Goal: Task Accomplishment & Management: Use online tool/utility

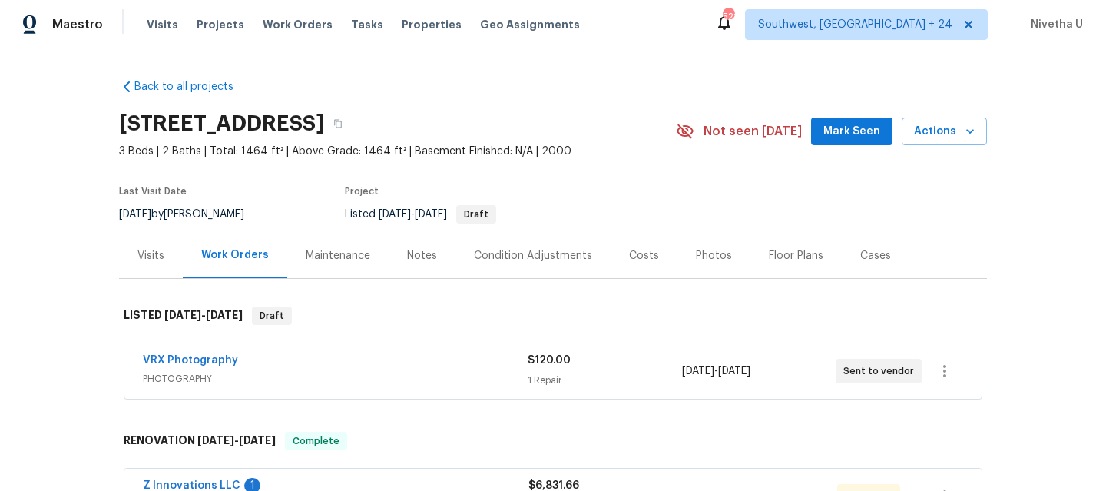
scroll to position [187, 0]
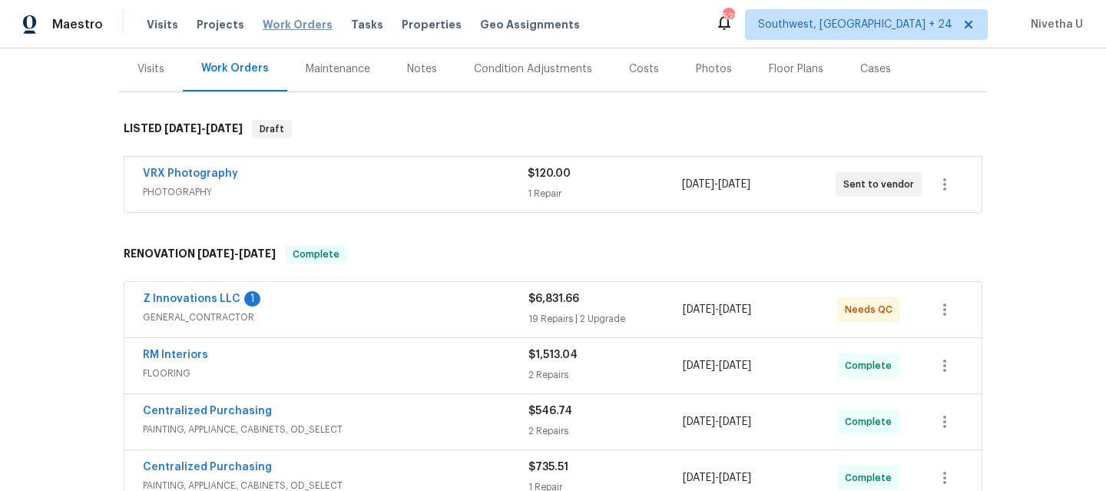
click at [303, 25] on span "Work Orders" at bounding box center [298, 24] width 70 height 15
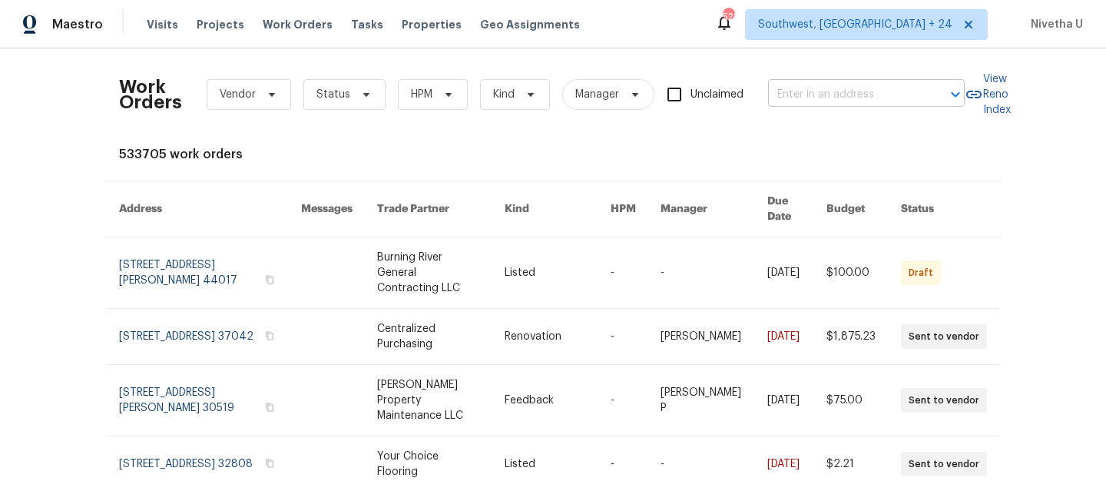
click at [834, 94] on input "text" at bounding box center [845, 95] width 154 height 24
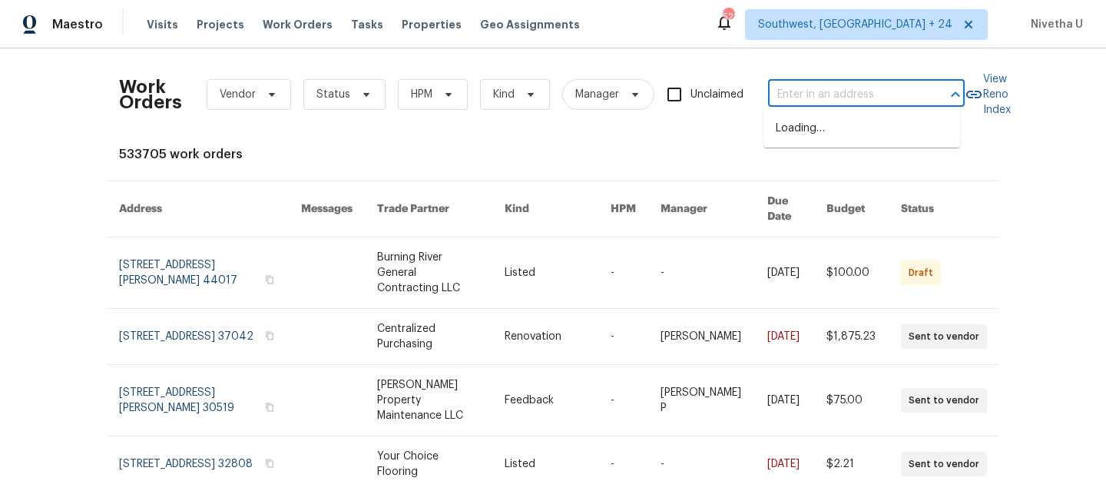
paste input "3106 Angora Bay Dr Middleburg, FL 32068"
type input "3106 Angora Bay Dr Middleburg, FL 32068"
click at [848, 136] on li "3106 Angora Bay Dr, Middleburg, FL 32068" at bounding box center [862, 128] width 197 height 25
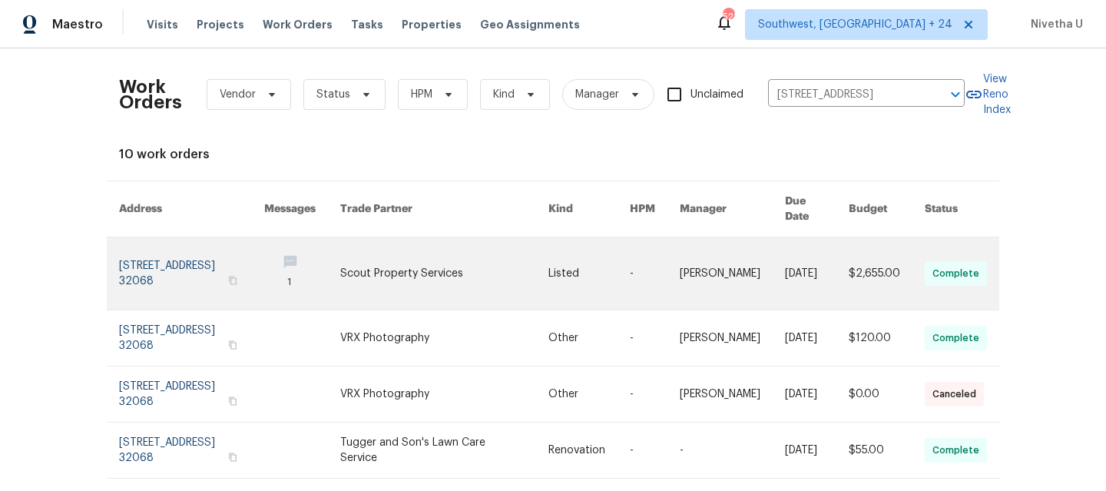
click at [137, 247] on link at bounding box center [191, 273] width 145 height 72
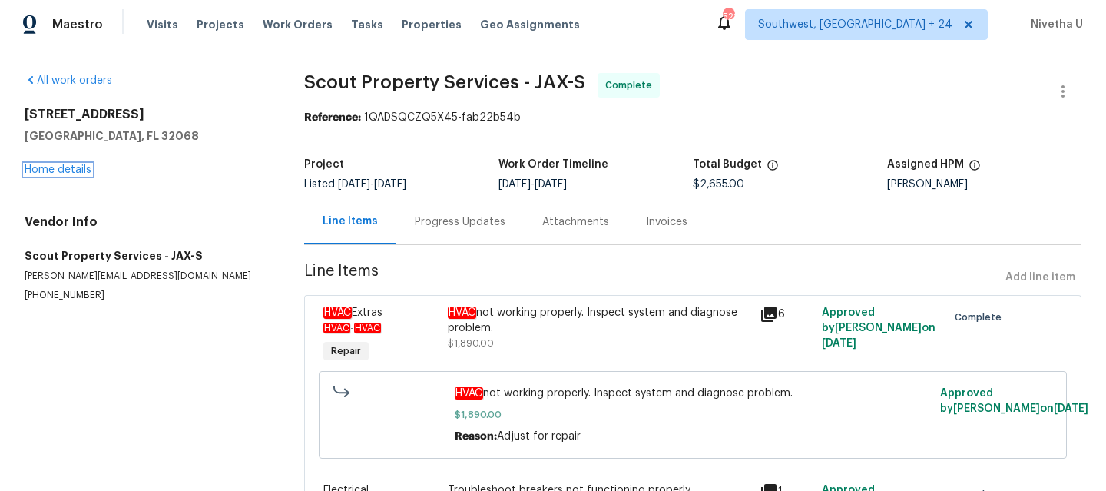
click at [55, 173] on link "Home details" at bounding box center [58, 169] width 67 height 11
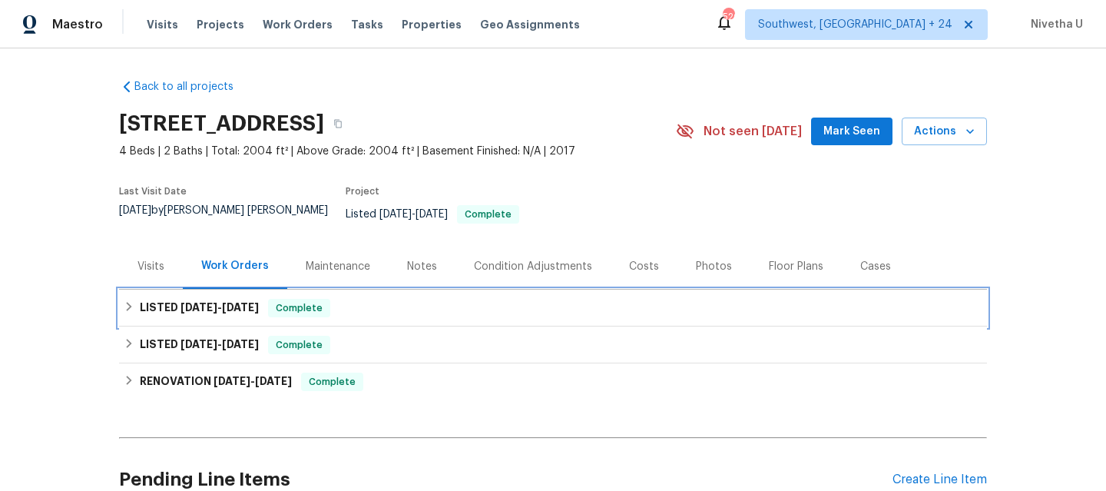
click at [344, 299] on div "LISTED 8/14/25 - 8/15/25 Complete" at bounding box center [553, 308] width 859 height 18
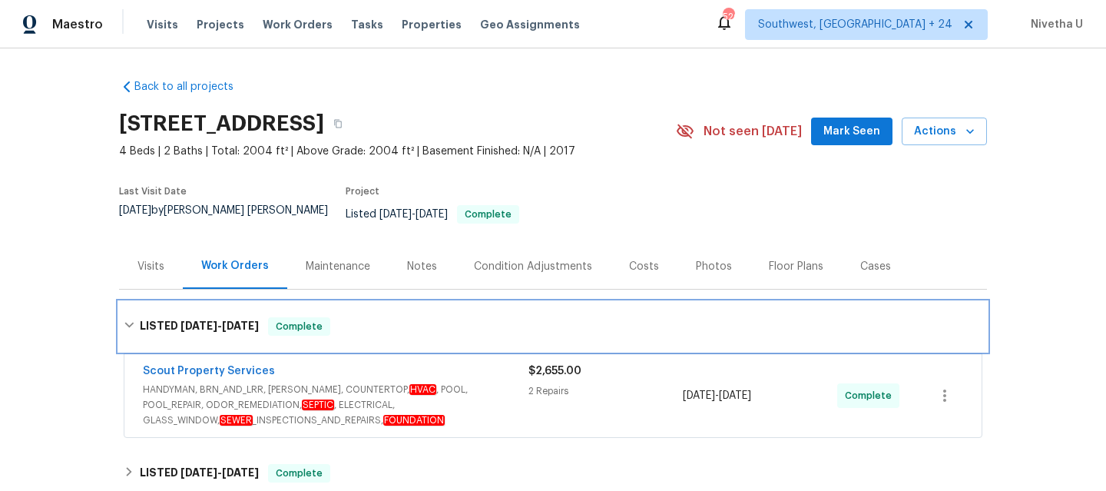
scroll to position [114, 0]
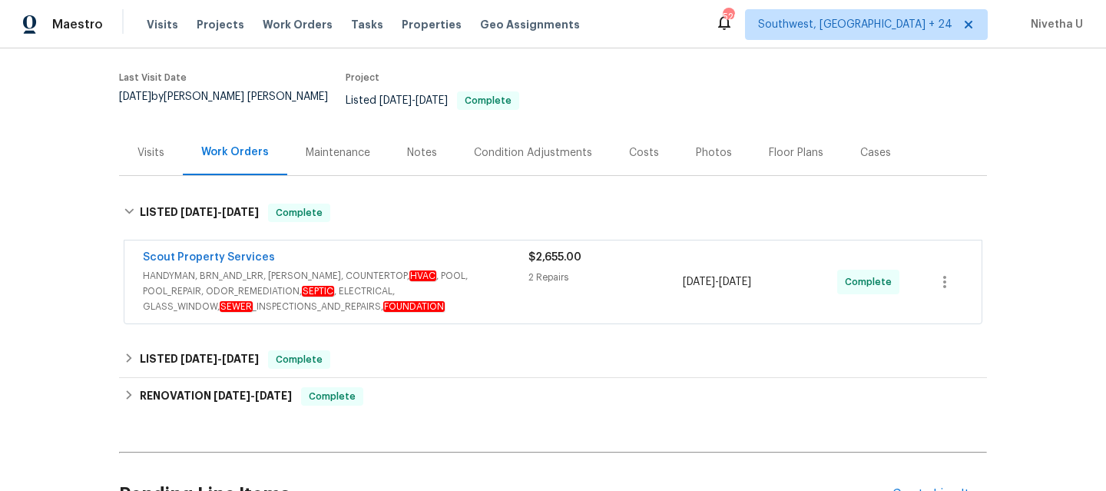
click at [470, 301] on span "HANDYMAN, BRN_AND_LRR, WELLS, COUNTERTOP, HVAC , POOL, POOL_REPAIR, ODOR_REMEDI…" at bounding box center [336, 291] width 386 height 46
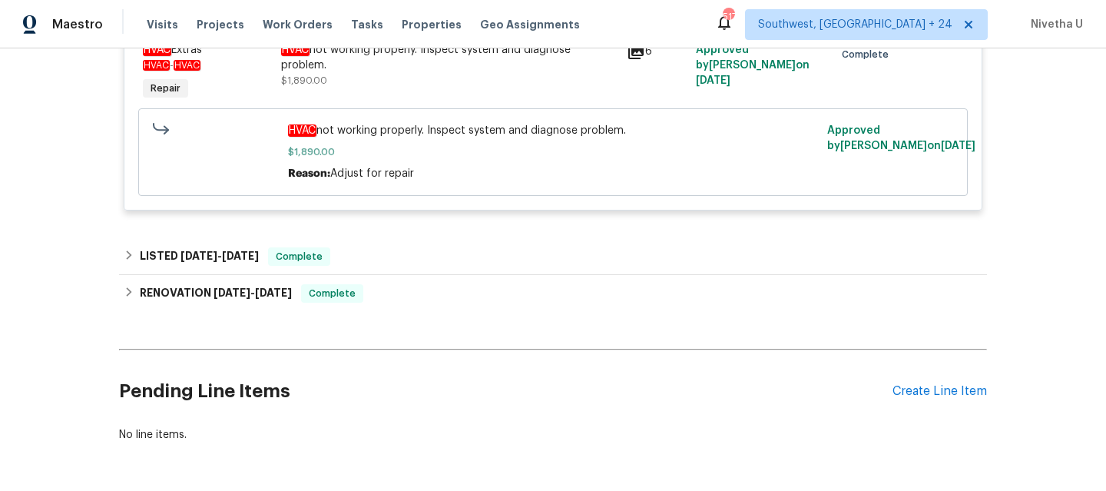
scroll to position [648, 0]
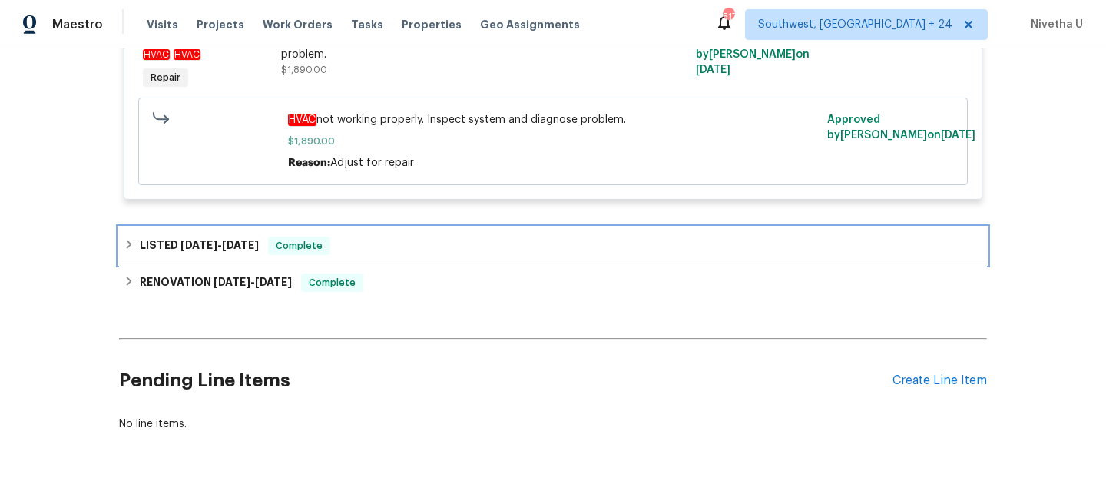
click at [364, 247] on div "LISTED 7/2/25 - 7/4/25 Complete" at bounding box center [553, 245] width 868 height 37
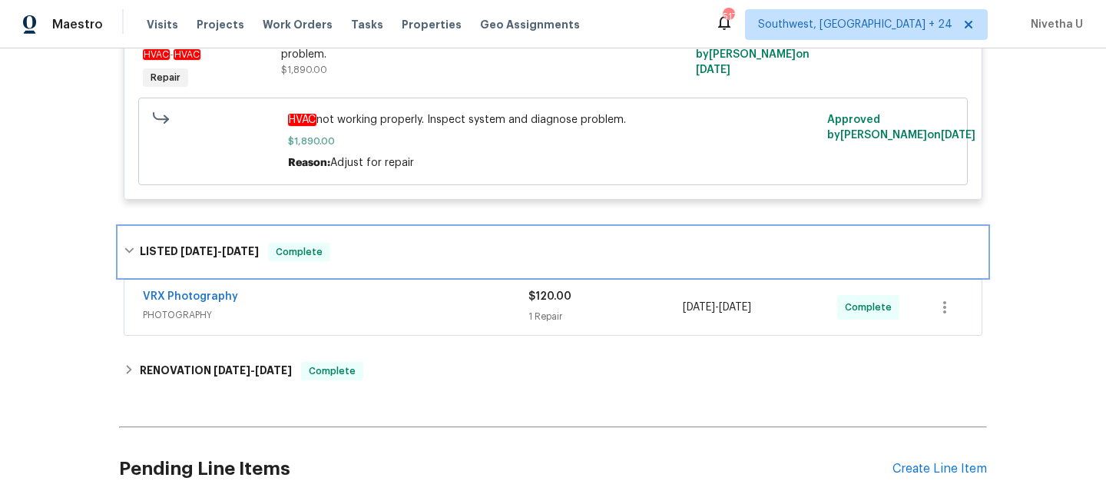
click at [364, 247] on div "LISTED 7/2/25 - 7/4/25 Complete" at bounding box center [553, 252] width 859 height 18
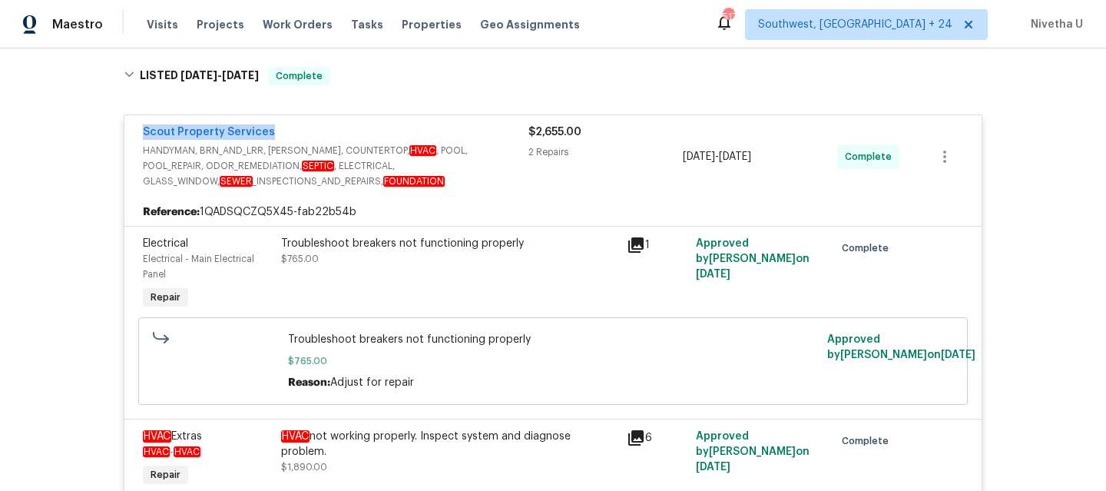
scroll to position [195, 0]
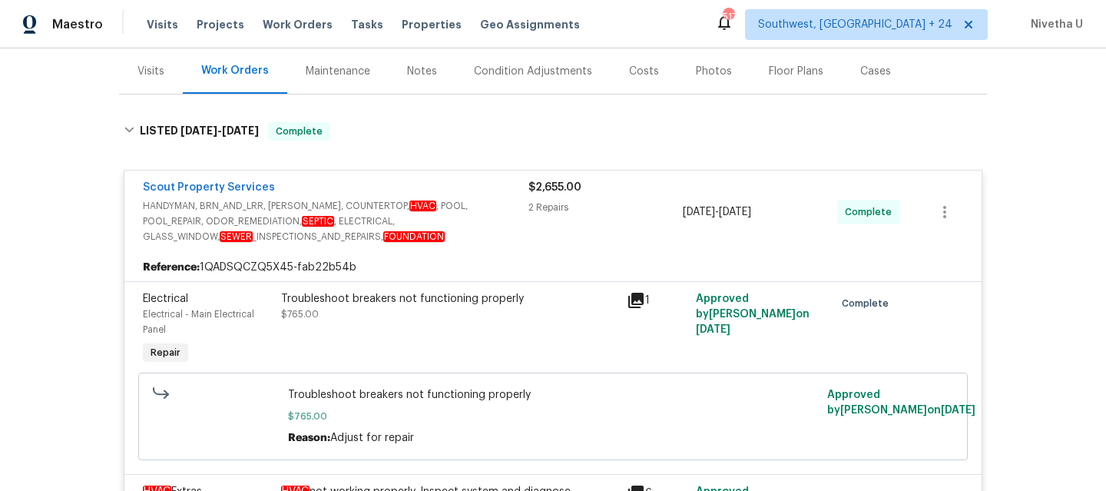
click at [455, 180] on div "Scout Property Services" at bounding box center [336, 189] width 386 height 18
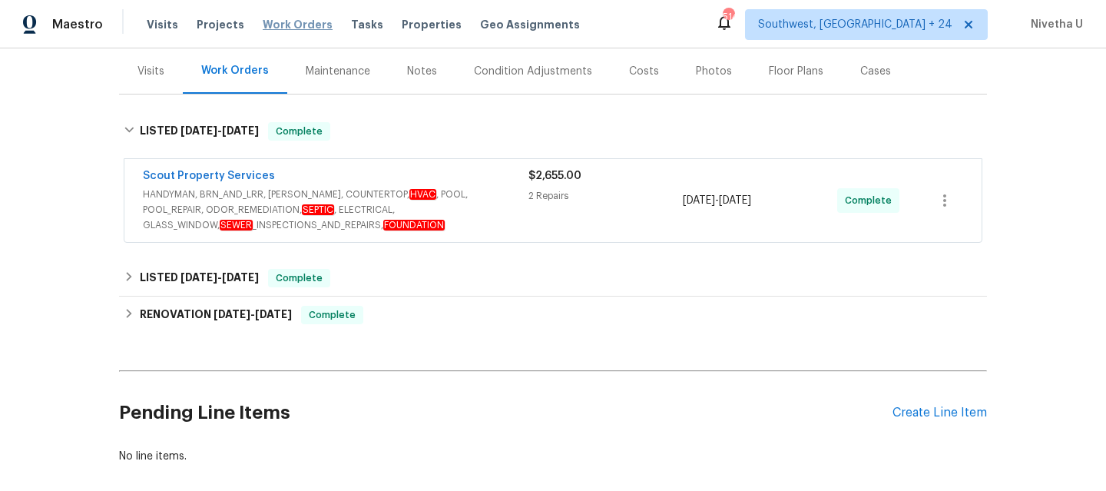
click at [292, 26] on span "Work Orders" at bounding box center [298, 24] width 70 height 15
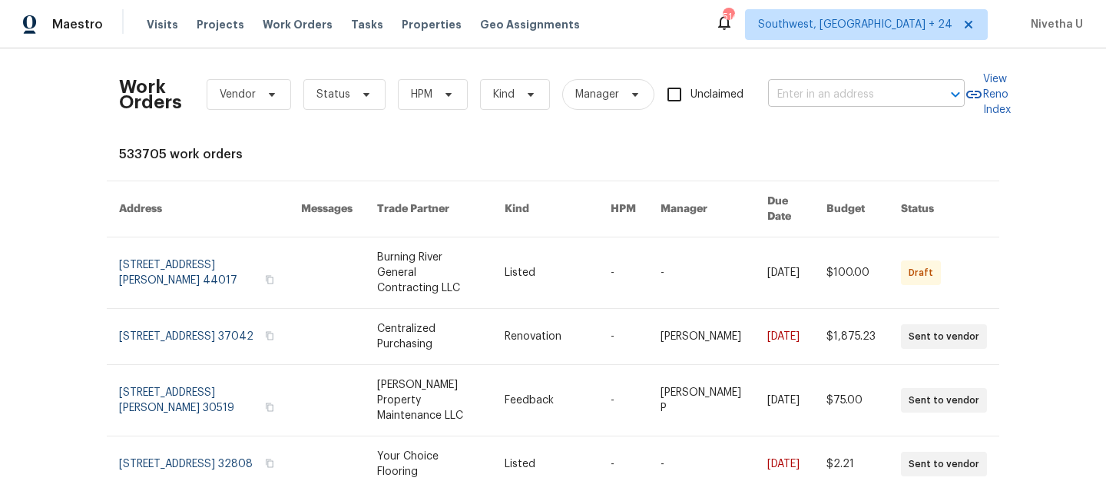
click at [819, 101] on input "text" at bounding box center [845, 95] width 154 height 24
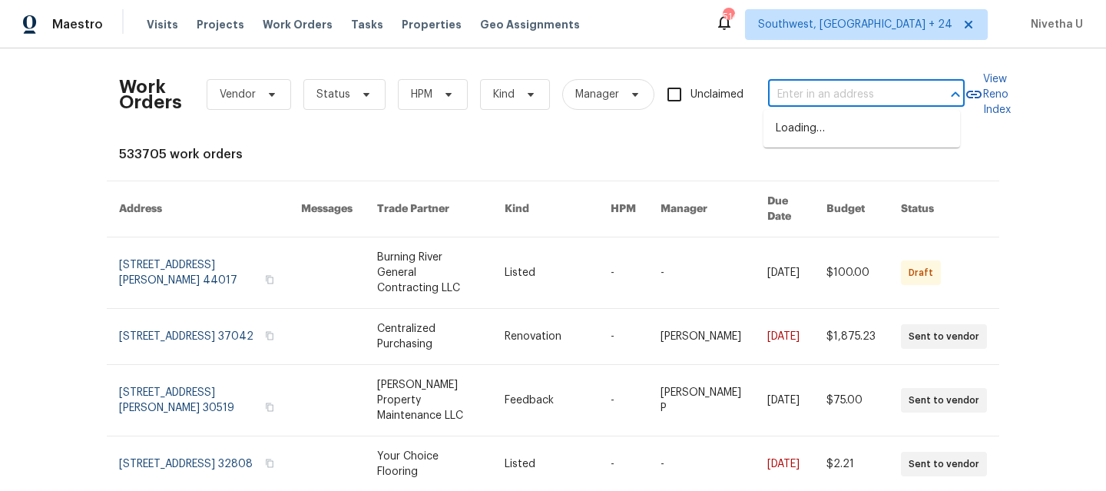
paste input "12304 Water Tupelo Rd Jacksonville, FL 32226"
type input "12304 Water Tupelo Rd Jacksonville, FL 32226"
click at [827, 132] on em "Water" at bounding box center [825, 128] width 32 height 12
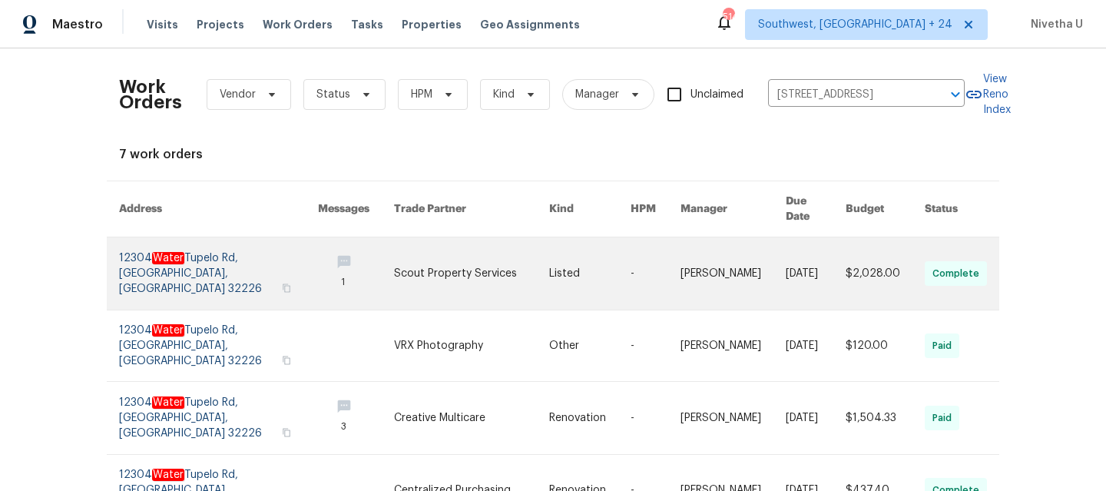
click at [131, 250] on link at bounding box center [218, 273] width 199 height 72
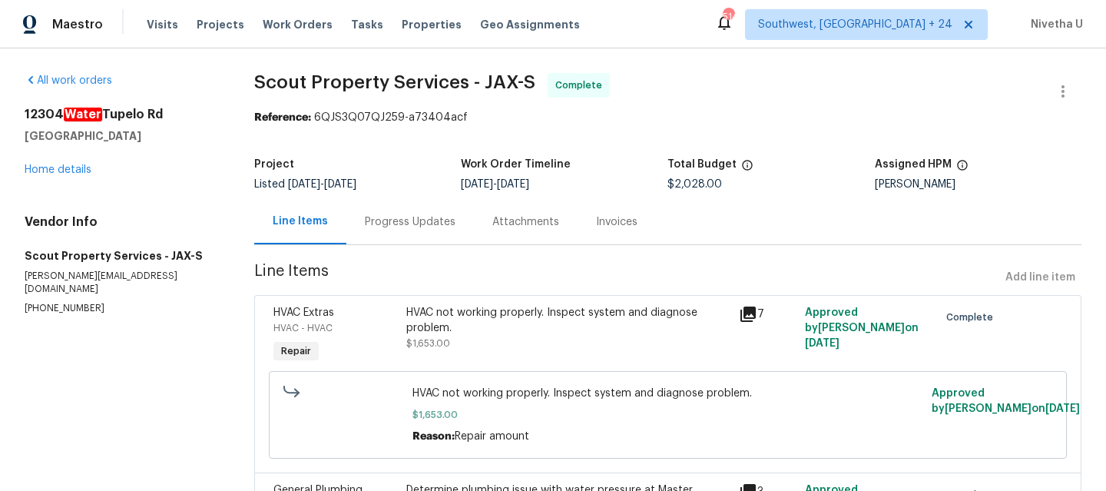
click at [61, 175] on div "12304 Water Tupelo Rd Jacksonville, FL 32226 Home details" at bounding box center [121, 142] width 193 height 71
click at [58, 170] on link "Home details" at bounding box center [58, 169] width 67 height 11
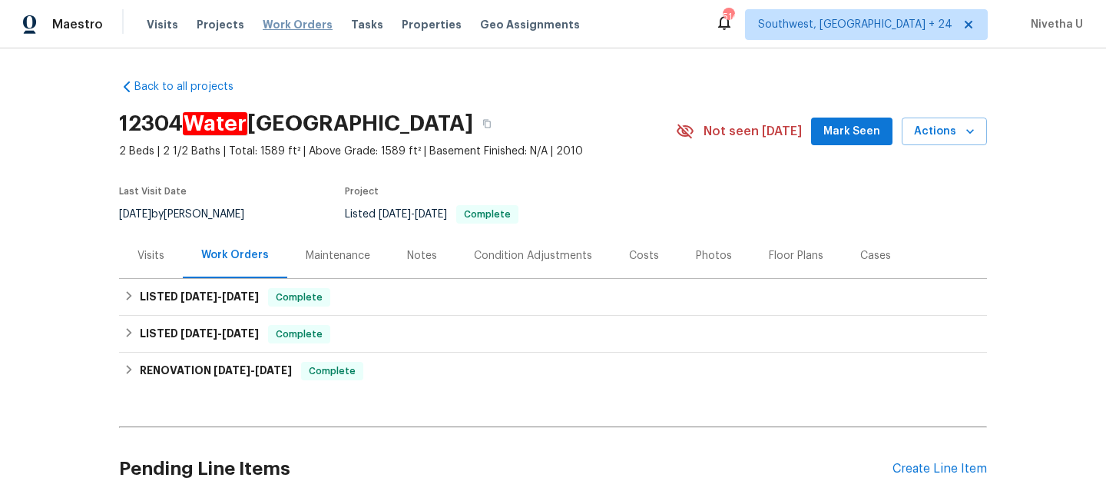
click at [278, 25] on span "Work Orders" at bounding box center [298, 24] width 70 height 15
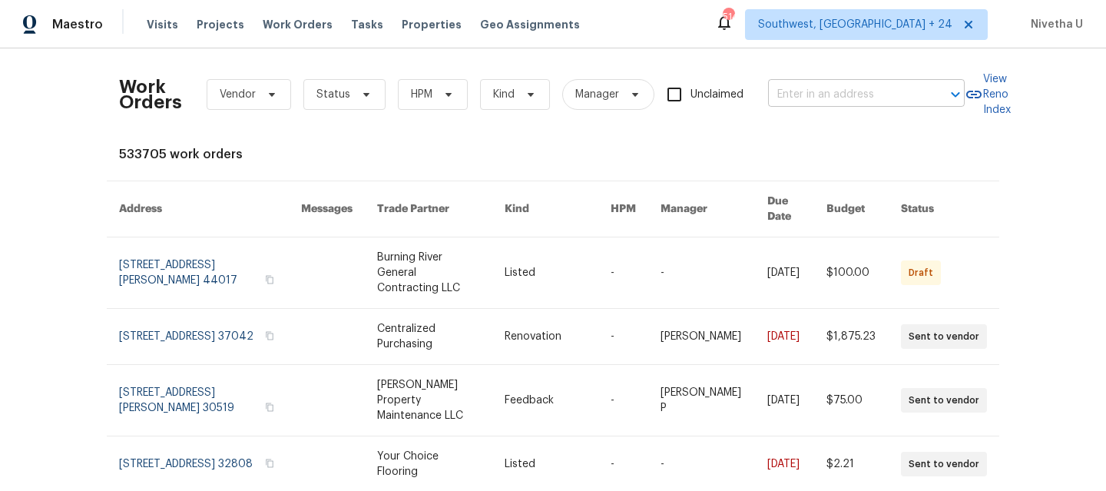
click at [857, 97] on input "text" at bounding box center [845, 95] width 154 height 24
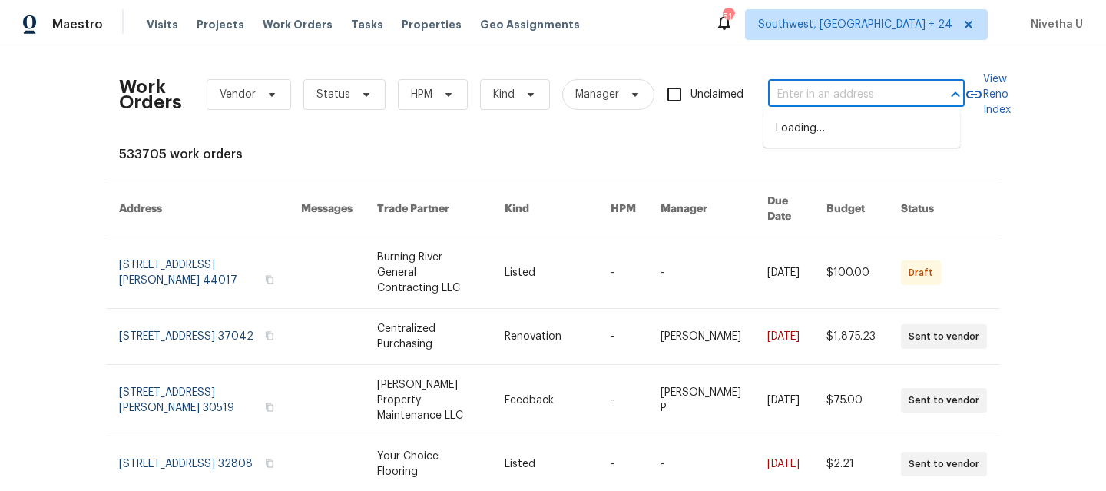
paste input "12304 Water Tupelo Rd, Jacksonville, FL 32226"
type input "12304 Water Tupelo Rd, Jacksonville, FL 32226"
click at [857, 132] on span "12304 Water Tupelo Rd, Jacksonville, FL 32226" at bounding box center [861, 129] width 171 height 16
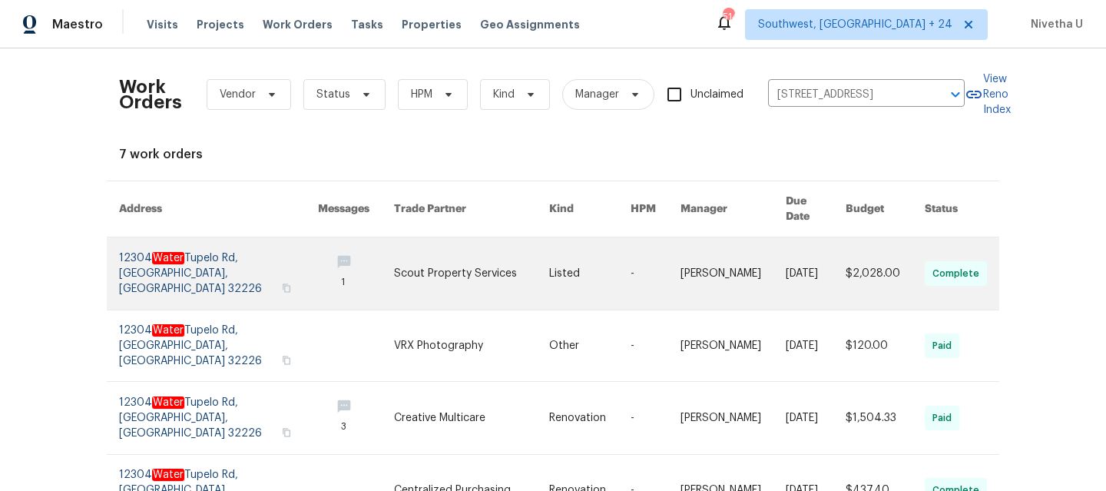
click at [197, 283] on link at bounding box center [218, 273] width 199 height 72
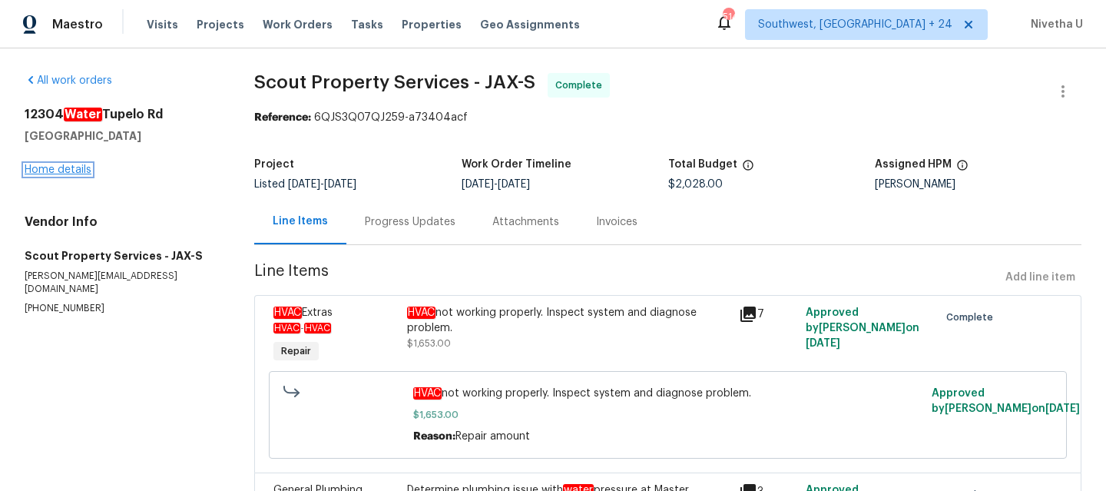
click at [41, 171] on link "Home details" at bounding box center [58, 169] width 67 height 11
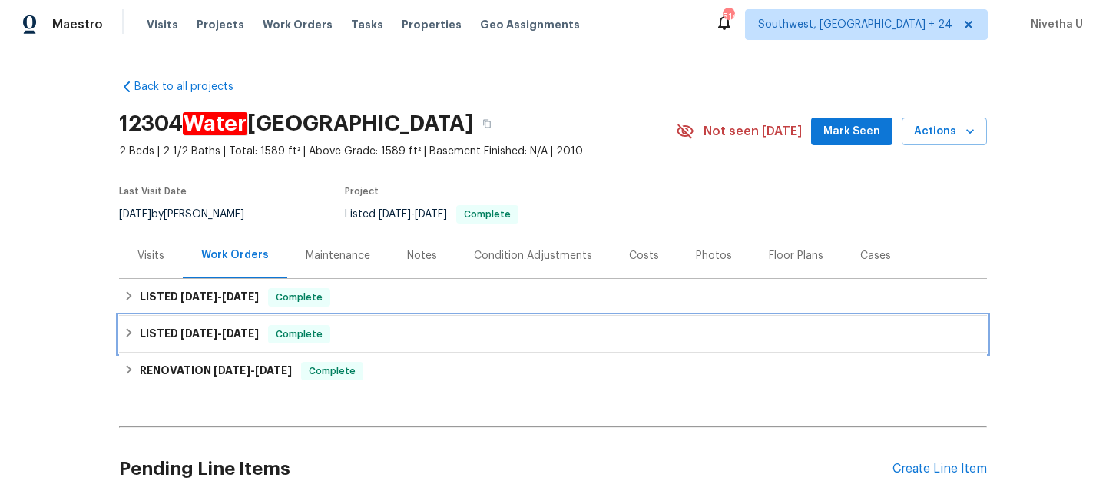
click at [340, 329] on div "LISTED 5/6/25 - 5/7/25 Complete" at bounding box center [553, 334] width 859 height 18
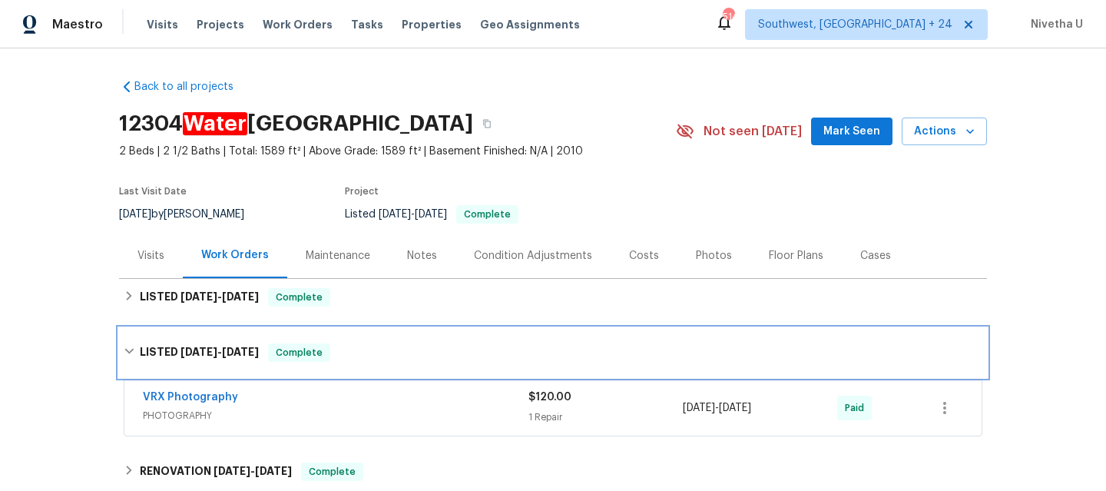
click at [340, 344] on div "LISTED 5/6/25 - 5/7/25 Complete" at bounding box center [553, 352] width 859 height 18
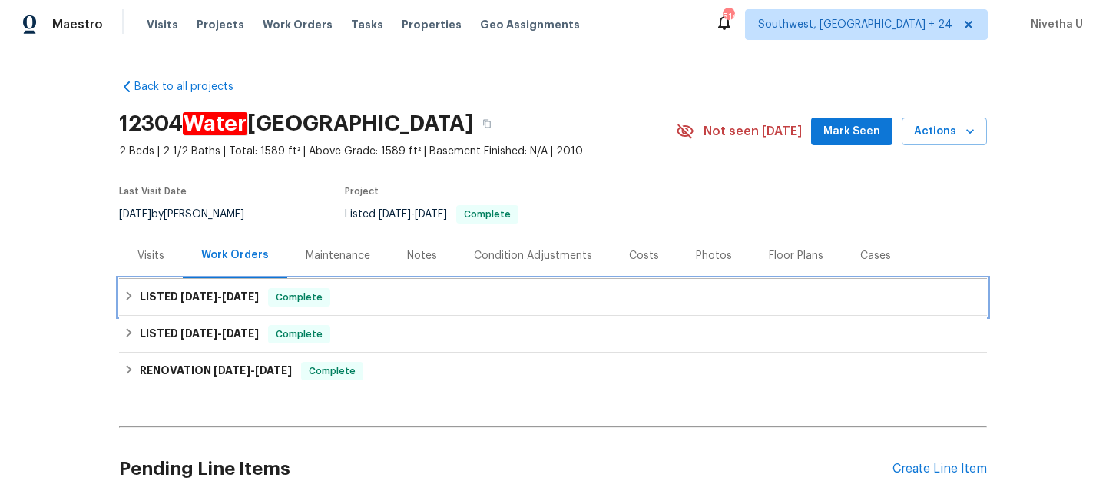
click at [338, 293] on div "LISTED 8/14/25 - 8/15/25 Complete" at bounding box center [553, 297] width 859 height 18
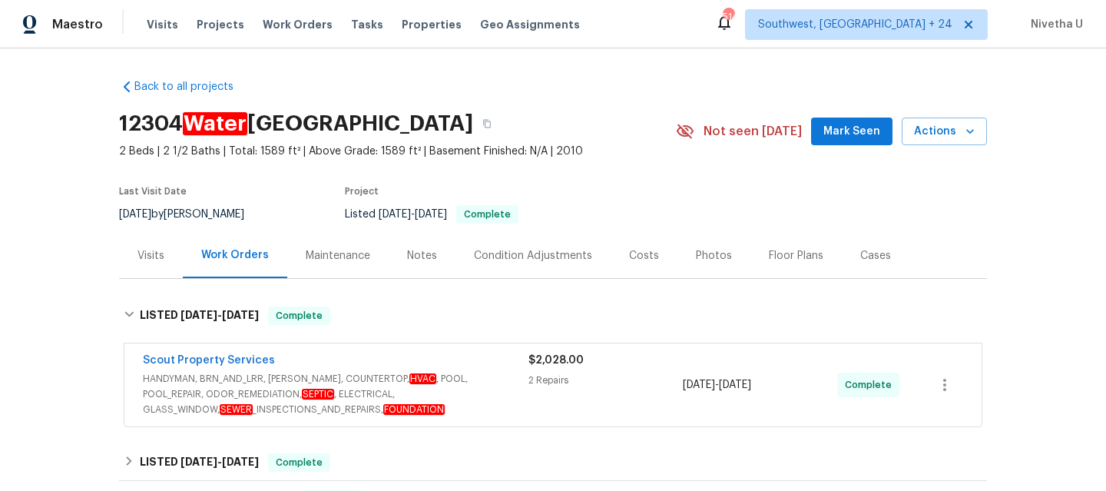
click at [505, 396] on span "HANDYMAN, BRN_AND_LRR, WELLS, COUNTERTOP, HVAC , POOL, POOL_REPAIR, ODOR_REMEDI…" at bounding box center [336, 394] width 386 height 46
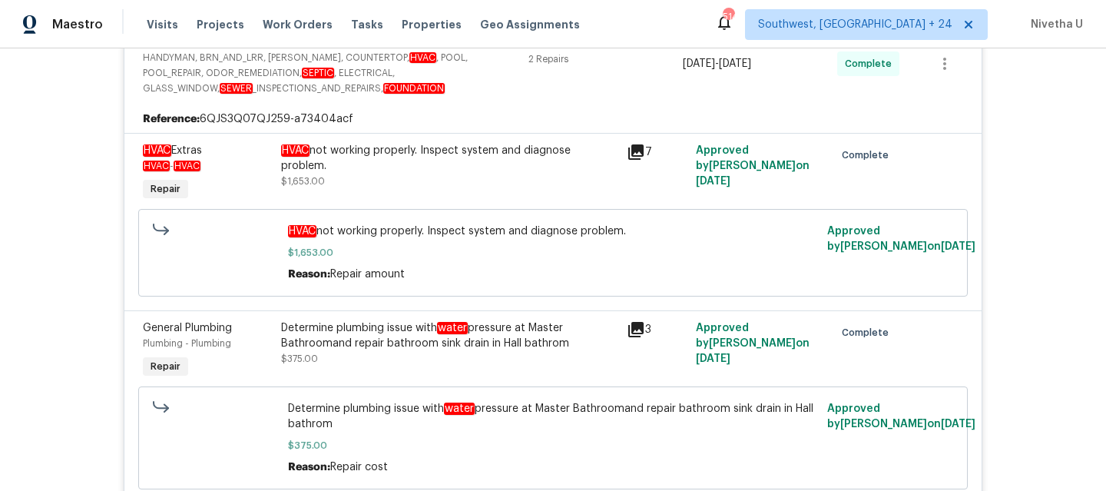
scroll to position [336, 0]
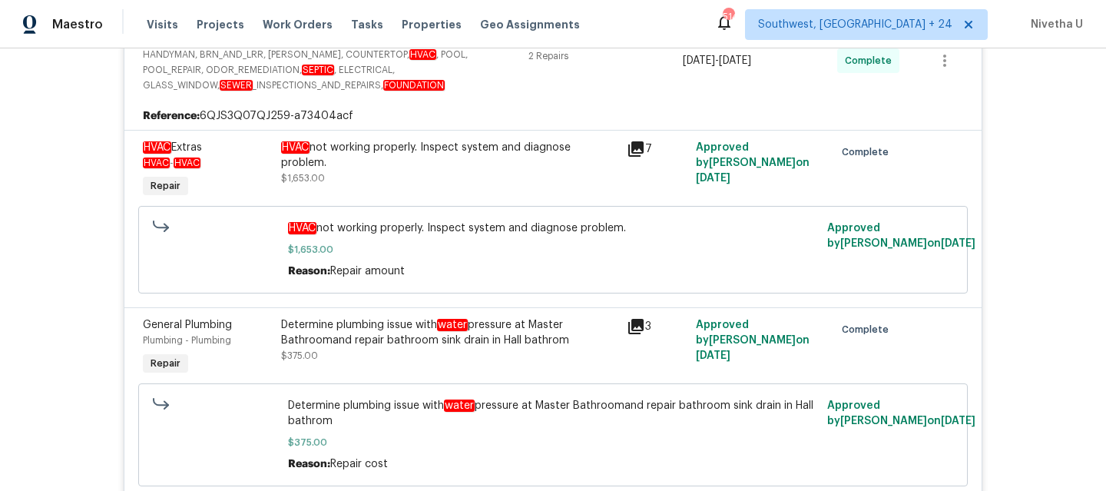
click at [513, 468] on div "Reason: Repair cost" at bounding box center [553, 463] width 531 height 15
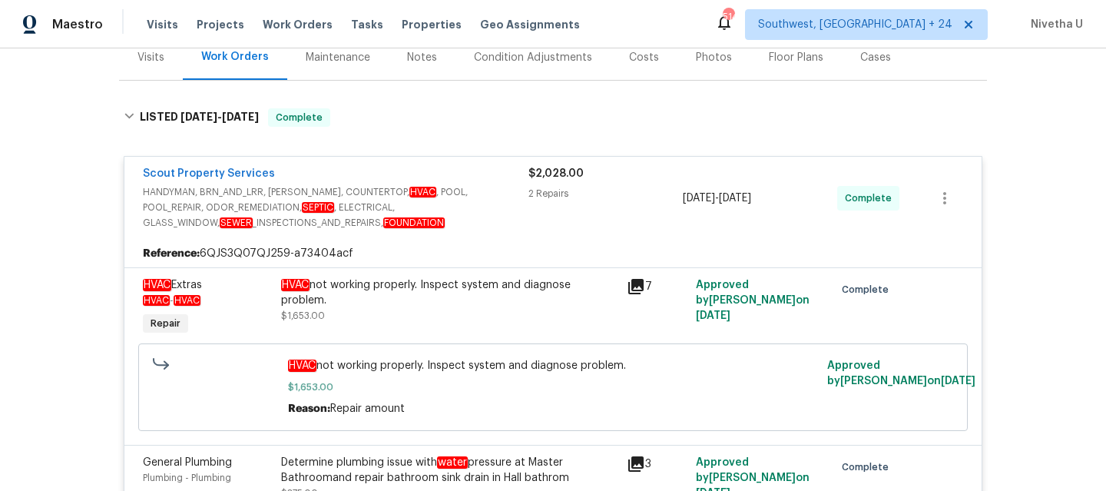
scroll to position [197, 0]
click at [501, 195] on span "HANDYMAN, BRN_AND_LRR, WELLS, COUNTERTOP, HVAC , POOL, POOL_REPAIR, ODOR_REMEDI…" at bounding box center [336, 208] width 386 height 46
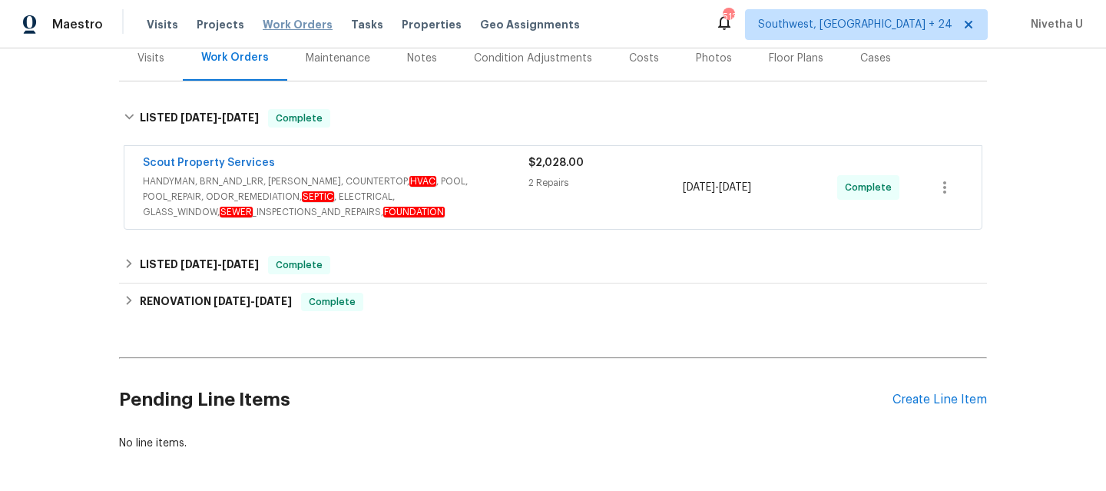
click at [263, 30] on span "Work Orders" at bounding box center [298, 24] width 70 height 15
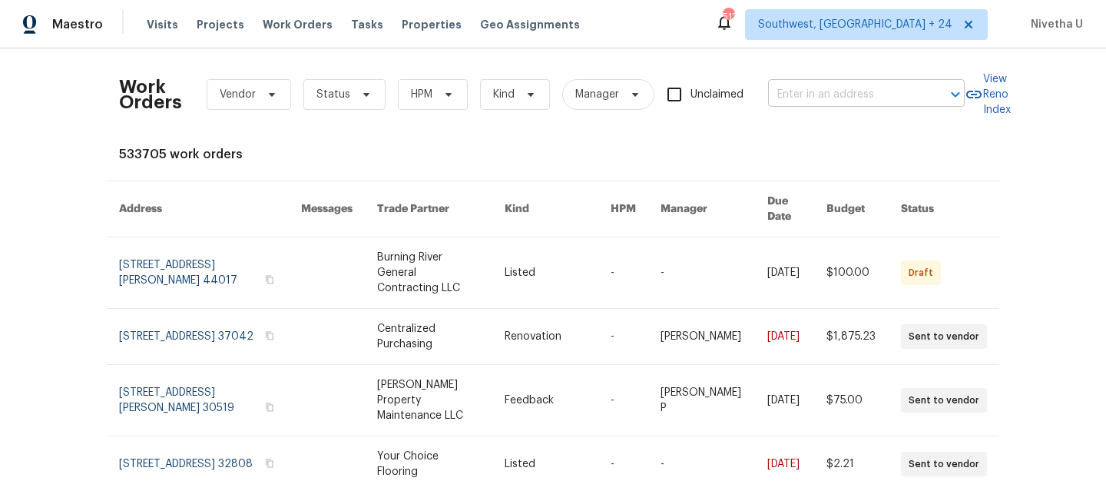
click at [810, 91] on input "text" at bounding box center [845, 95] width 154 height 24
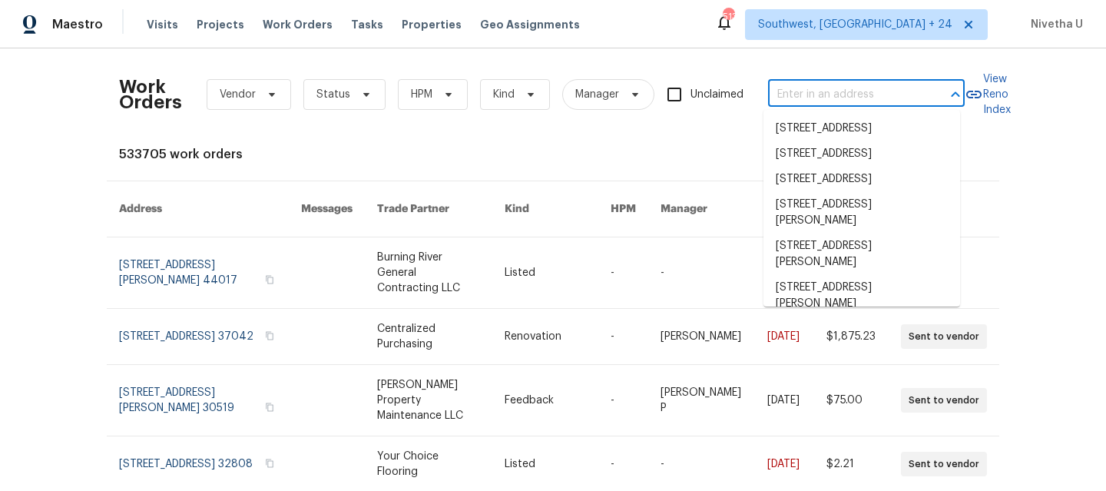
paste input "4513 Old Pond Dr Plano, TX 75024"
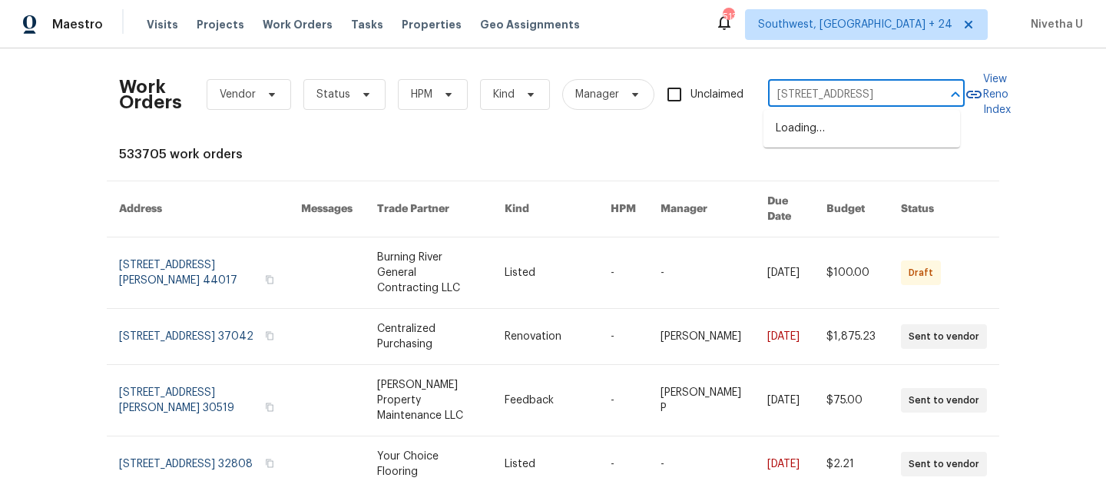
scroll to position [0, 26]
type input "4513 Old Pond Dr Plano, TX 75024"
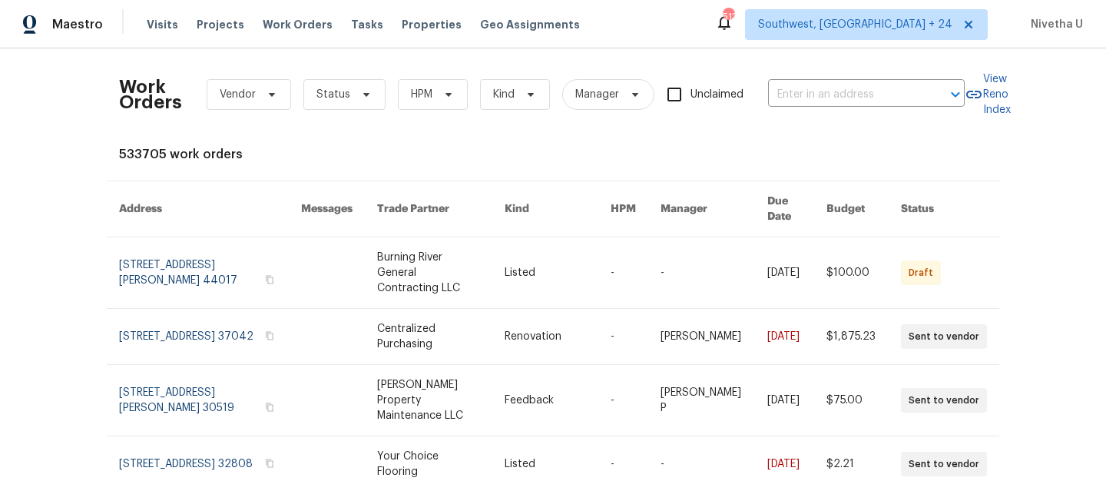
scroll to position [0, 0]
click at [873, 37] on span "Southwest, FL + 24" at bounding box center [866, 24] width 243 height 31
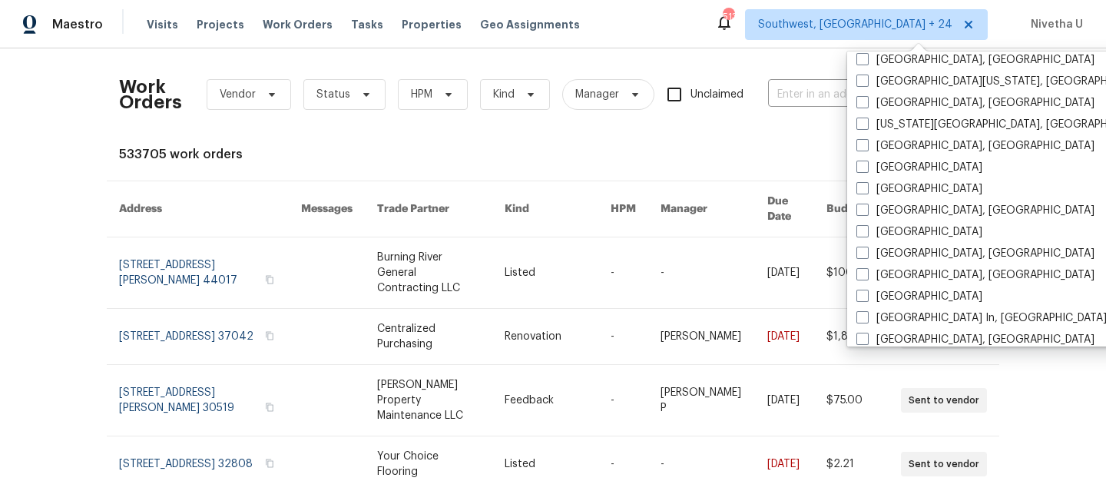
scroll to position [604, 0]
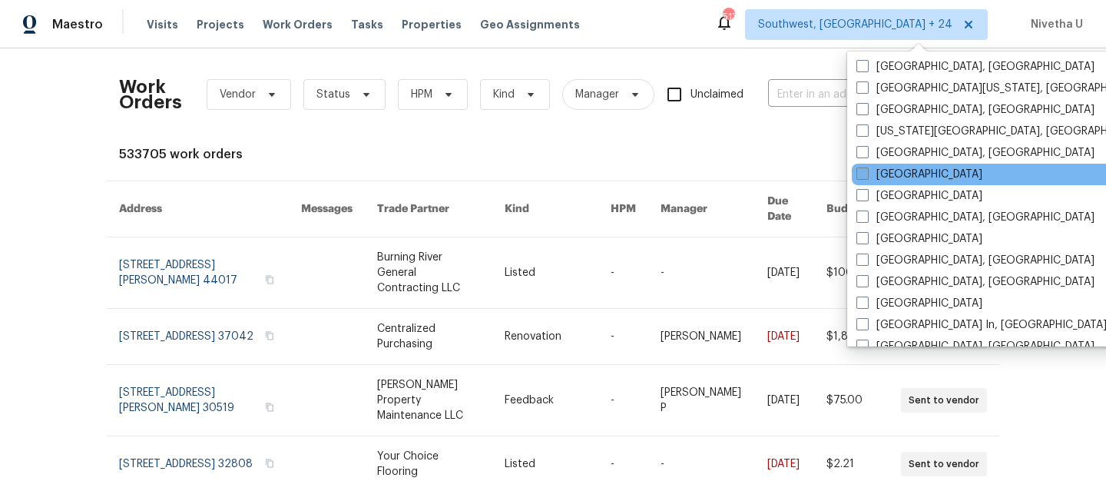
click at [873, 173] on label "Dallas" at bounding box center [920, 174] width 126 height 15
click at [867, 173] on input "Dallas" at bounding box center [862, 172] width 10 height 10
checkbox input "true"
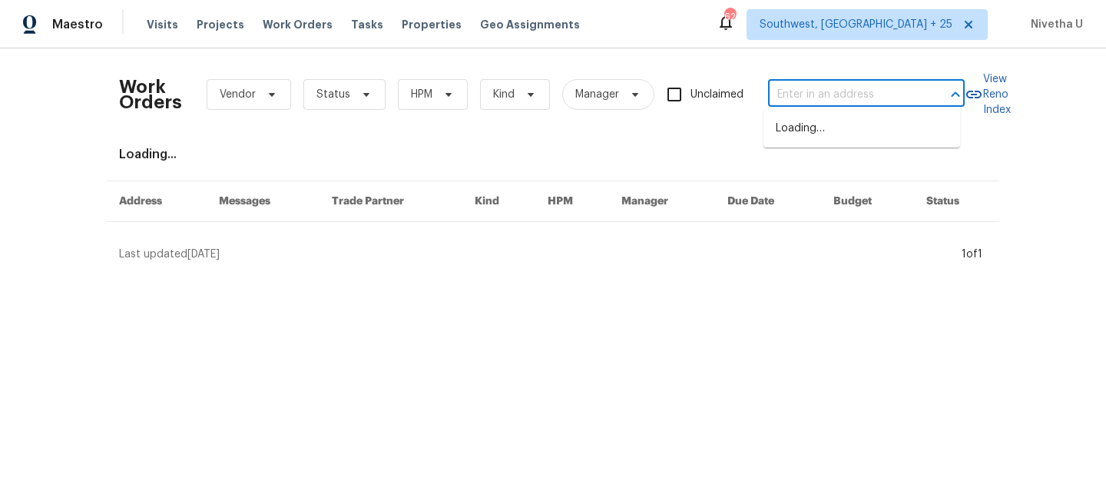
click at [784, 100] on input "text" at bounding box center [845, 95] width 154 height 24
paste input "4513 Old Pond Dr Plano, TX 75024"
type input "4513 Old Pond Dr Plano, TX 75024"
click at [810, 140] on li "4513 Old Pond Dr, Plano, TX 75024" at bounding box center [862, 128] width 197 height 25
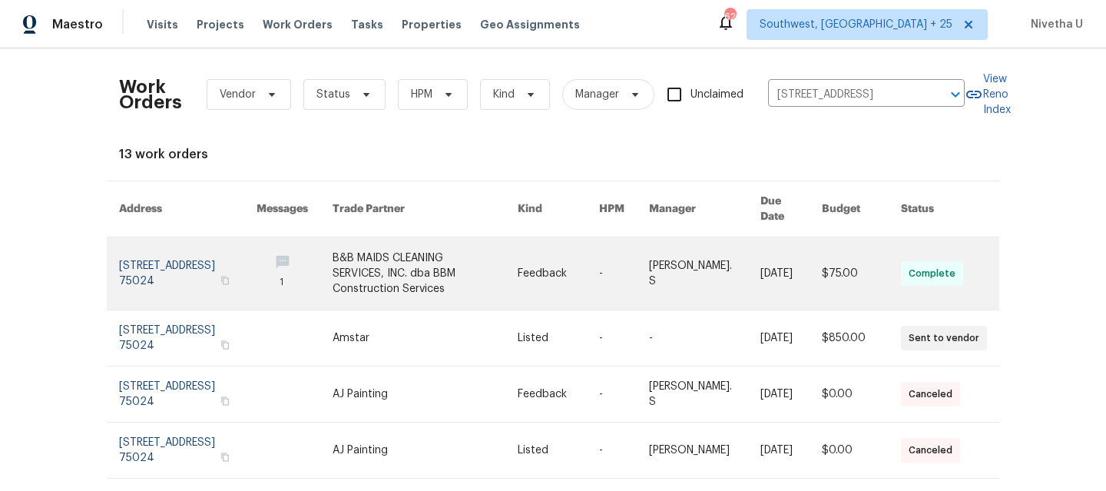
click at [141, 256] on link at bounding box center [188, 273] width 138 height 72
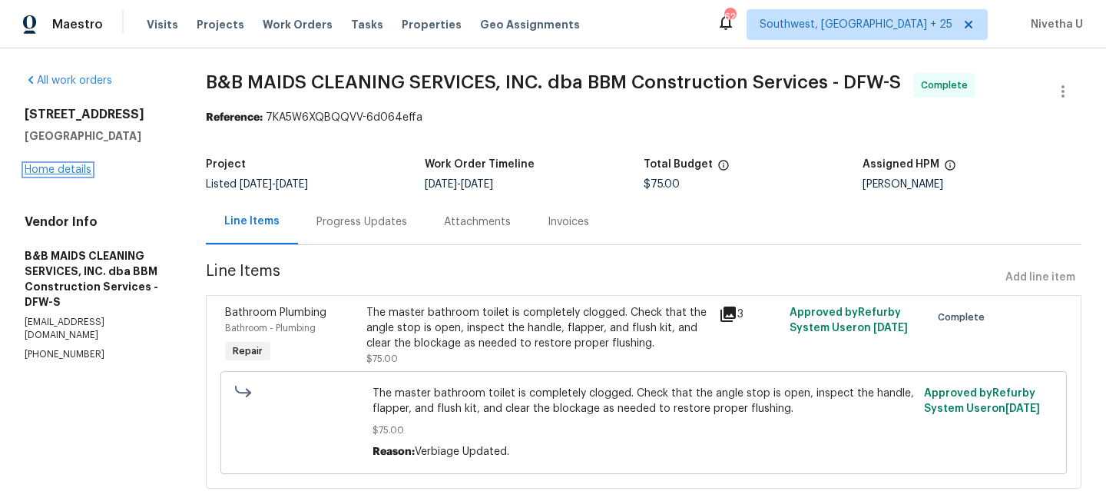
click at [39, 174] on link "Home details" at bounding box center [58, 169] width 67 height 11
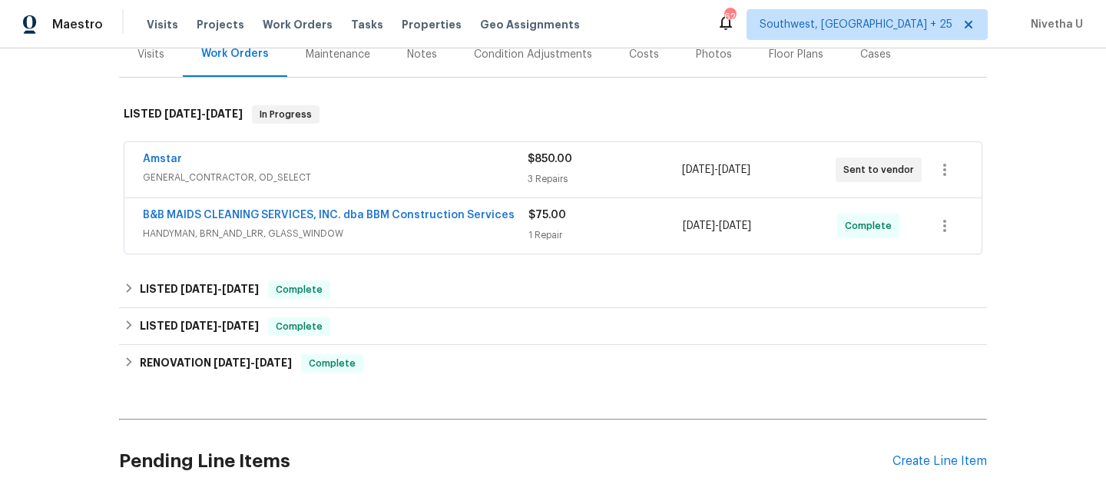
scroll to position [205, 0]
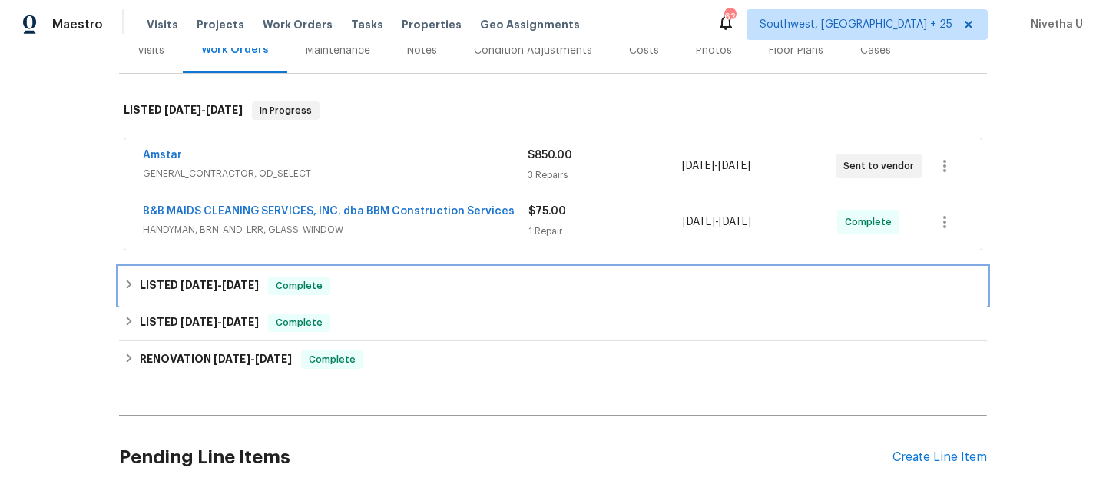
click at [349, 289] on div "LISTED 6/11/25 - 6/13/25 Complete" at bounding box center [553, 286] width 859 height 18
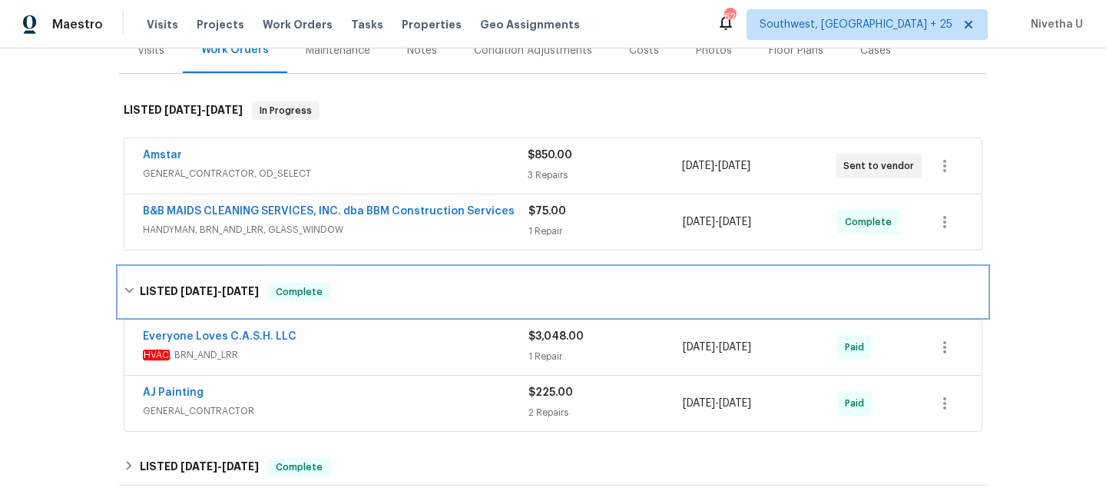
click at [349, 289] on div "LISTED 6/11/25 - 6/13/25 Complete" at bounding box center [553, 292] width 859 height 18
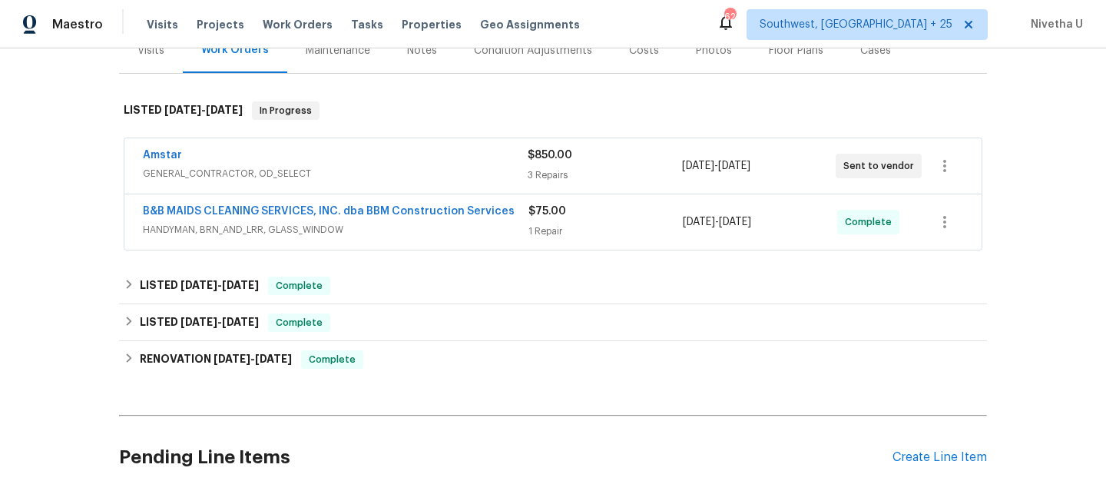
click at [483, 225] on span "HANDYMAN, BRN_AND_LRR, GLASS_WINDOW" at bounding box center [336, 229] width 386 height 15
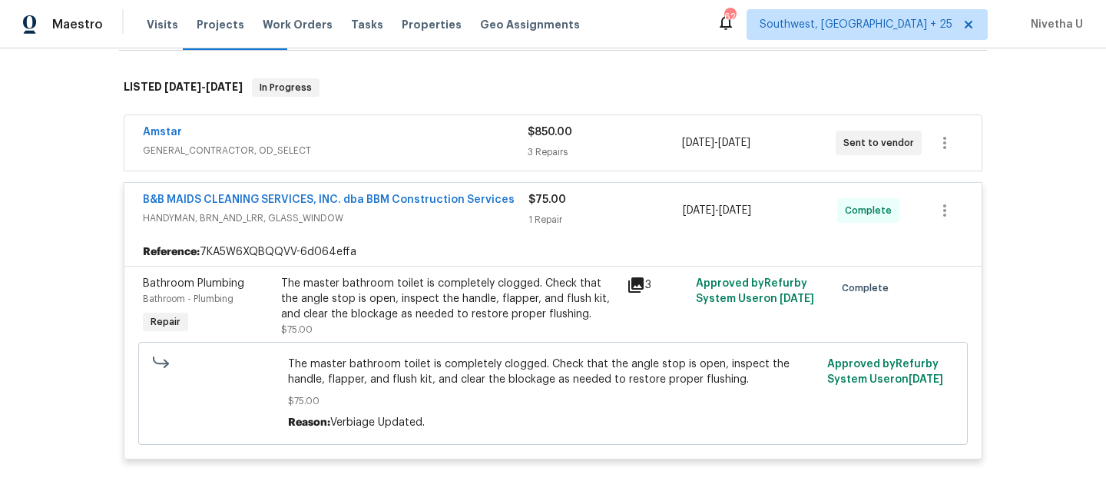
scroll to position [229, 0]
click at [459, 142] on span "GENERAL_CONTRACTOR, OD_SELECT" at bounding box center [335, 149] width 385 height 15
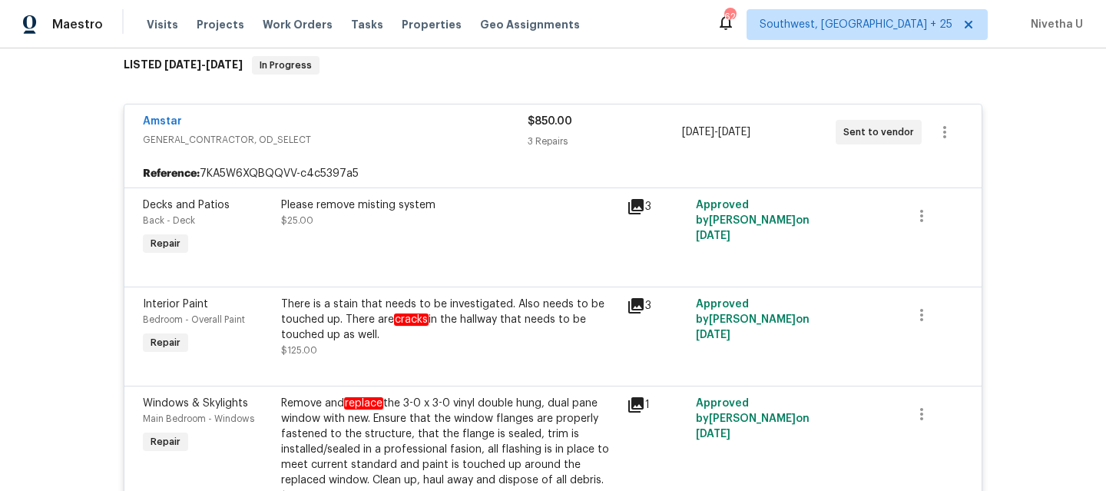
scroll to position [245, 0]
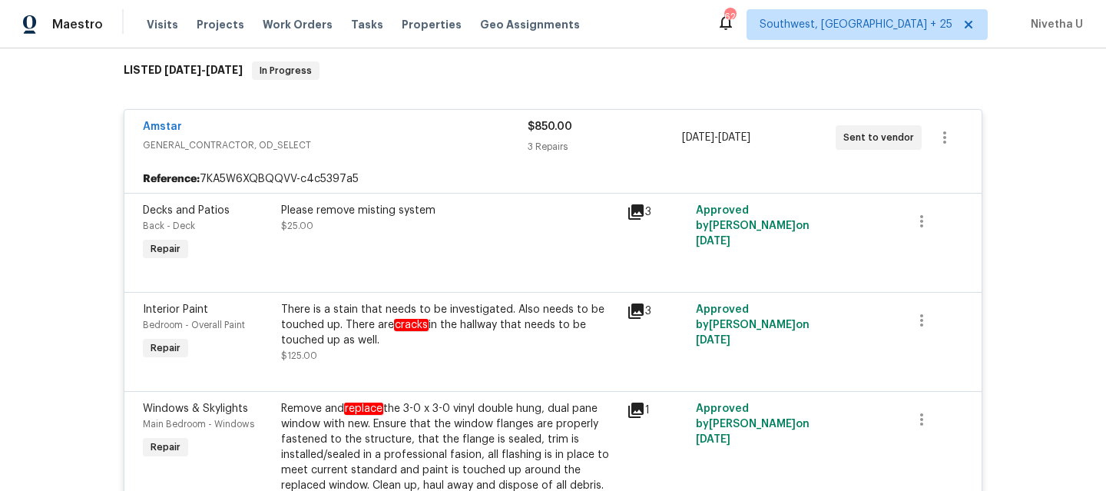
click at [459, 148] on span "GENERAL_CONTRACTOR, OD_SELECT" at bounding box center [335, 145] width 385 height 15
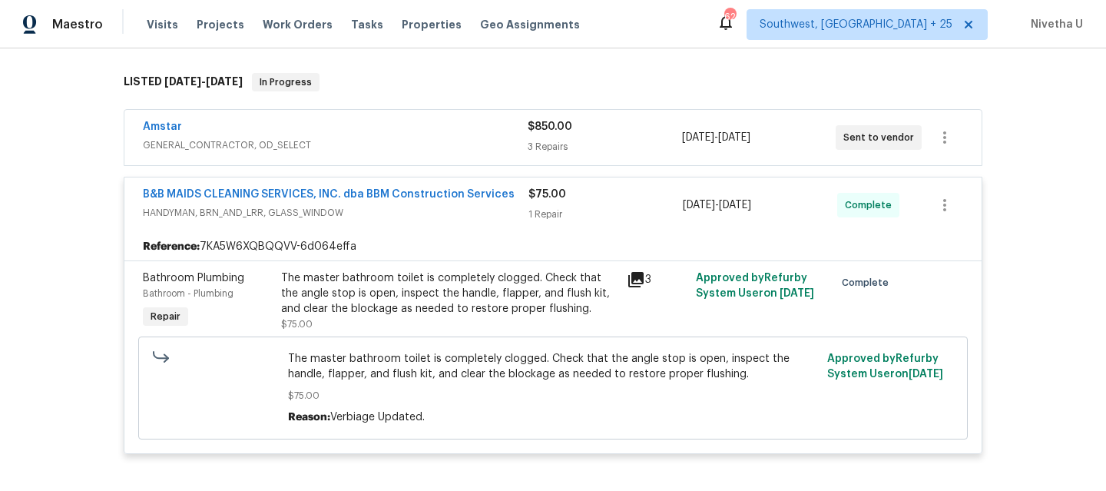
scroll to position [230, 0]
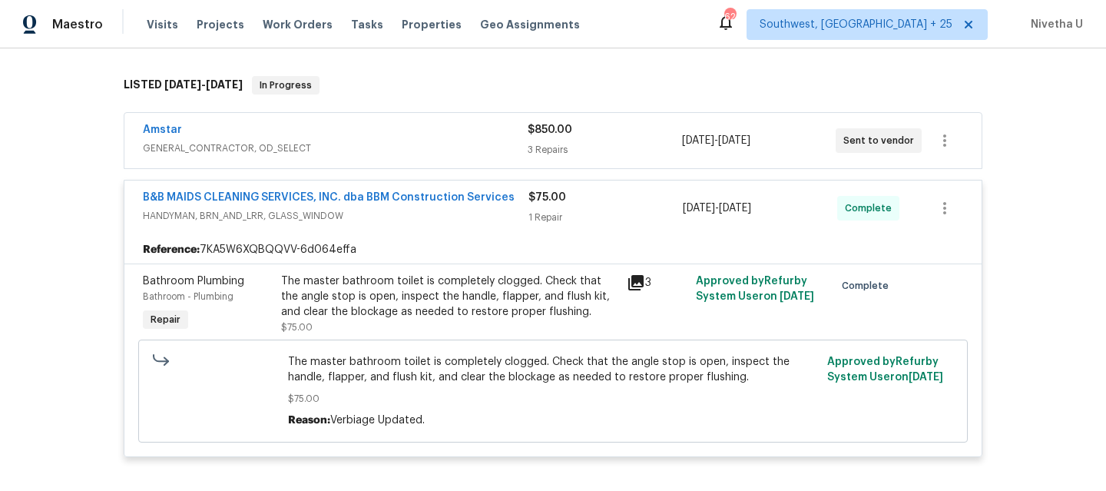
click at [496, 224] on div "B&B MAIDS CLEANING SERVICES, INC. dba BBM Construction Services HANDYMAN, BRN_A…" at bounding box center [336, 208] width 386 height 37
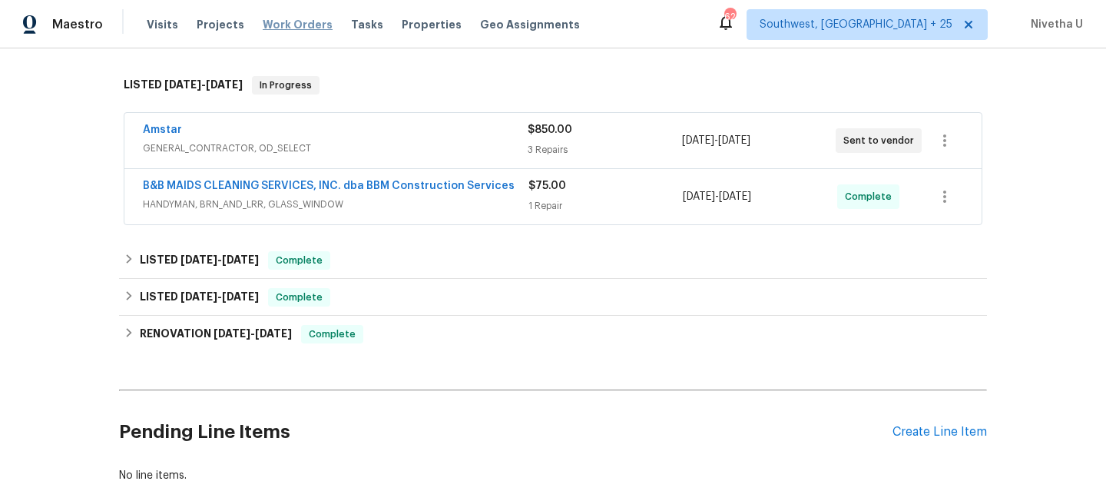
click at [287, 19] on span "Work Orders" at bounding box center [298, 24] width 70 height 15
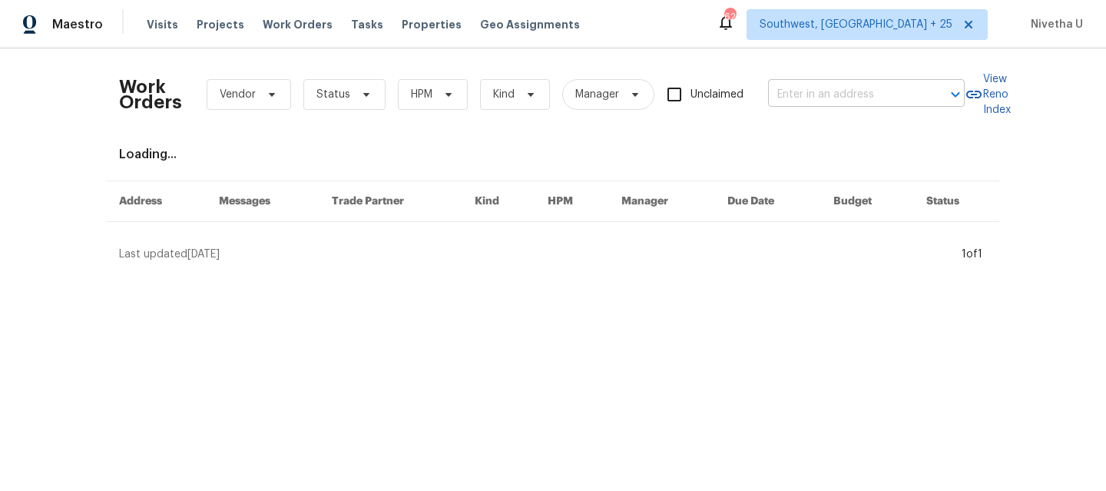
click at [827, 98] on input "text" at bounding box center [845, 95] width 154 height 24
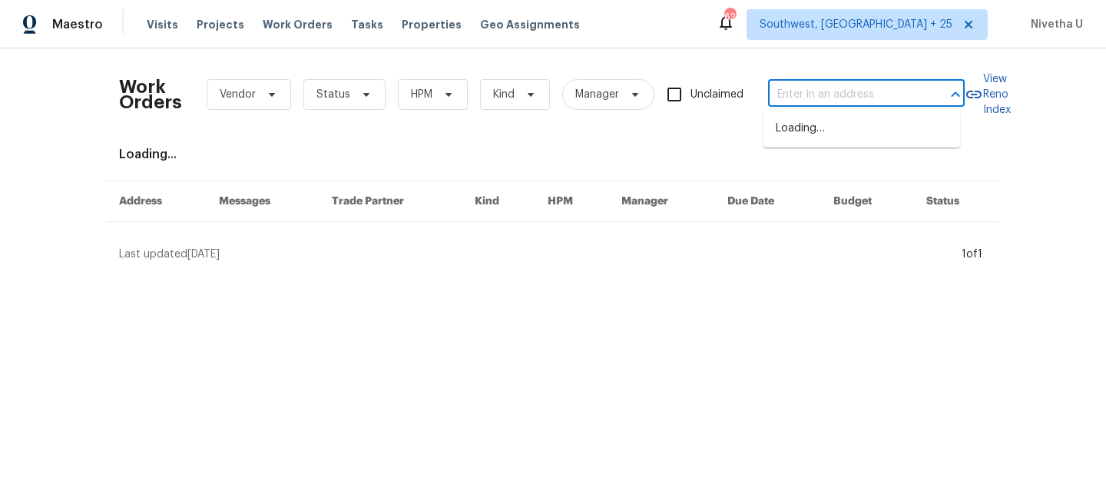
paste input "4011 W 28th Street Rd Greeley, CO 80634"
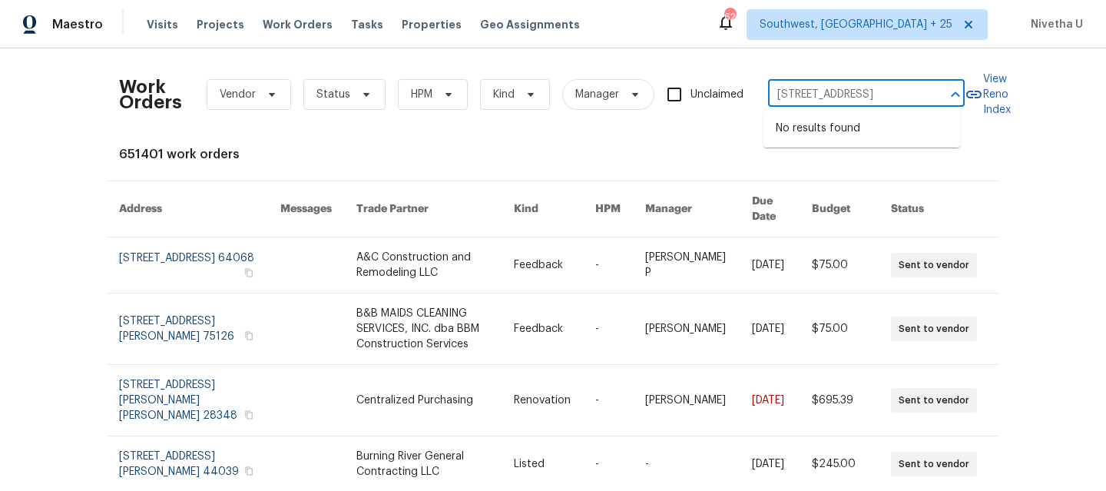
type input "4011 W 28th Street Rd Greeley, CO 80634"
click at [877, 37] on span "Southwest, FL + 25" at bounding box center [867, 24] width 241 height 31
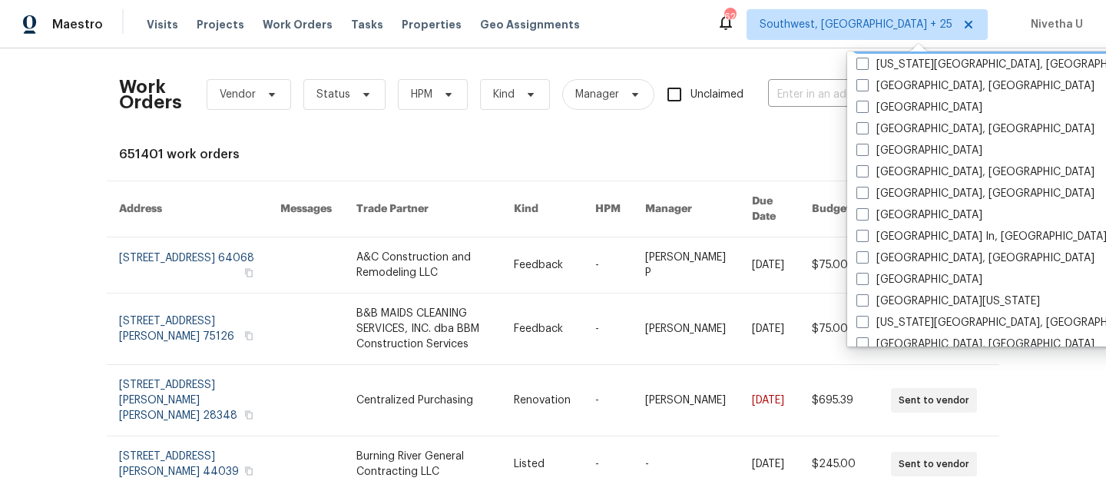
scroll to position [694, 0]
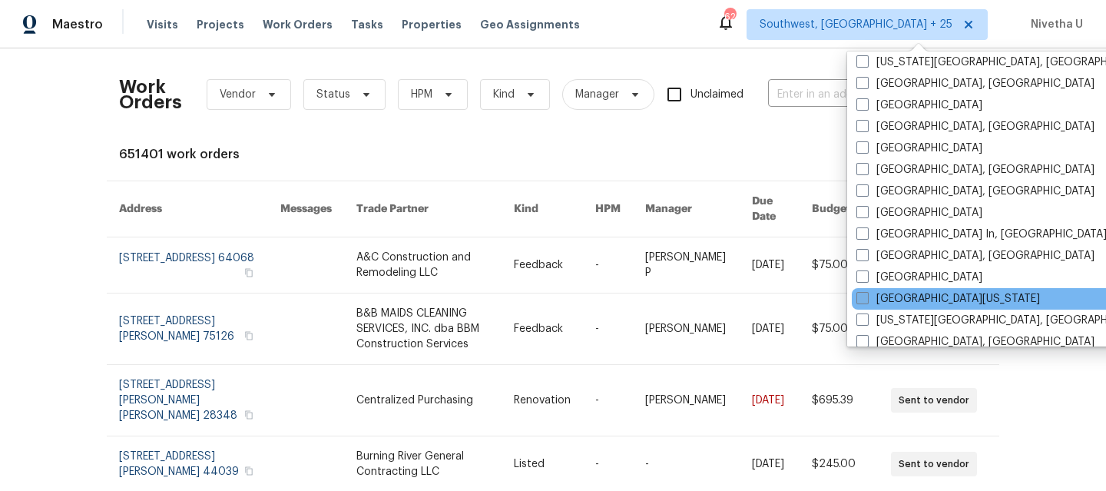
click at [891, 304] on label "Northern Colorado" at bounding box center [949, 298] width 184 height 15
click at [867, 301] on input "Northern Colorado" at bounding box center [862, 296] width 10 height 10
checkbox input "true"
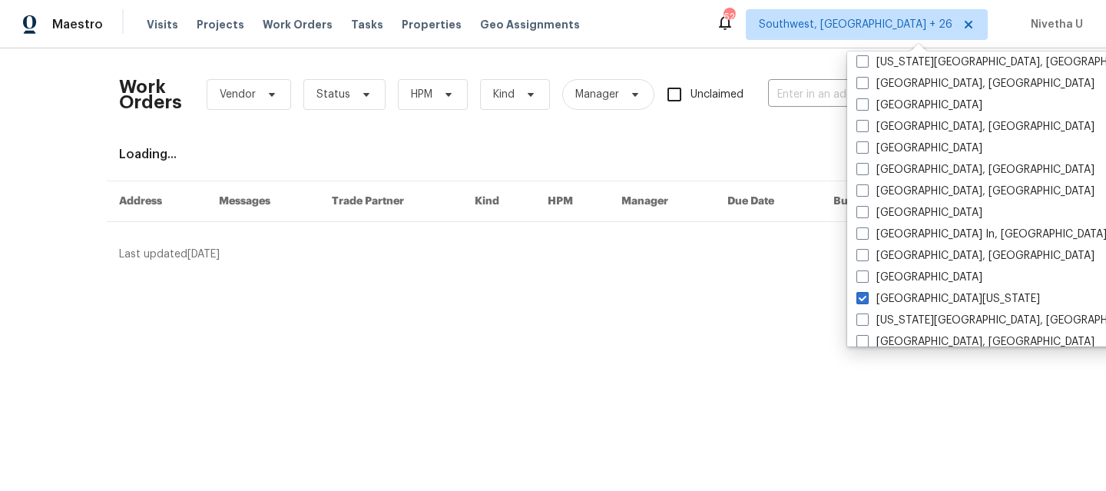
click at [816, 124] on div "Work Orders Vendor Status HPM Kind Manager Unclaimed ​" at bounding box center [542, 95] width 846 height 68
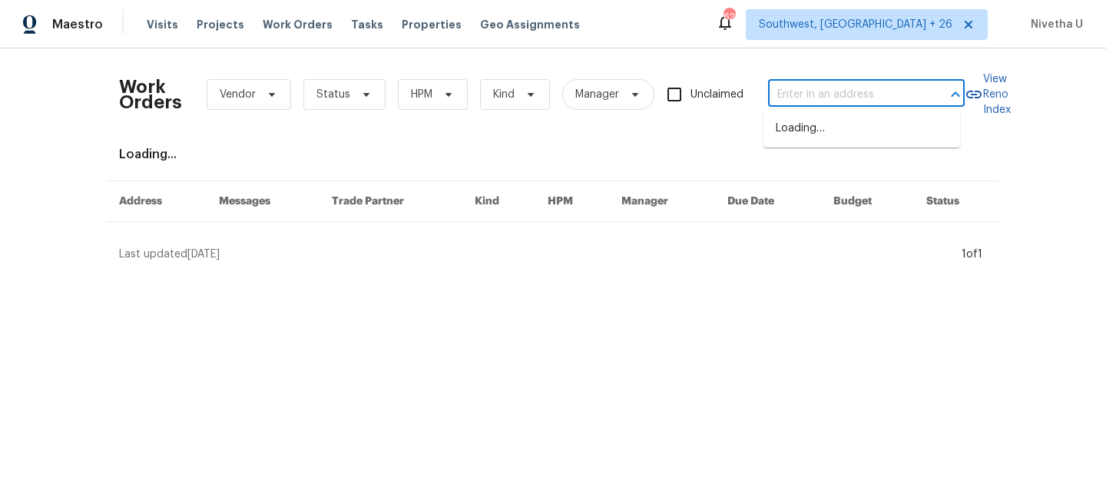
click at [812, 98] on input "text" at bounding box center [845, 95] width 154 height 24
paste input "4011 W 28th Street Rd Greeley, CO 80634"
type input "4011 W 28th Street Rd Greeley, CO 80634"
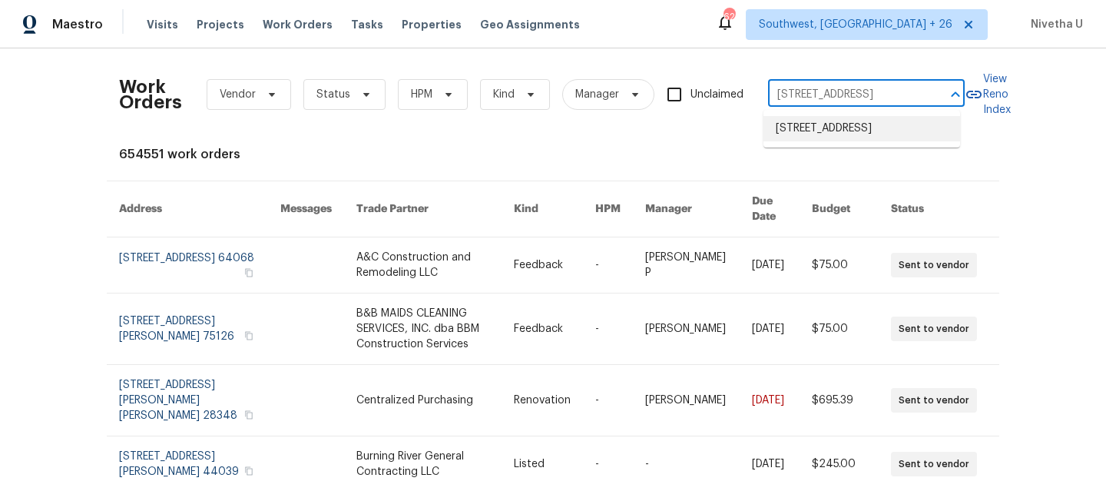
click at [885, 141] on li "4011 W 28th Street Rd, Greeley, CO 80634" at bounding box center [862, 128] width 197 height 25
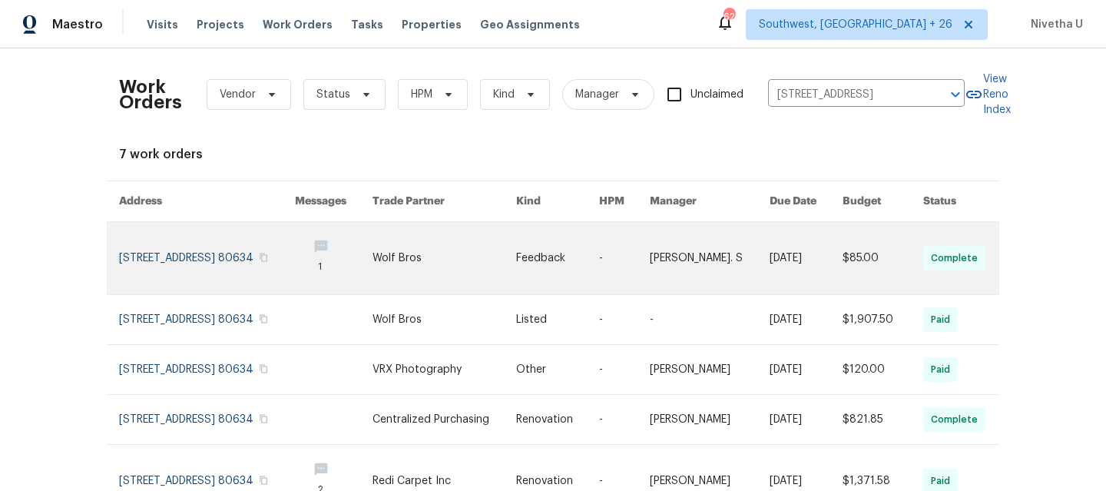
click at [146, 270] on link at bounding box center [207, 258] width 176 height 72
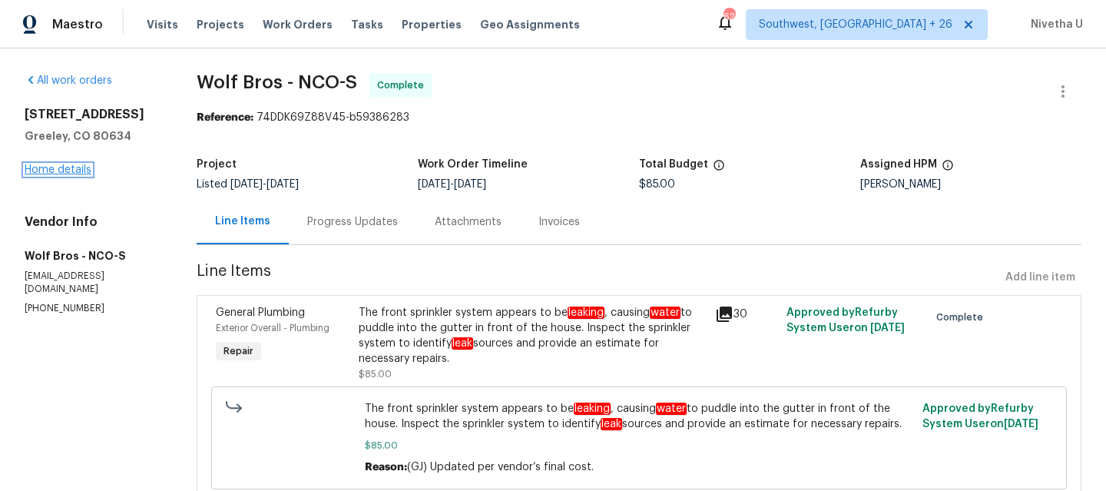
click at [42, 174] on link "Home details" at bounding box center [58, 169] width 67 height 11
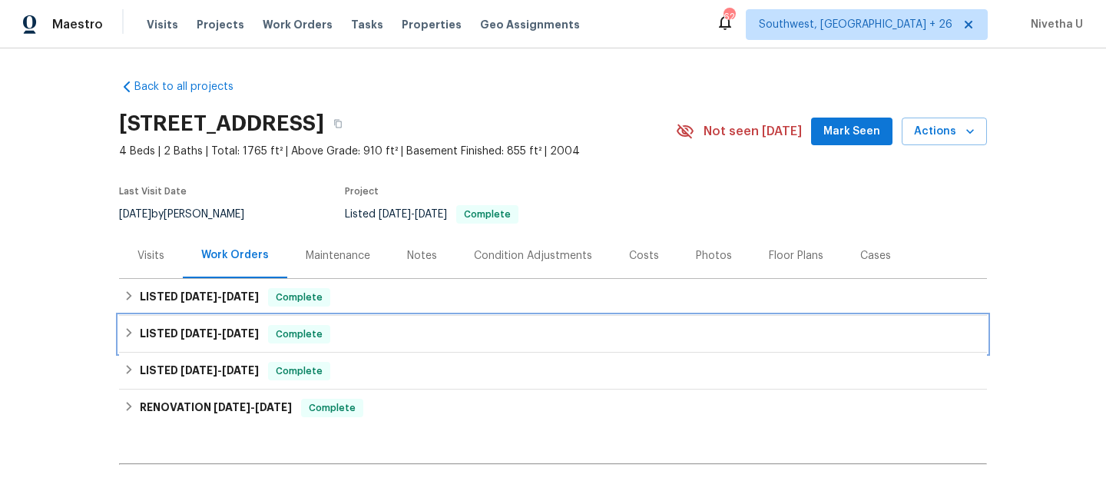
click at [335, 343] on div "LISTED 7/23/25 - 7/30/25 Complete" at bounding box center [553, 334] width 859 height 18
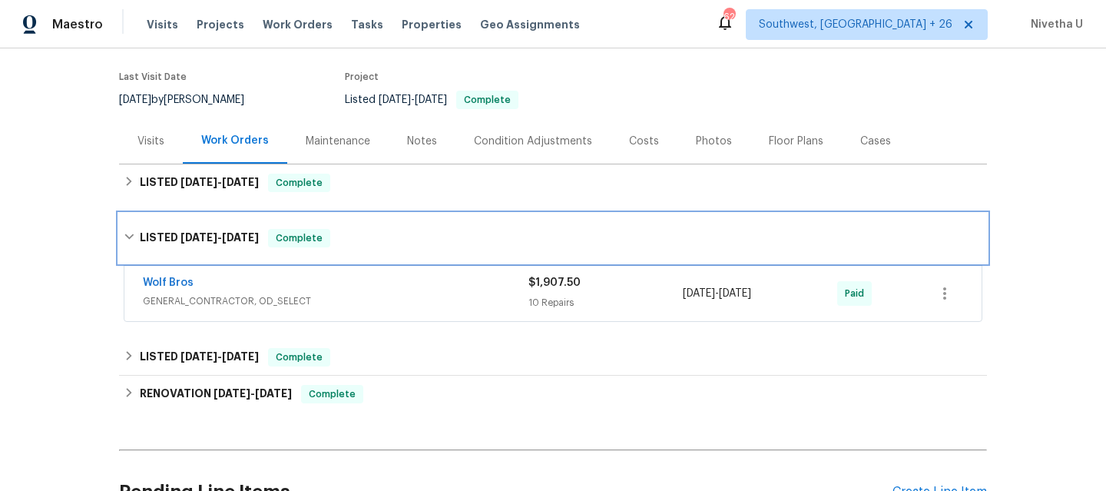
scroll to position [116, 0]
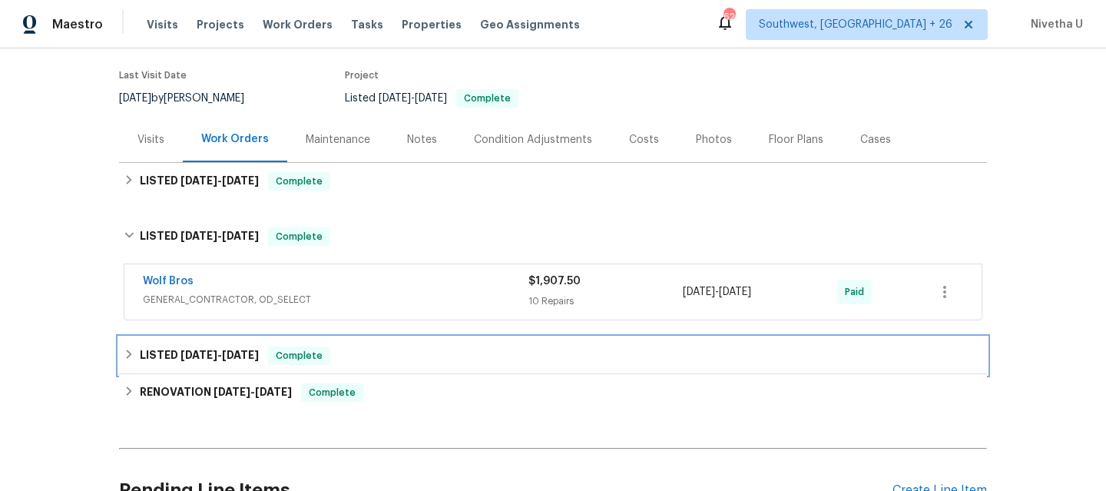
click at [332, 366] on div "LISTED 6/25/25 - 6/26/25 Complete" at bounding box center [553, 355] width 868 height 37
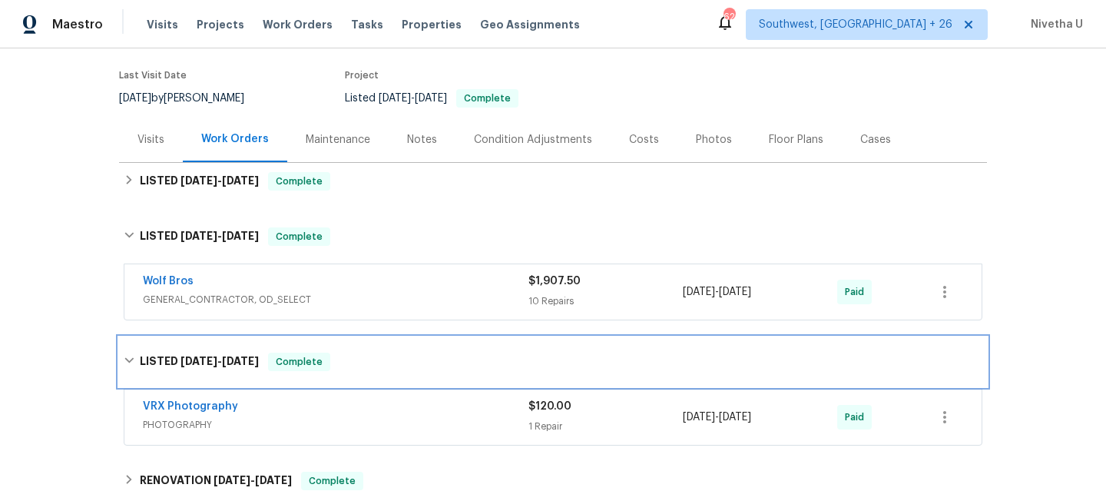
click at [332, 366] on div "LISTED 6/25/25 - 6/26/25 Complete" at bounding box center [553, 362] width 859 height 18
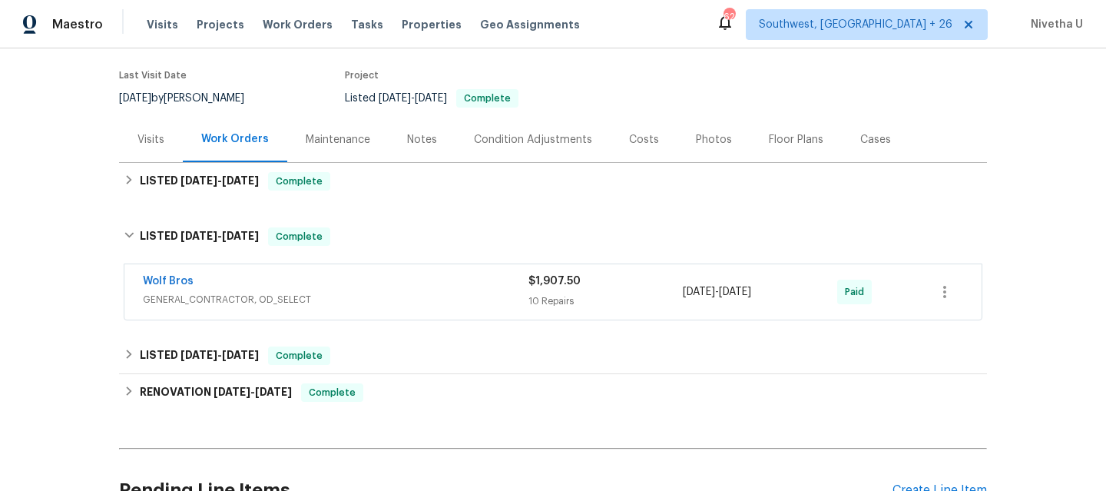
click at [347, 276] on div "Wolf Bros" at bounding box center [336, 282] width 386 height 18
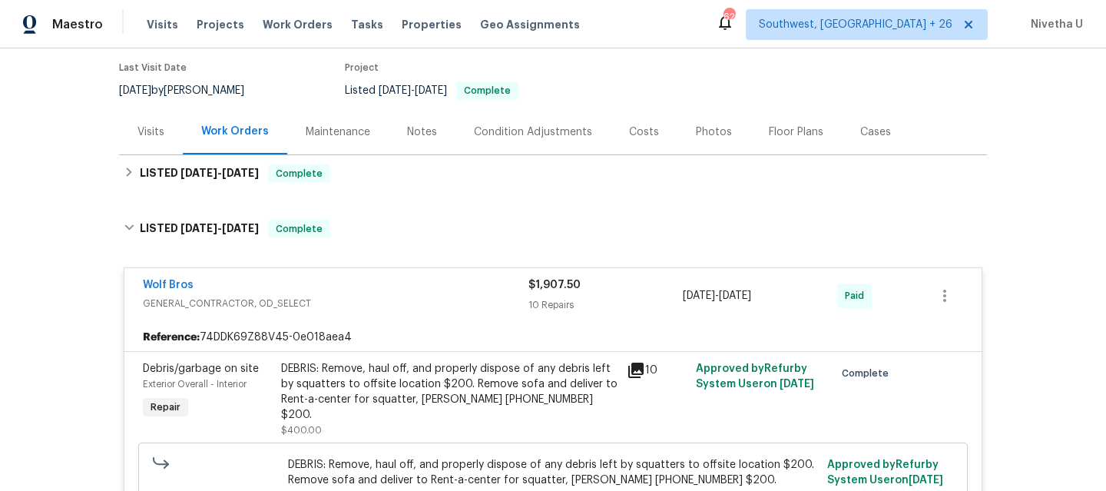
scroll to position [124, 0]
click at [340, 152] on div "Maintenance" at bounding box center [337, 130] width 101 height 45
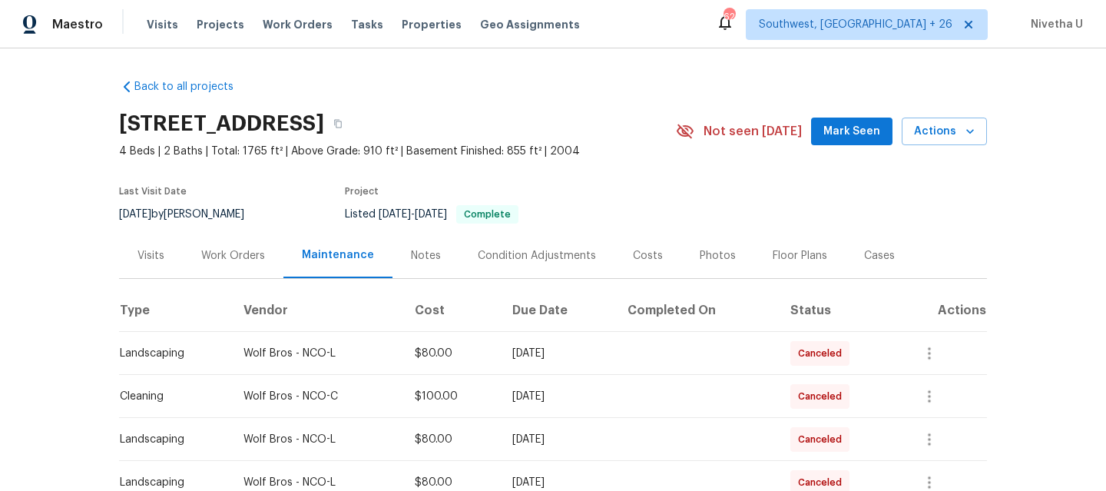
click at [226, 257] on div "Work Orders" at bounding box center [233, 255] width 64 height 15
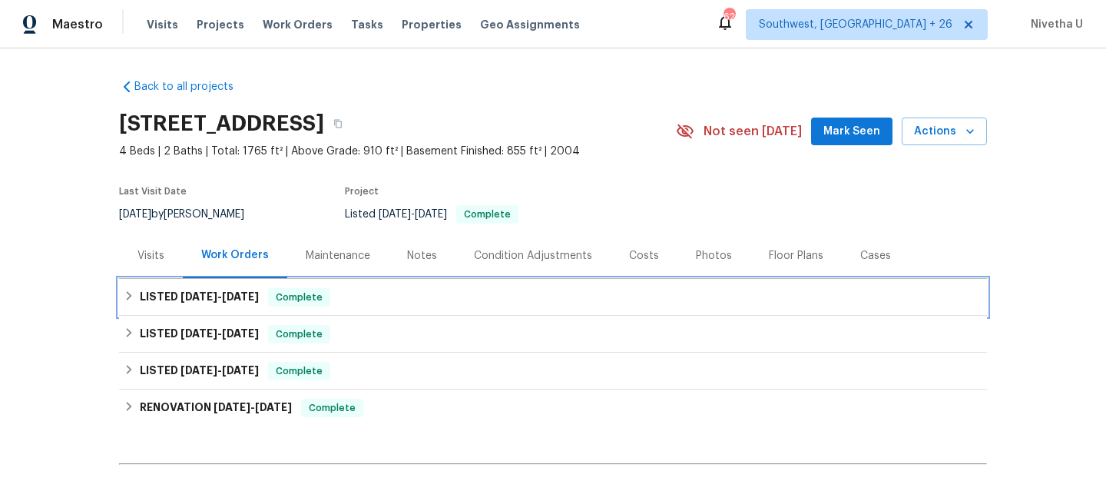
click at [350, 301] on div "LISTED 8/12/25 - 8/14/25 Complete" at bounding box center [553, 297] width 859 height 18
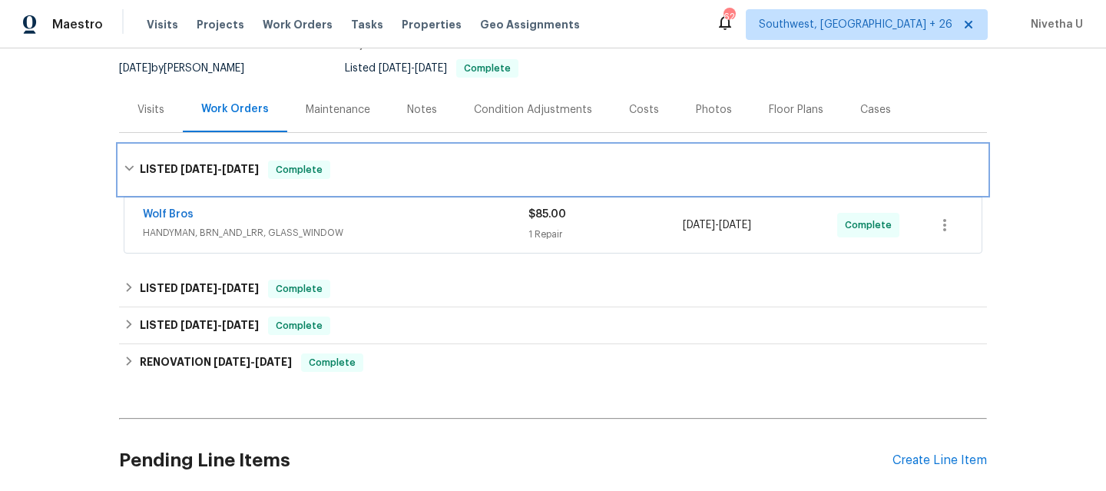
scroll to position [148, 0]
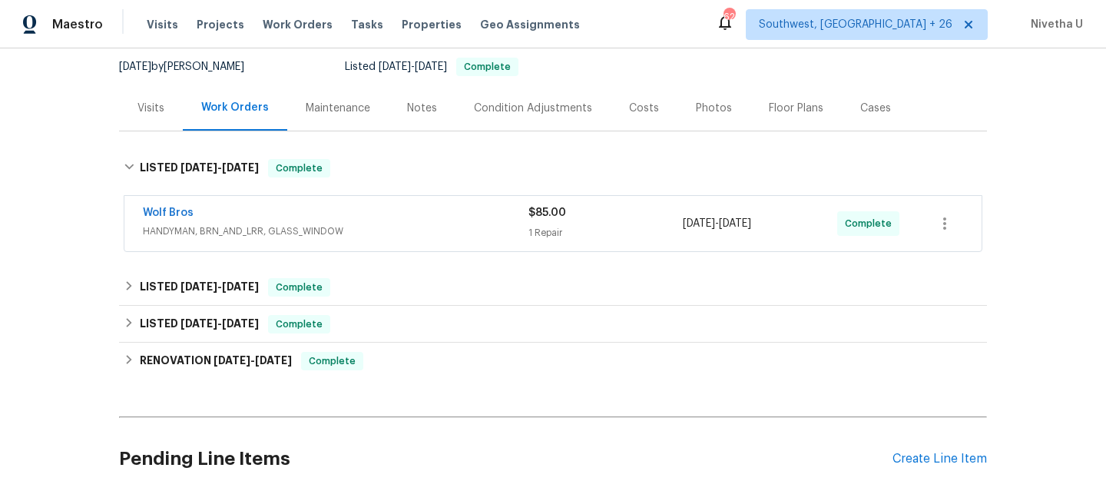
click at [340, 228] on span "HANDYMAN, BRN_AND_LRR, GLASS_WINDOW" at bounding box center [336, 231] width 386 height 15
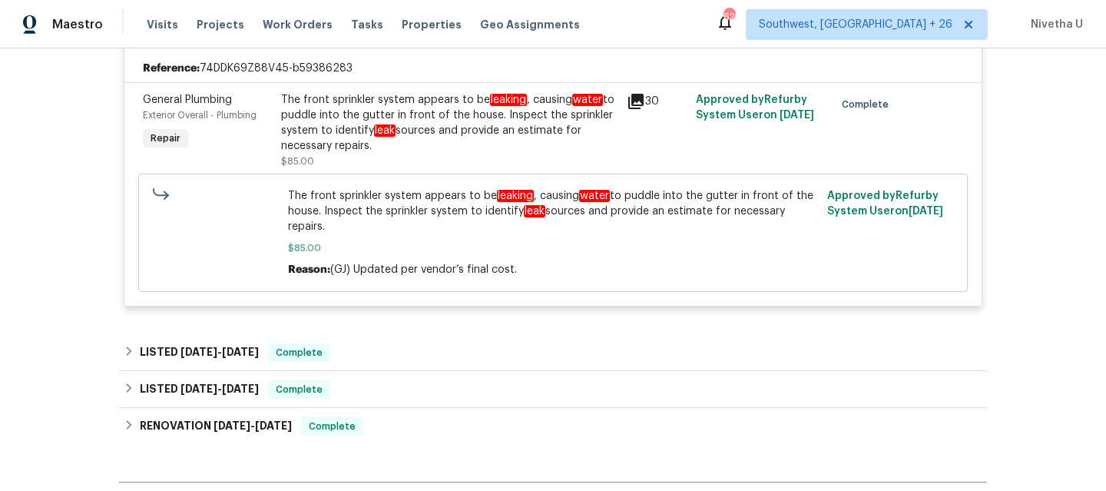
scroll to position [359, 0]
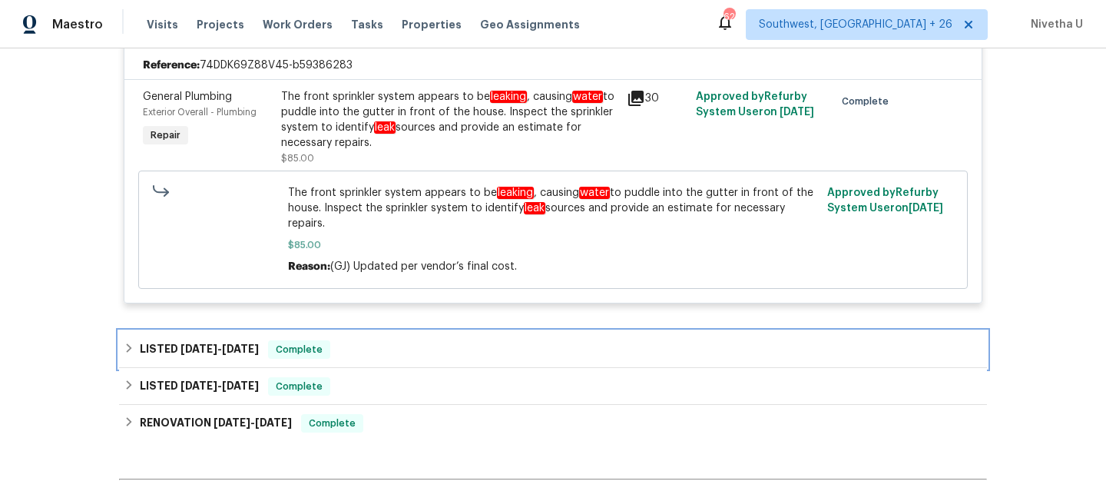
click at [335, 363] on div "LISTED 7/23/25 - 7/30/25 Complete" at bounding box center [553, 349] width 868 height 37
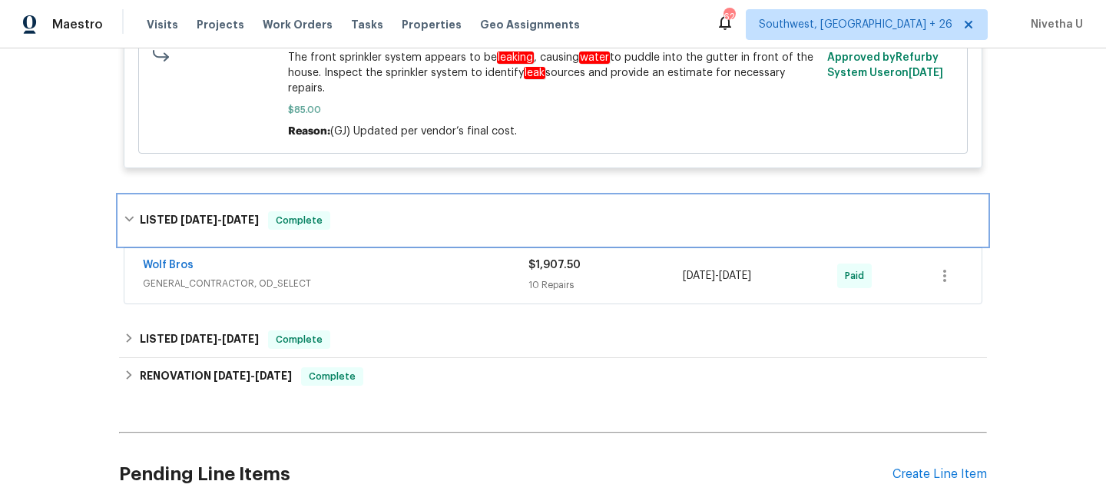
scroll to position [495, 0]
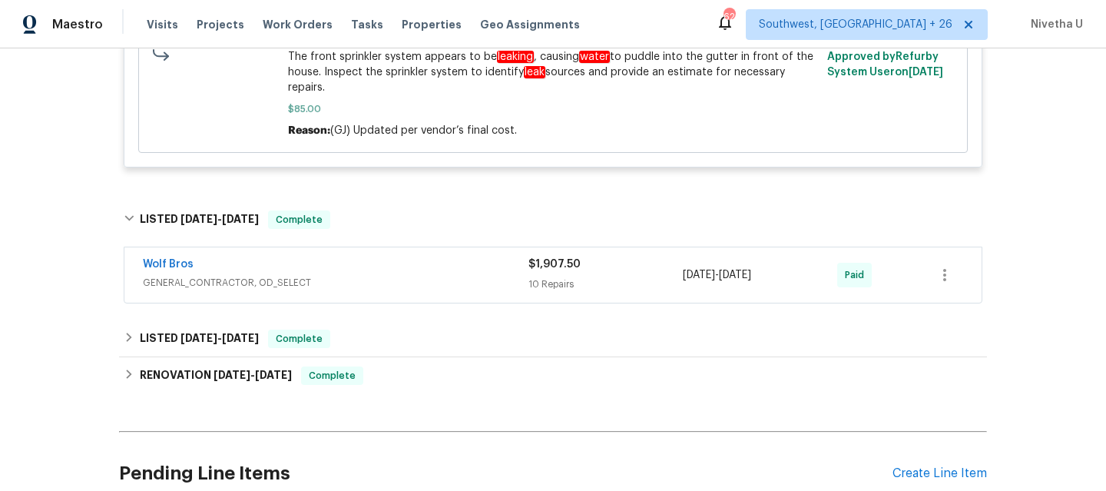
click at [336, 309] on div "Back to all projects 4011 W 28th Street Rd, Greeley, CO 80634 4 Beds | 2 Baths …" at bounding box center [553, 54] width 868 height 965
click at [331, 277] on span "GENERAL_CONTRACTOR, OD_SELECT" at bounding box center [336, 282] width 386 height 15
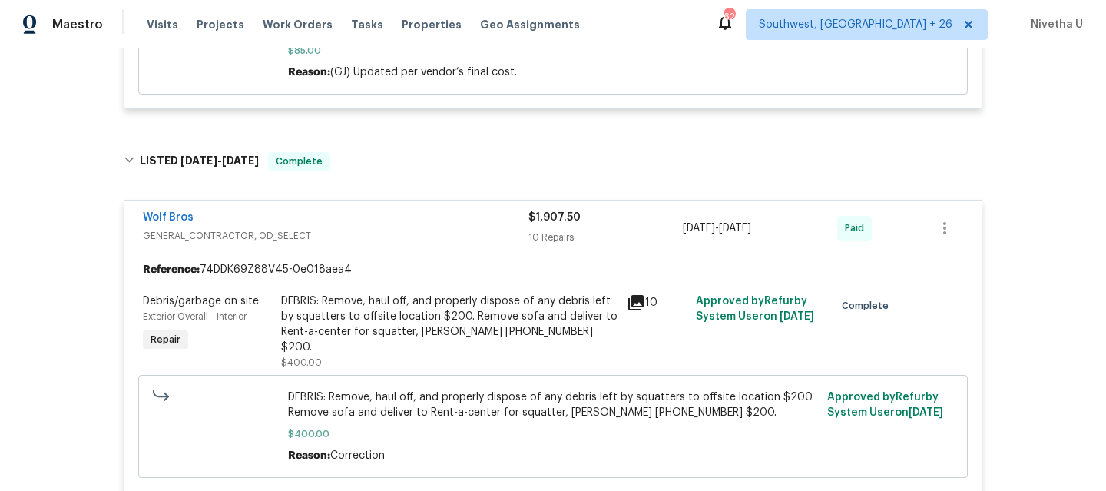
scroll to position [549, 0]
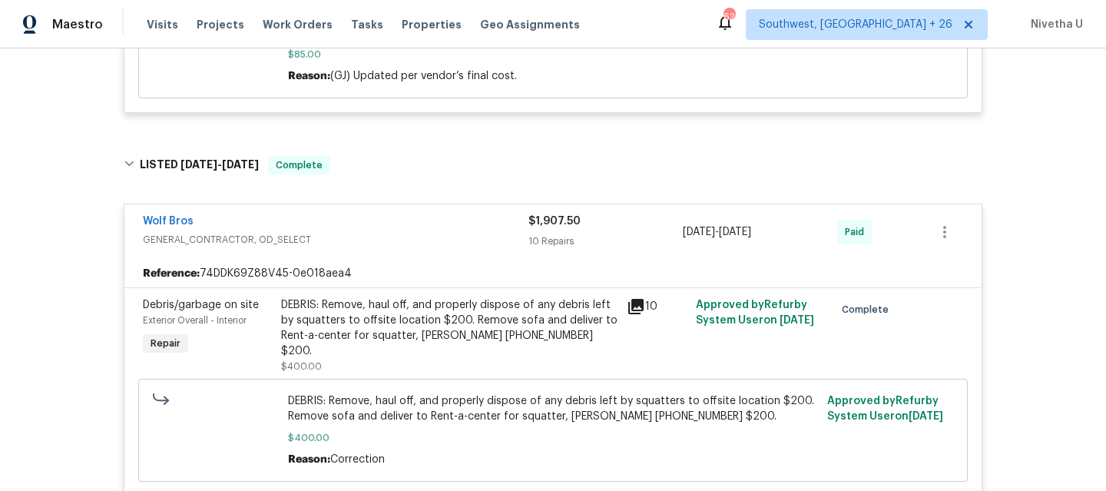
click at [386, 237] on span "GENERAL_CONTRACTOR, OD_SELECT" at bounding box center [336, 239] width 386 height 15
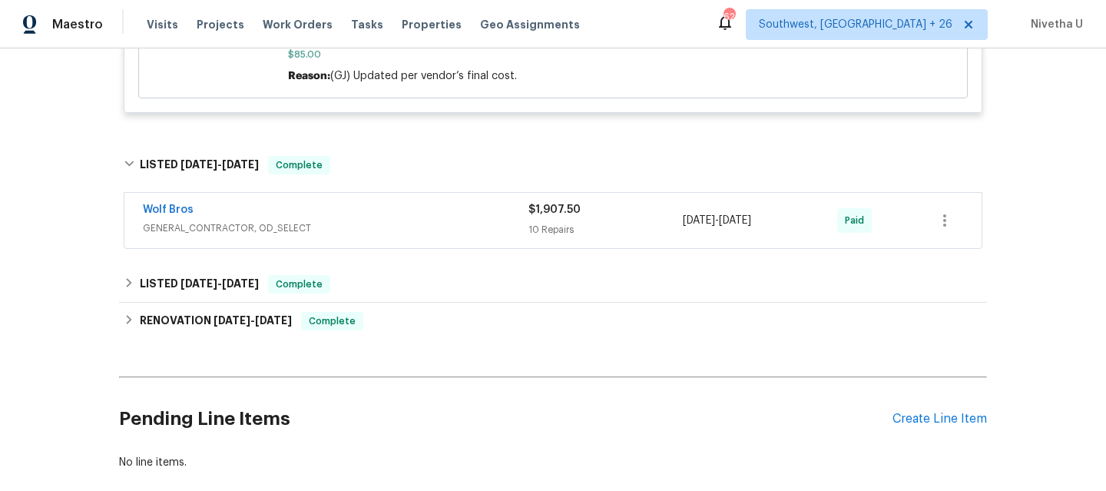
click at [369, 193] on div "Wolf Bros GENERAL_CONTRACTOR, OD_SELECT $1,907.50 10 Repairs 7/23/2025 - 7/30/2…" at bounding box center [553, 220] width 859 height 57
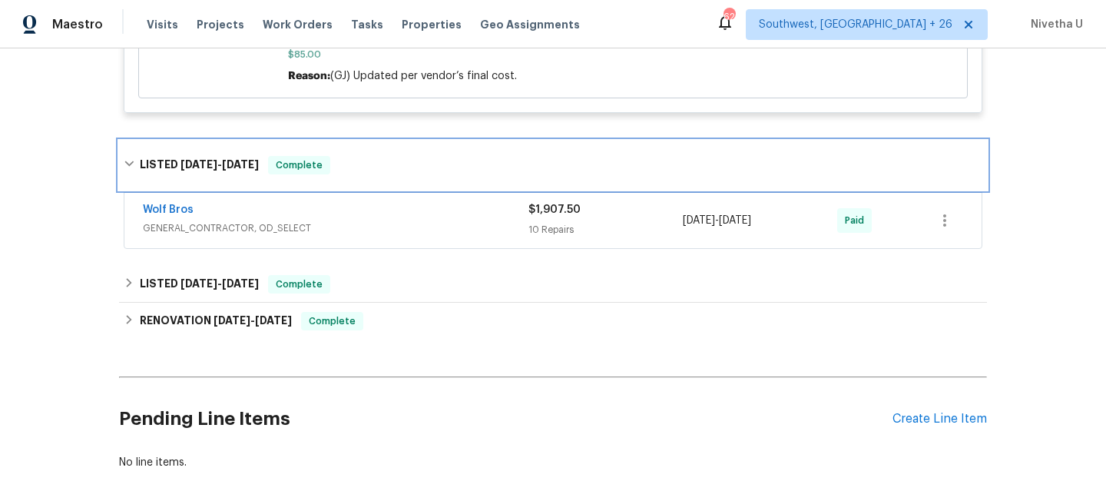
click at [349, 186] on div "LISTED 7/23/25 - 7/30/25 Complete" at bounding box center [553, 165] width 868 height 49
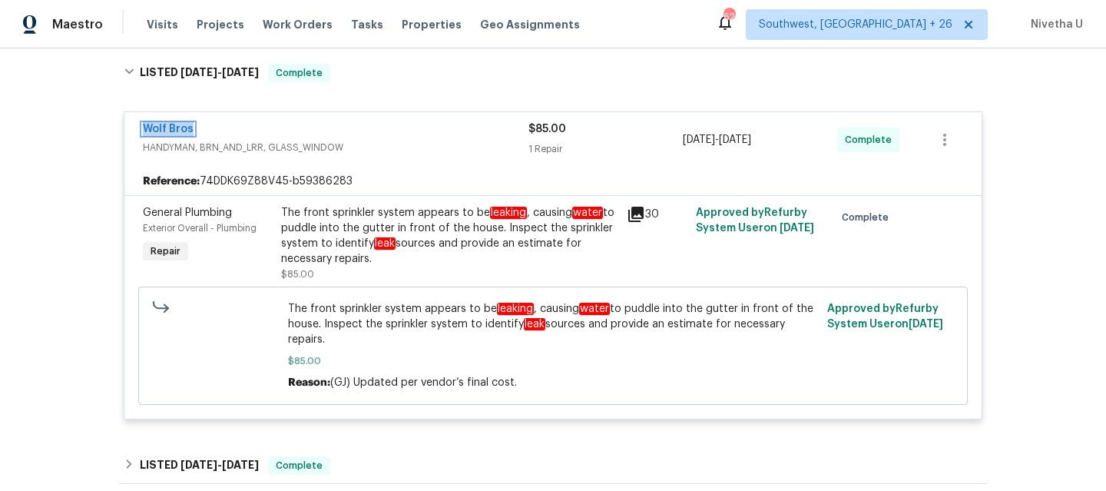
scroll to position [216, 0]
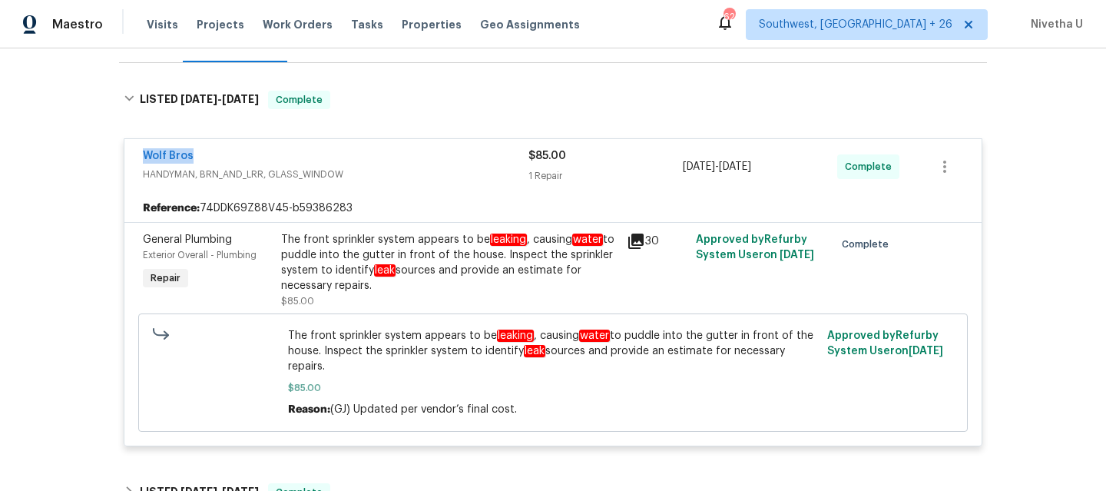
click at [393, 157] on div "Wolf Bros" at bounding box center [336, 157] width 386 height 18
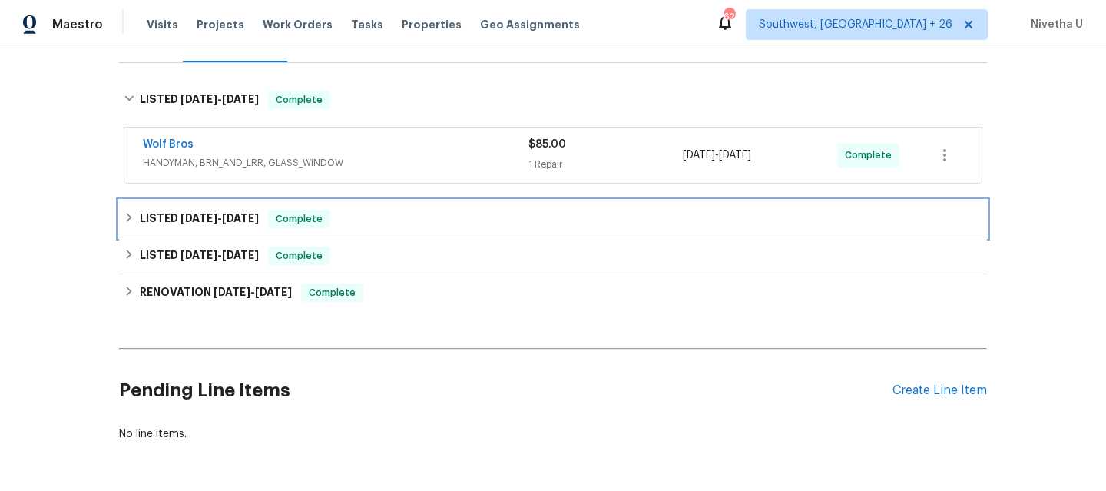
click at [382, 227] on div "LISTED 7/23/25 - 7/30/25 Complete" at bounding box center [553, 219] width 859 height 18
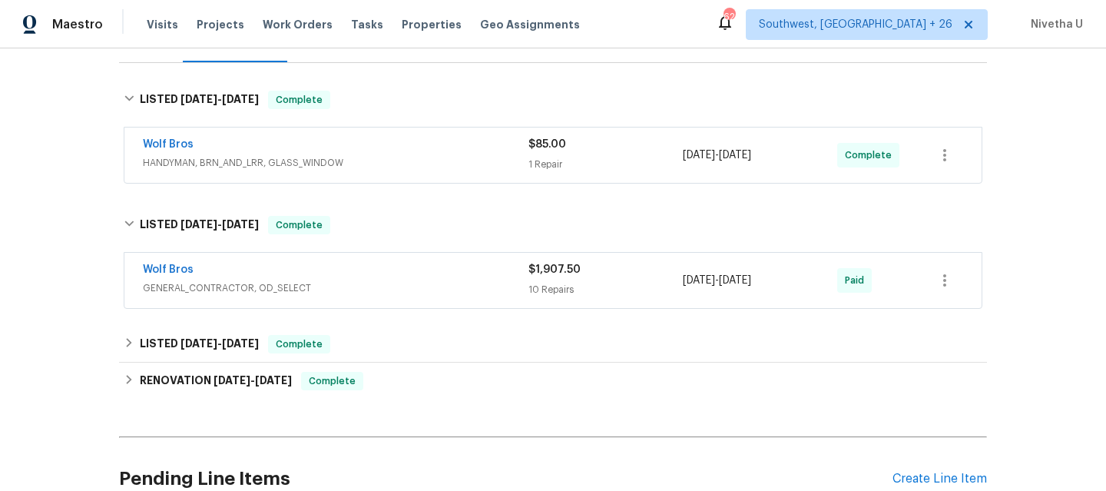
click at [383, 272] on div "Wolf Bros" at bounding box center [336, 271] width 386 height 18
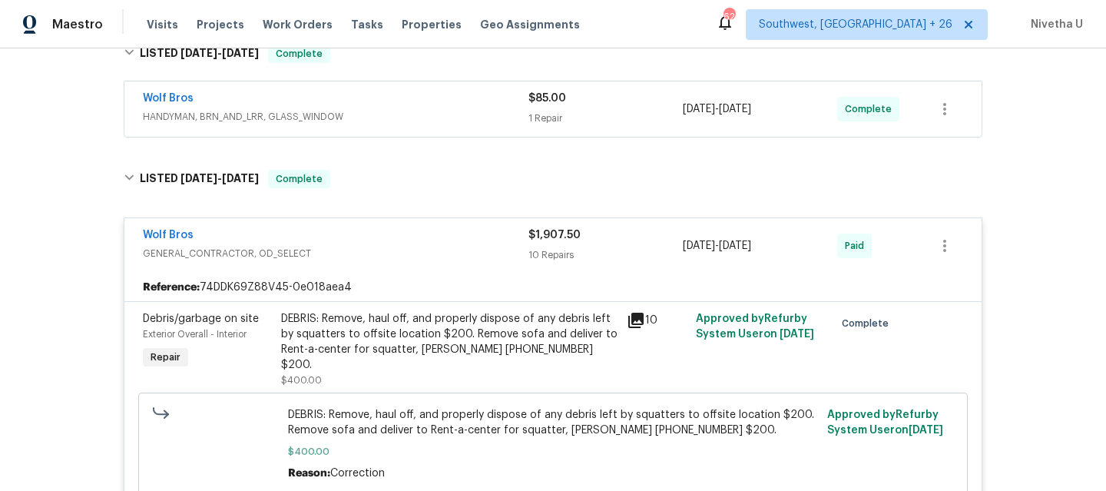
scroll to position [260, 0]
click at [365, 253] on span "GENERAL_CONTRACTOR, OD_SELECT" at bounding box center [336, 254] width 386 height 15
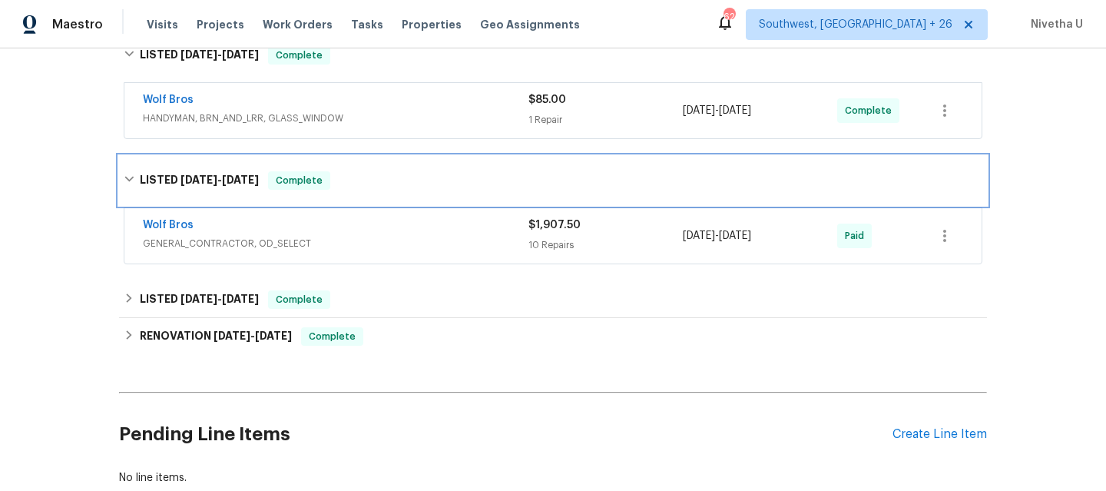
click at [358, 191] on div "LISTED 7/23/25 - 7/30/25 Complete" at bounding box center [553, 180] width 868 height 49
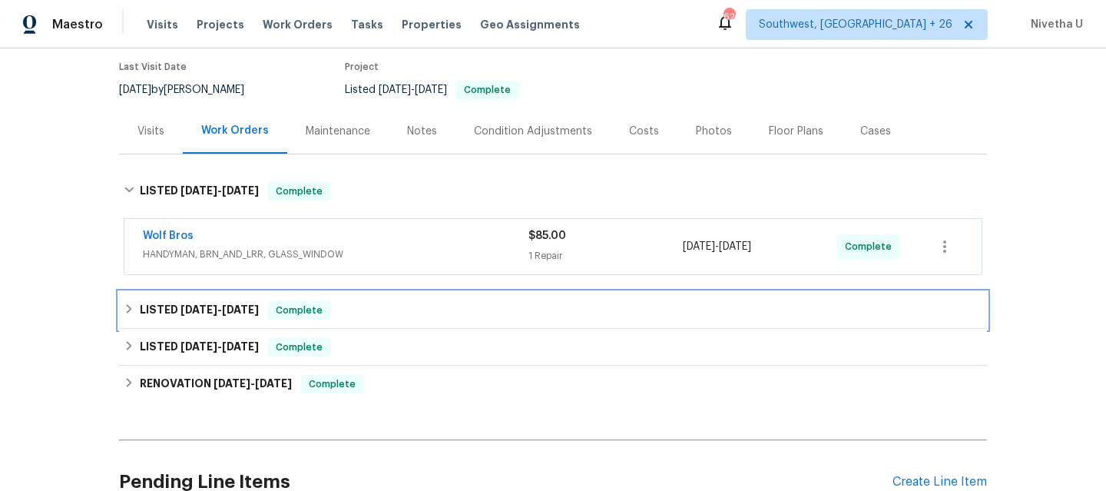
scroll to position [124, 0]
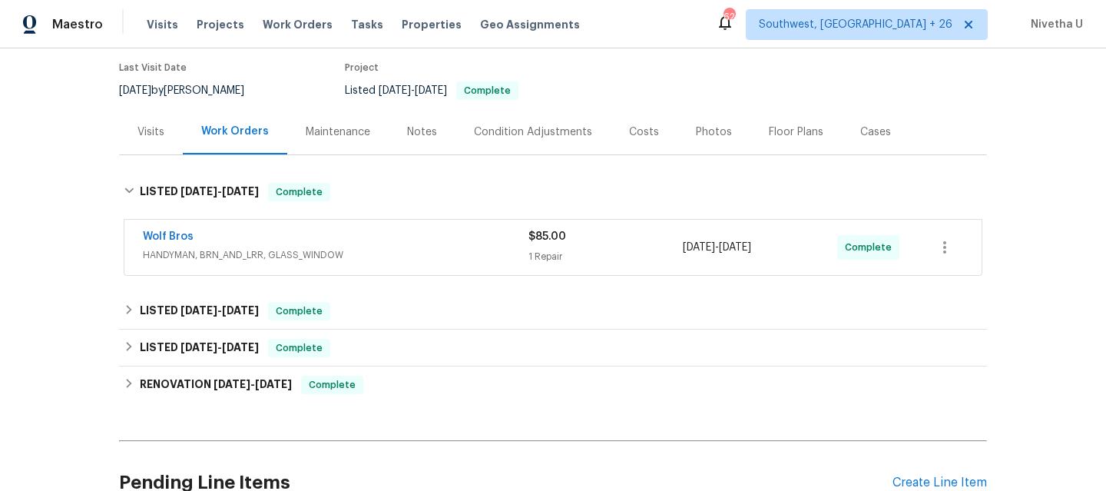
click at [385, 242] on div "Wolf Bros" at bounding box center [336, 238] width 386 height 18
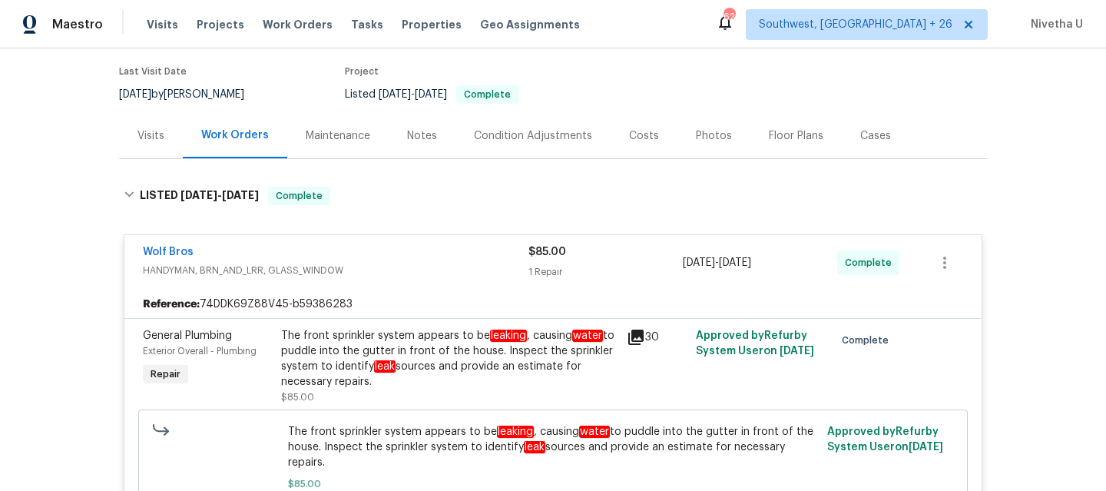
scroll to position [115, 0]
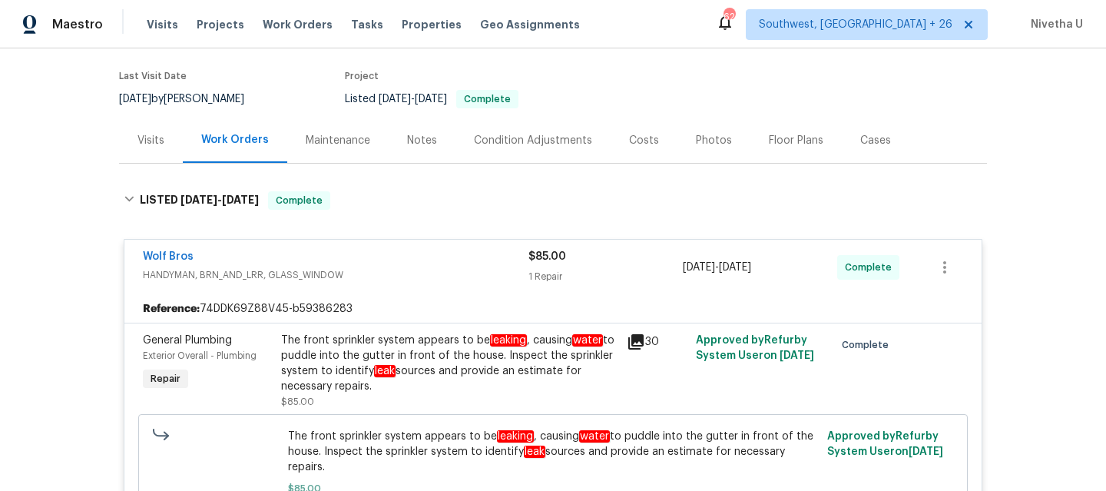
click at [382, 268] on span "HANDYMAN, BRN_AND_LRR, GLASS_WINDOW" at bounding box center [336, 274] width 386 height 15
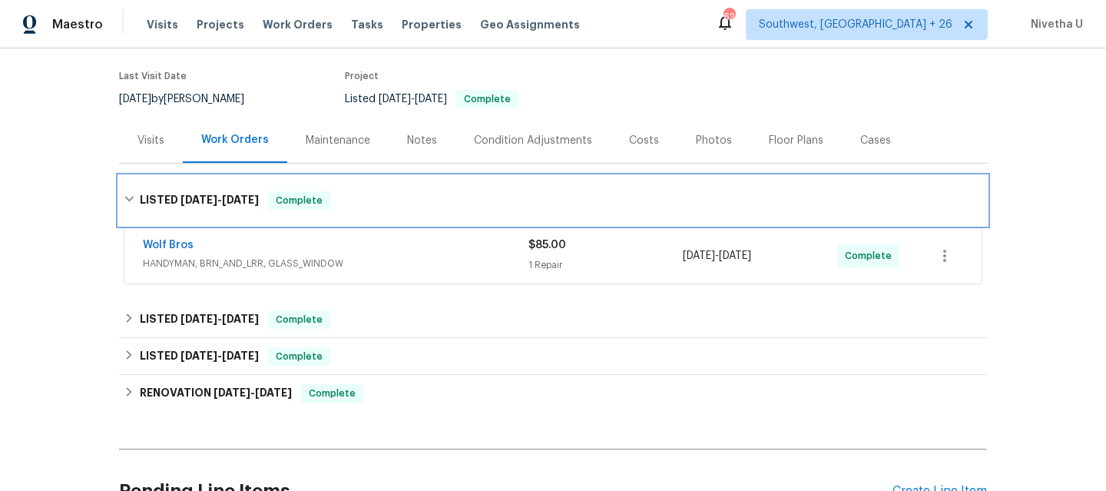
click at [373, 220] on div "LISTED 8/12/25 - 8/14/25 Complete" at bounding box center [553, 200] width 868 height 49
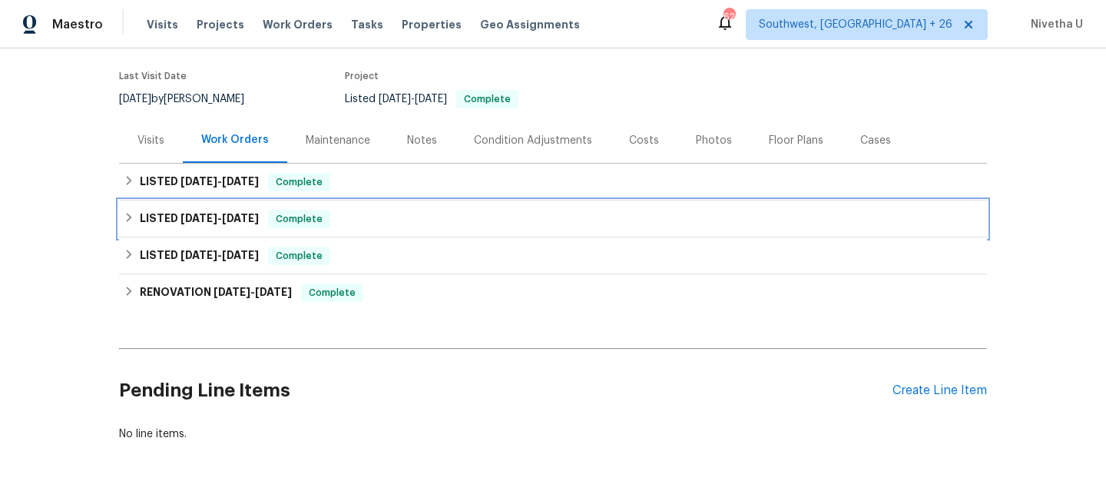
click at [361, 215] on div "LISTED 7/23/25 - 7/30/25 Complete" at bounding box center [553, 219] width 859 height 18
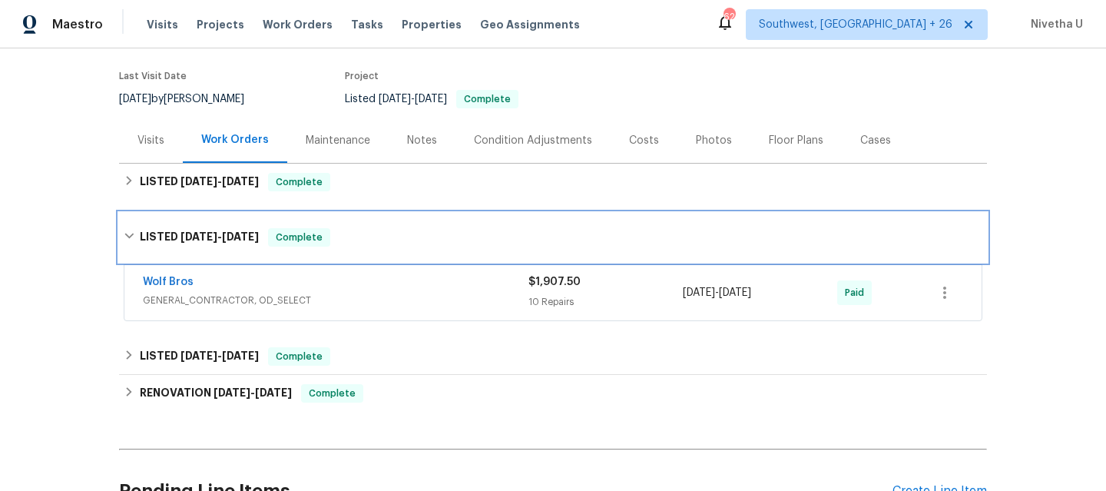
scroll to position [259, 0]
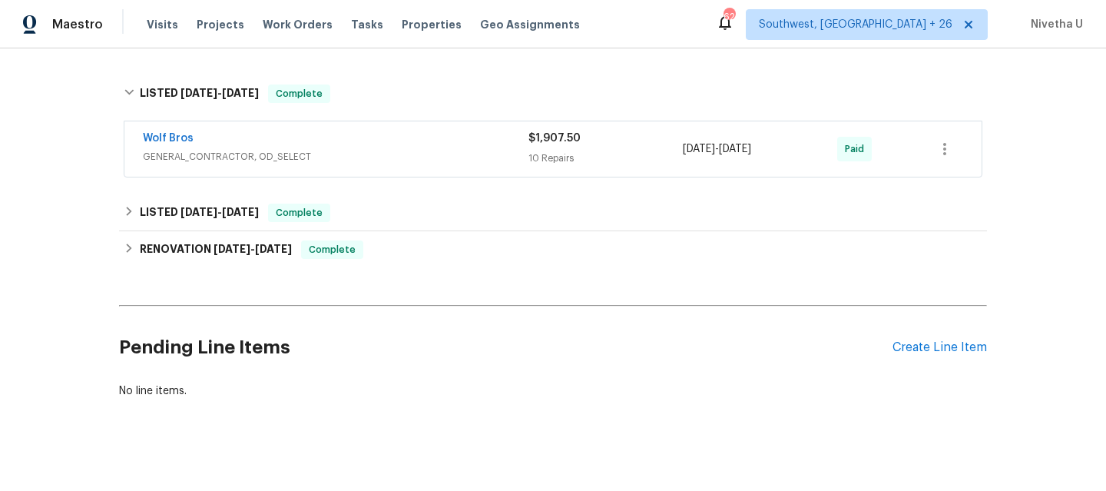
click at [373, 138] on div "Wolf Bros" at bounding box center [336, 140] width 386 height 18
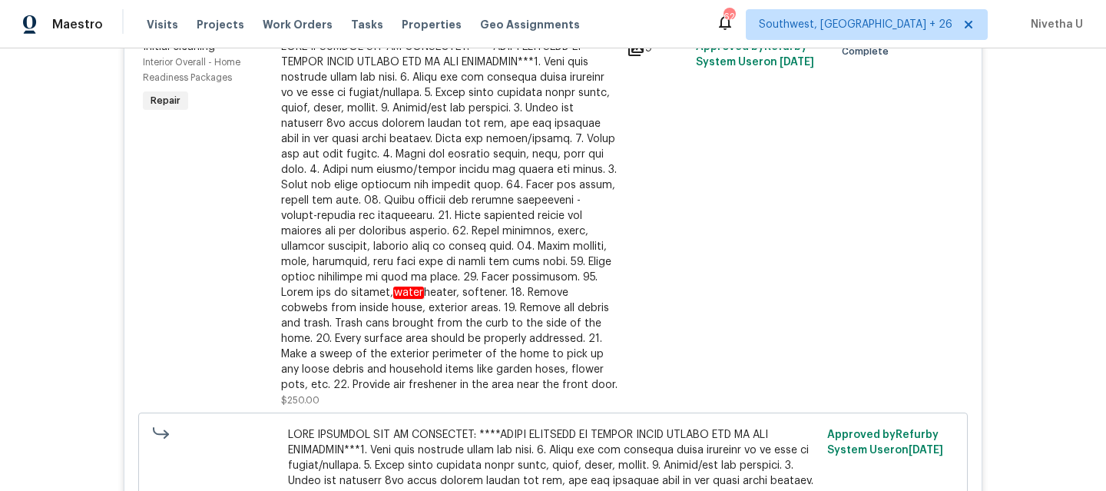
scroll to position [0, 0]
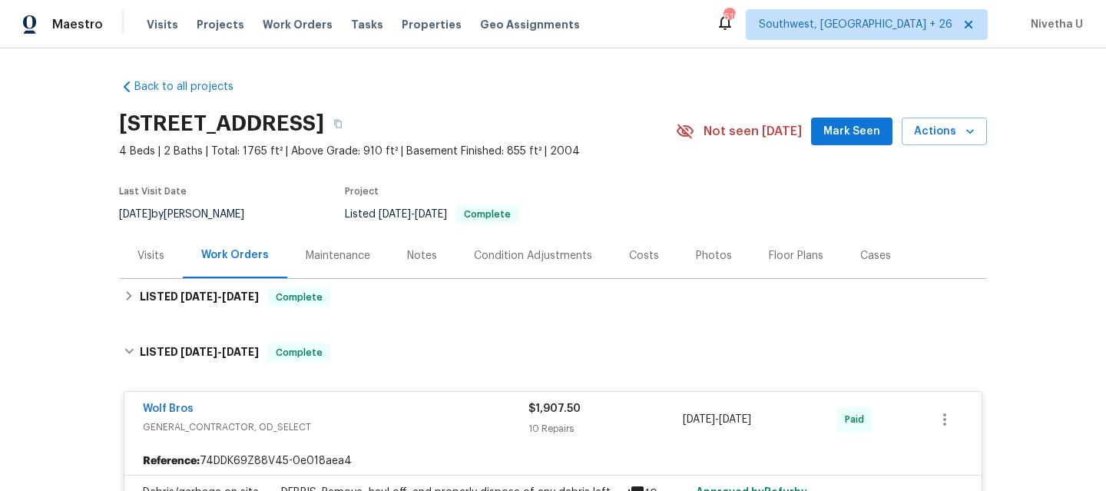
click at [275, 14] on div "Visits Projects Work Orders Tasks Properties Geo Assignments" at bounding box center [373, 24] width 452 height 31
click at [275, 24] on span "Work Orders" at bounding box center [298, 24] width 70 height 15
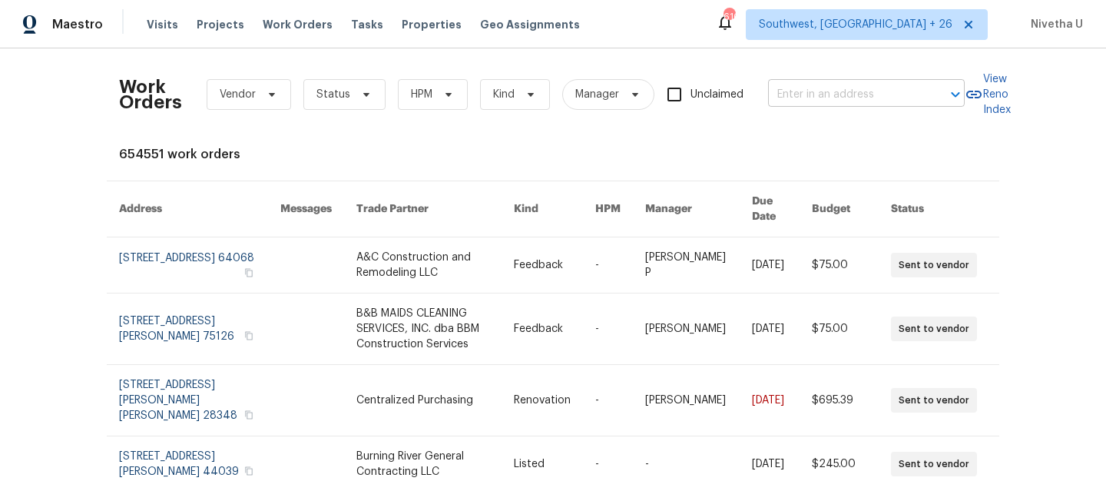
click at [775, 101] on input "text" at bounding box center [845, 95] width 154 height 24
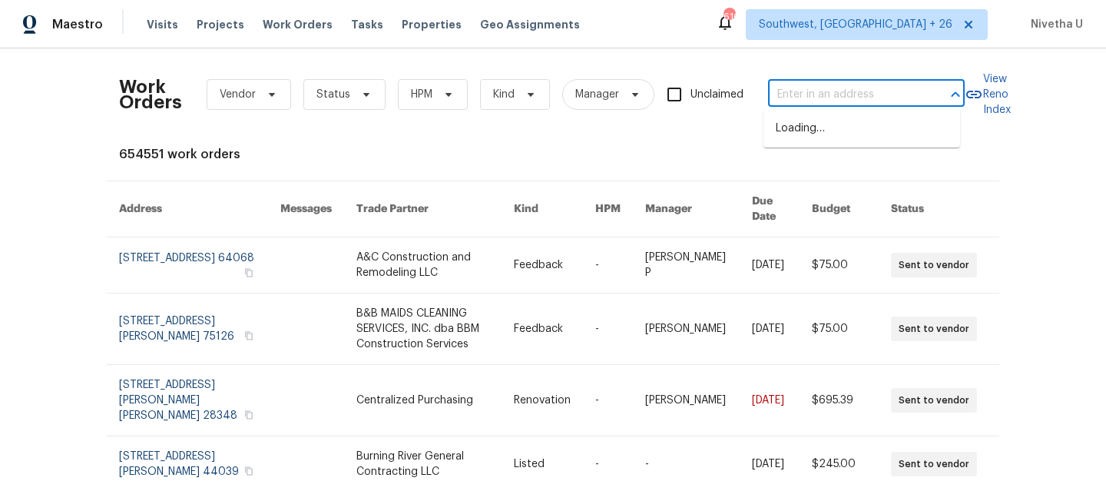
paste input "437 El Llano Ln NW Los Ranchos, NM 87107"
type input "437 El Llano Ln NW Los Ranchos, NM 87107"
click at [860, 140] on li "437 El Llano Ln NW, Los Ranchos, NM 87107" at bounding box center [862, 128] width 197 height 25
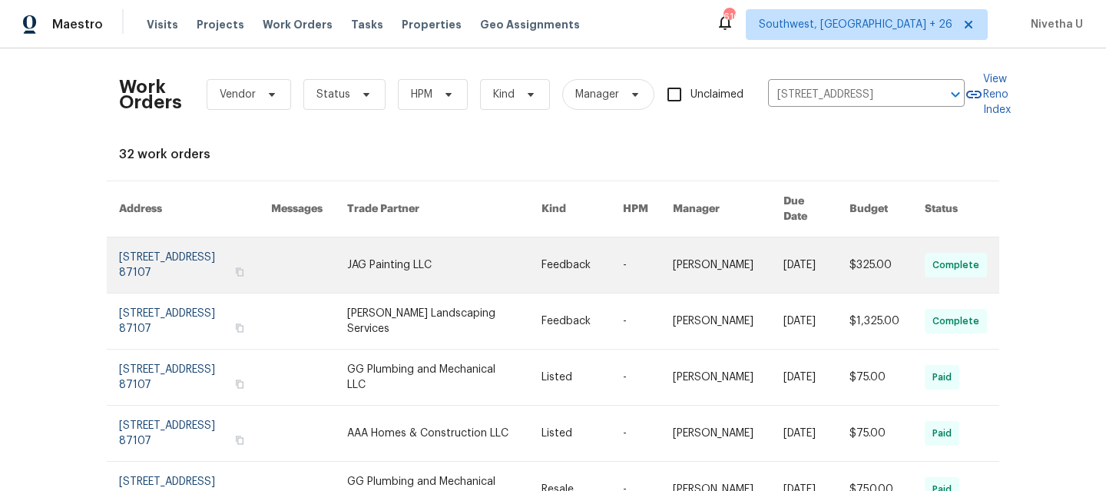
click at [175, 243] on link at bounding box center [195, 264] width 152 height 55
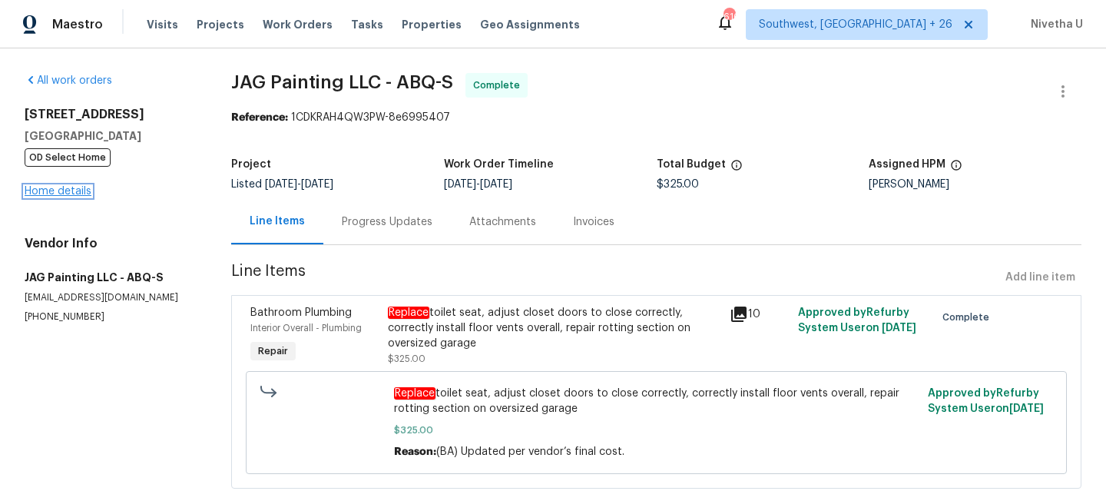
click at [42, 193] on link "Home details" at bounding box center [58, 191] width 67 height 11
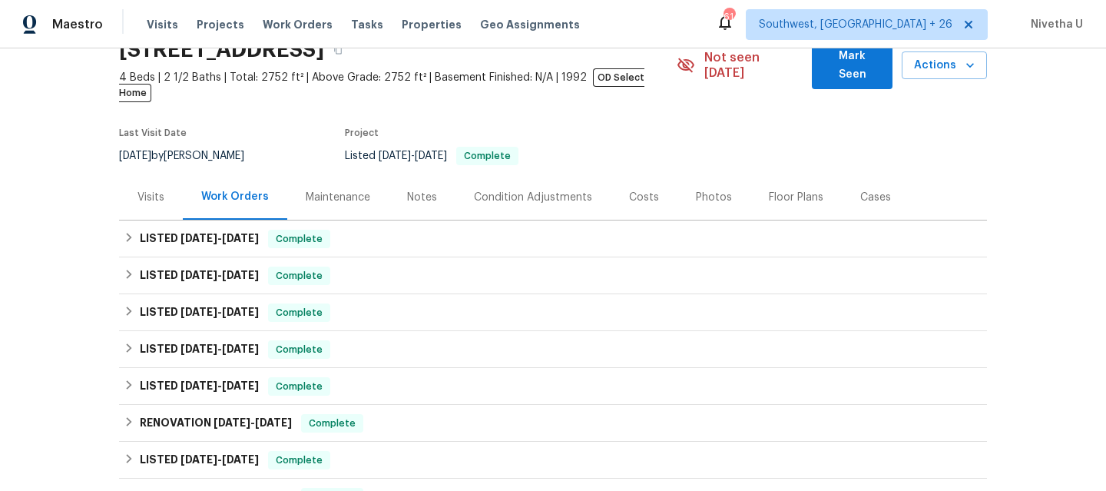
scroll to position [73, 0]
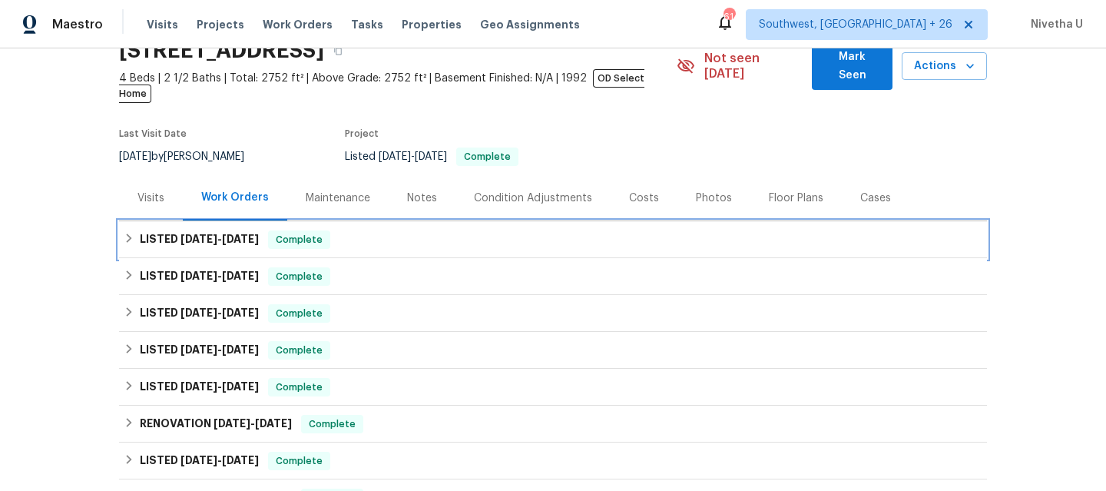
click at [300, 232] on span "Complete" at bounding box center [299, 239] width 59 height 15
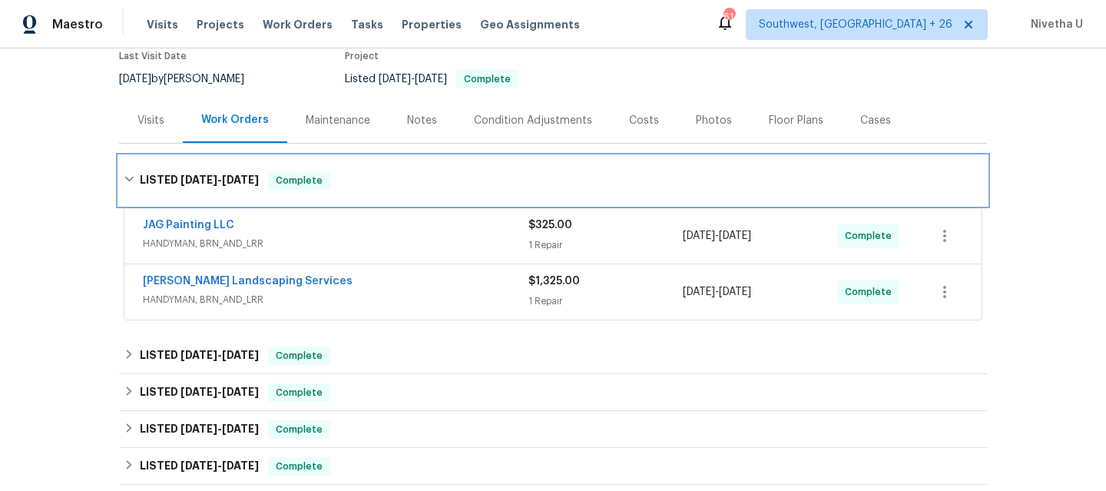
scroll to position [152, 0]
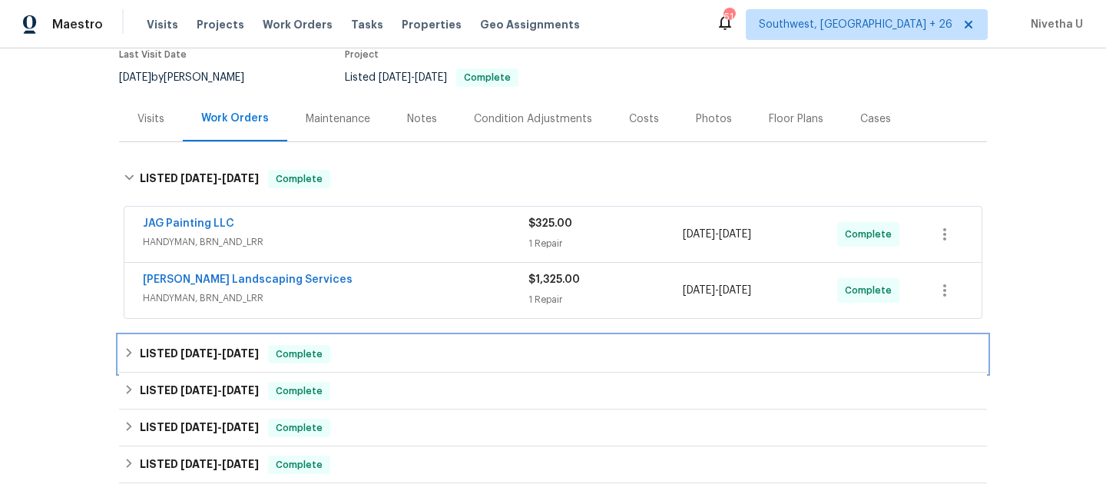
click at [362, 345] on div "LISTED 7/1/25 - 7/3/25 Complete" at bounding box center [553, 354] width 859 height 18
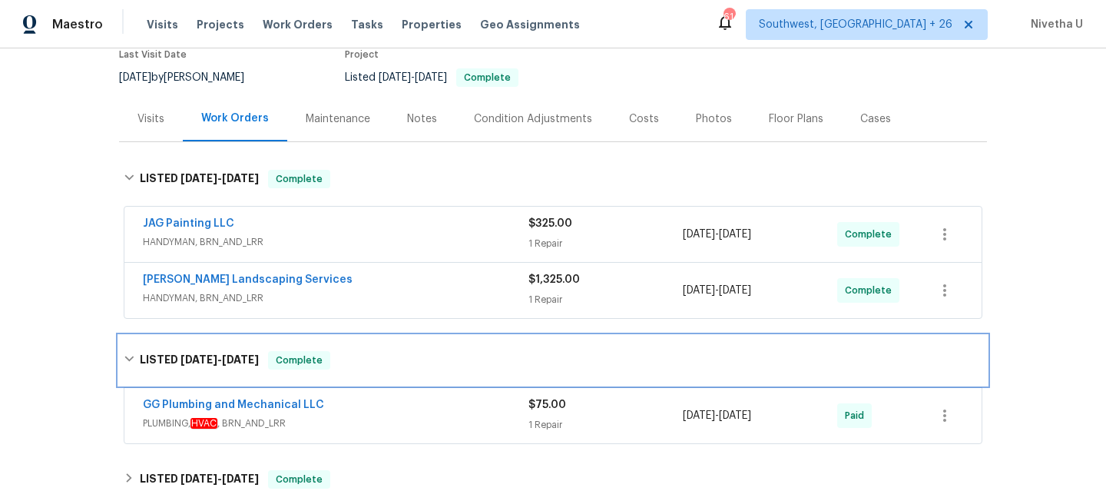
click at [363, 351] on div "LISTED 7/1/25 - 7/3/25 Complete" at bounding box center [553, 360] width 859 height 18
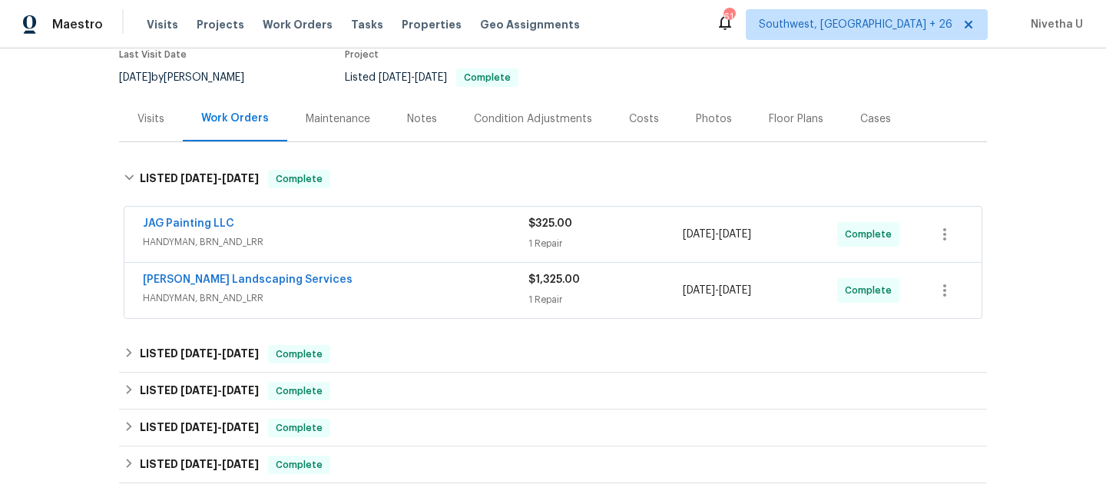
click at [351, 273] on div "[PERSON_NAME] Landscaping Services" at bounding box center [336, 281] width 386 height 18
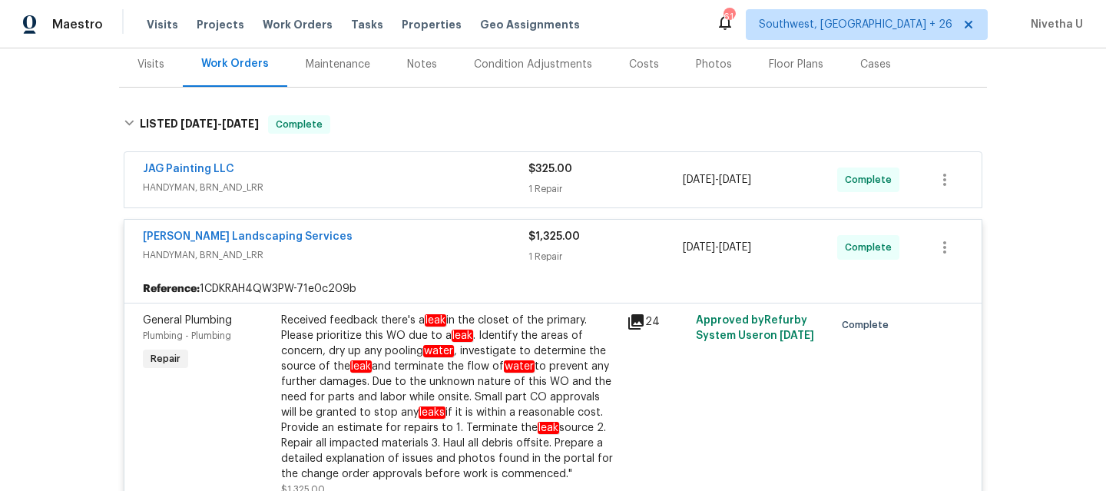
scroll to position [198, 0]
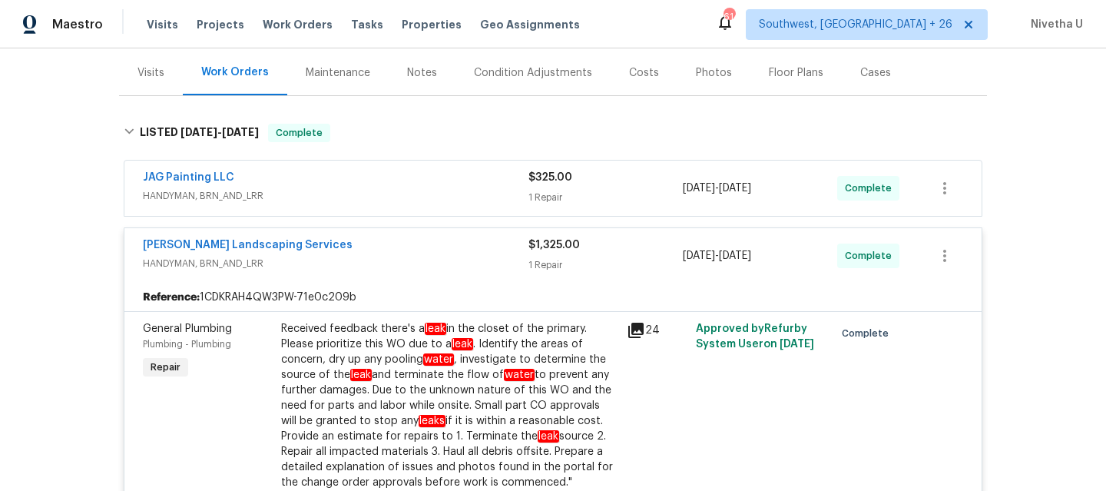
click at [356, 188] on span "HANDYMAN, BRN_AND_LRR" at bounding box center [336, 195] width 386 height 15
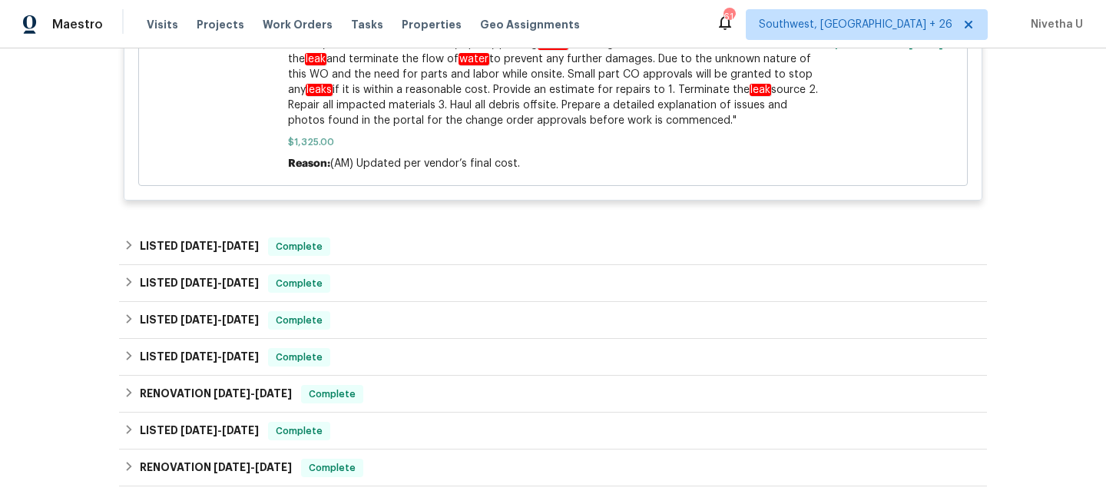
scroll to position [1275, 0]
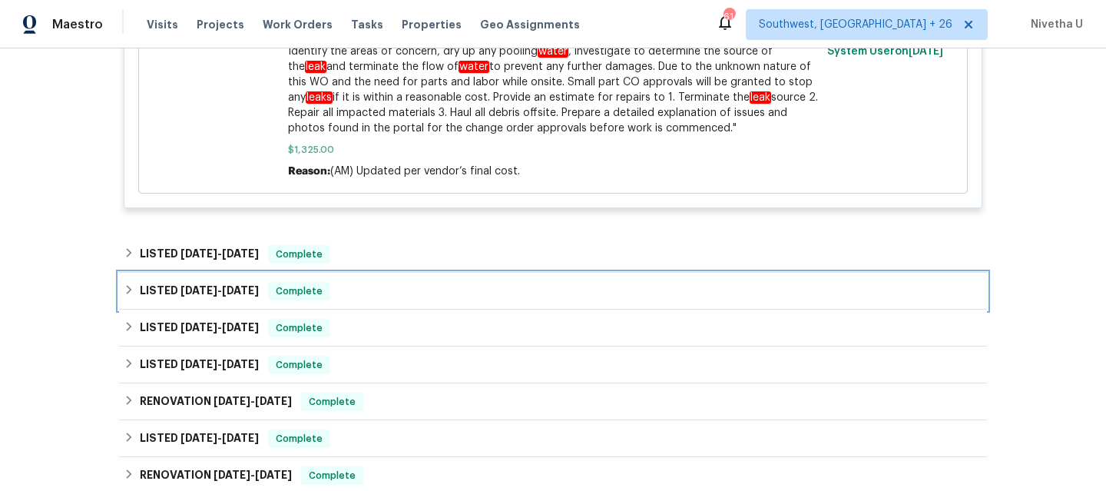
click at [311, 283] on span "Complete" at bounding box center [299, 290] width 59 height 15
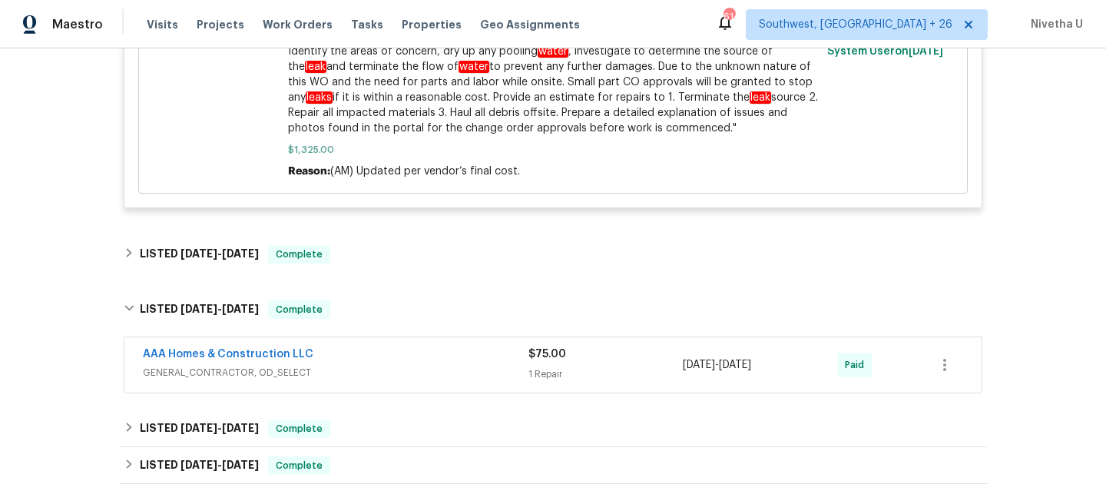
click at [341, 365] on span "GENERAL_CONTRACTOR, OD_SELECT" at bounding box center [336, 372] width 386 height 15
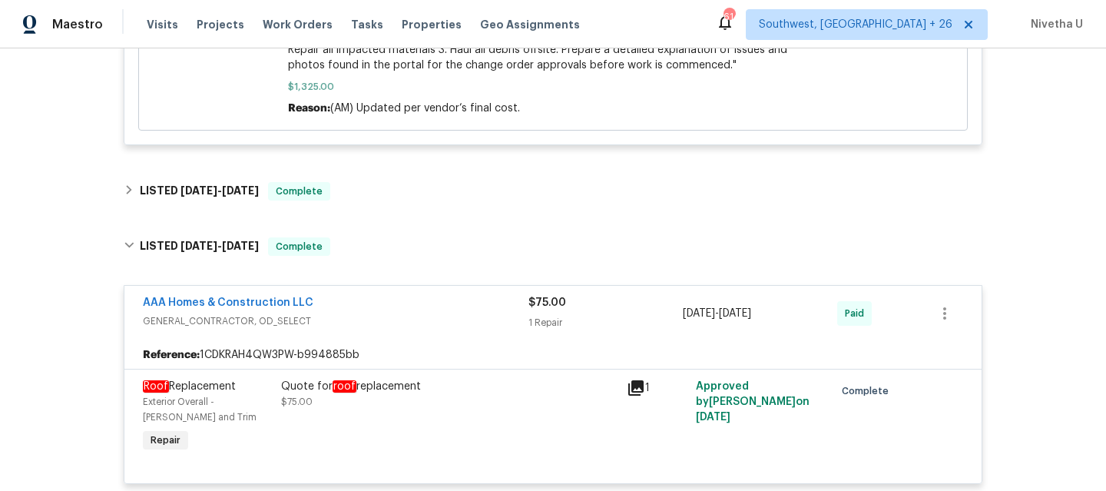
scroll to position [1337, 0]
click at [346, 297] on div "AAA Homes & Construction LLC" at bounding box center [336, 306] width 386 height 18
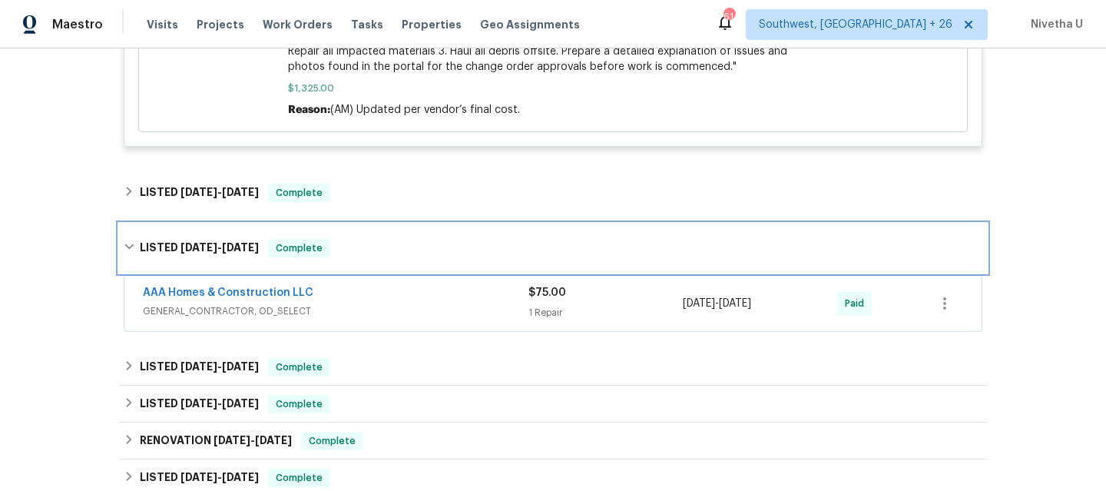
click at [330, 224] on div "LISTED 7/1/25 - 7/3/25 Complete" at bounding box center [553, 248] width 868 height 49
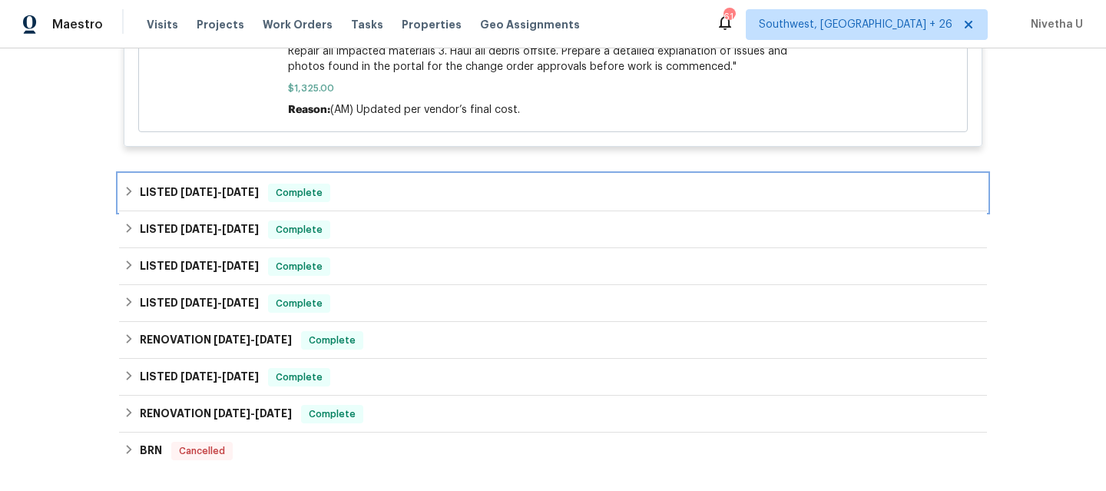
click at [330, 187] on div "LISTED 7/1/25 - 7/3/25 Complete" at bounding box center [553, 193] width 859 height 18
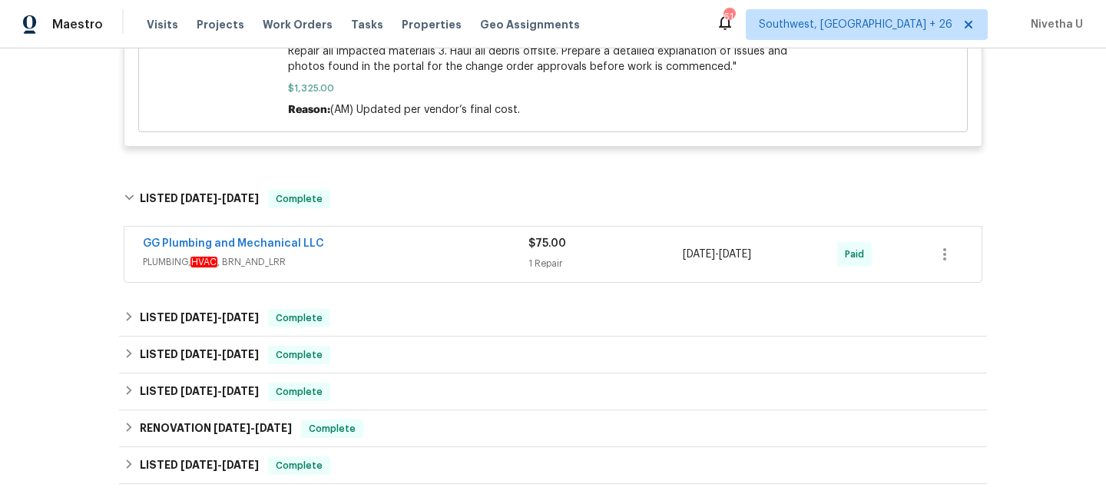
click at [349, 236] on div "GG Plumbing and Mechanical LLC" at bounding box center [336, 245] width 386 height 18
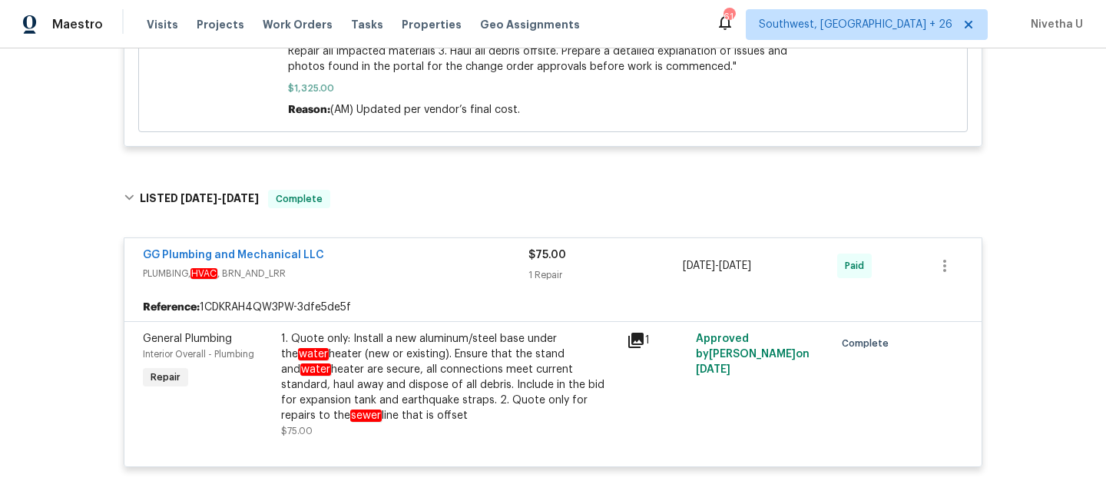
click at [343, 238] on div "GG Plumbing and Mechanical LLC PLUMBING, HVAC , BRN_AND_LRR $75.00 1 Repair 7/1…" at bounding box center [552, 265] width 857 height 55
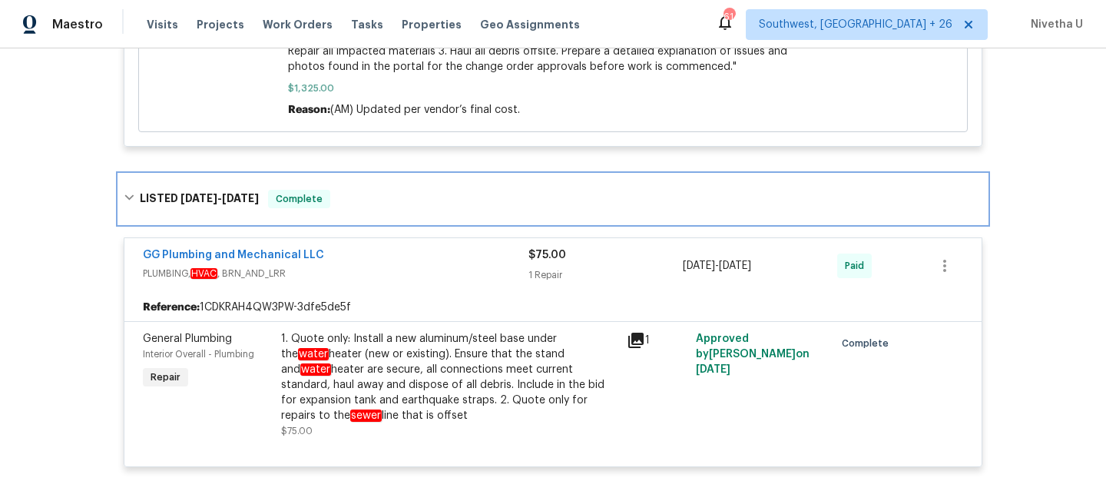
drag, startPoint x: 318, startPoint y: 187, endPoint x: 318, endPoint y: 248, distance: 61.5
click at [318, 190] on div "LISTED 7/1/25 - 7/3/25 Complete" at bounding box center [553, 199] width 859 height 18
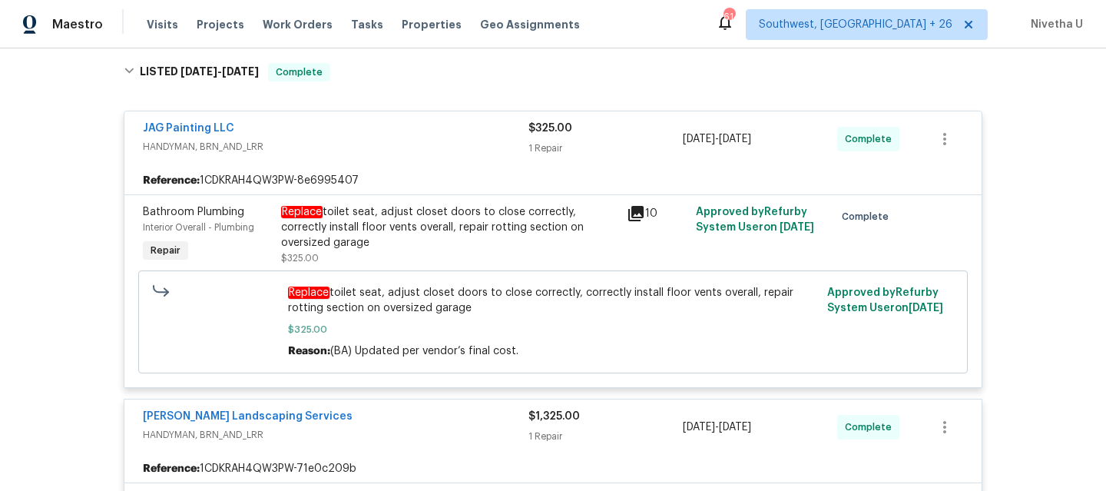
scroll to position [281, 0]
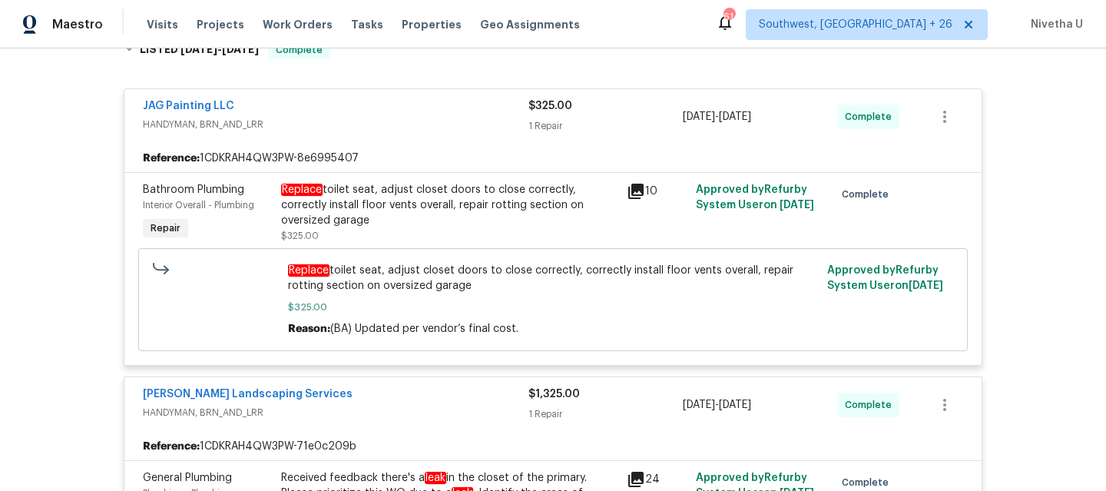
click at [382, 117] on span "HANDYMAN, BRN_AND_LRR" at bounding box center [336, 124] width 386 height 15
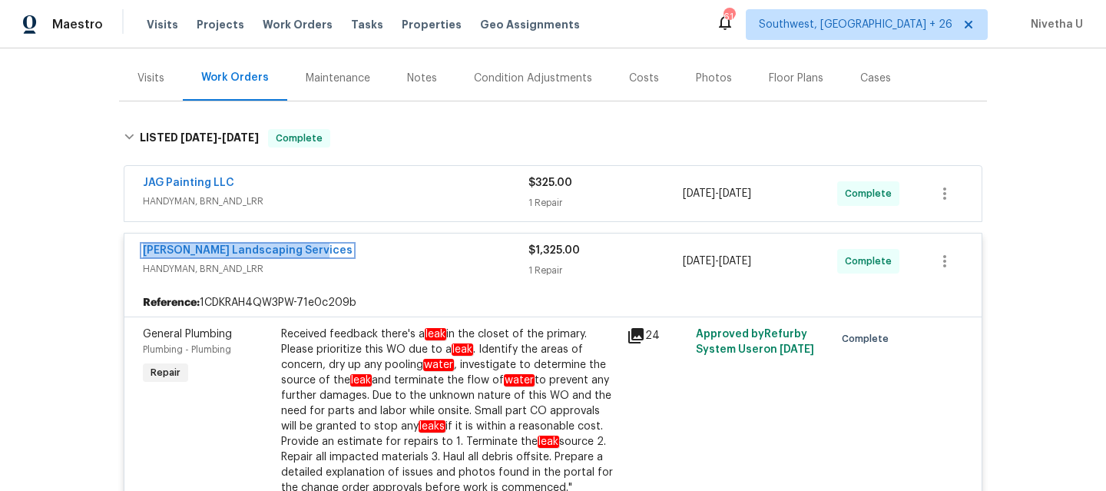
scroll to position [192, 0]
click at [373, 262] on span "HANDYMAN, BRN_AND_LRR" at bounding box center [336, 269] width 386 height 15
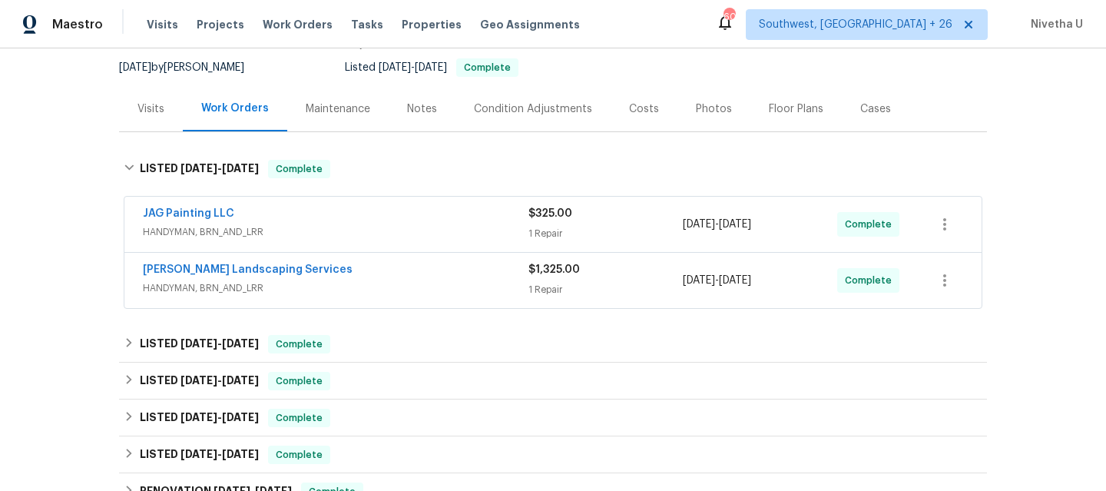
scroll to position [187, 0]
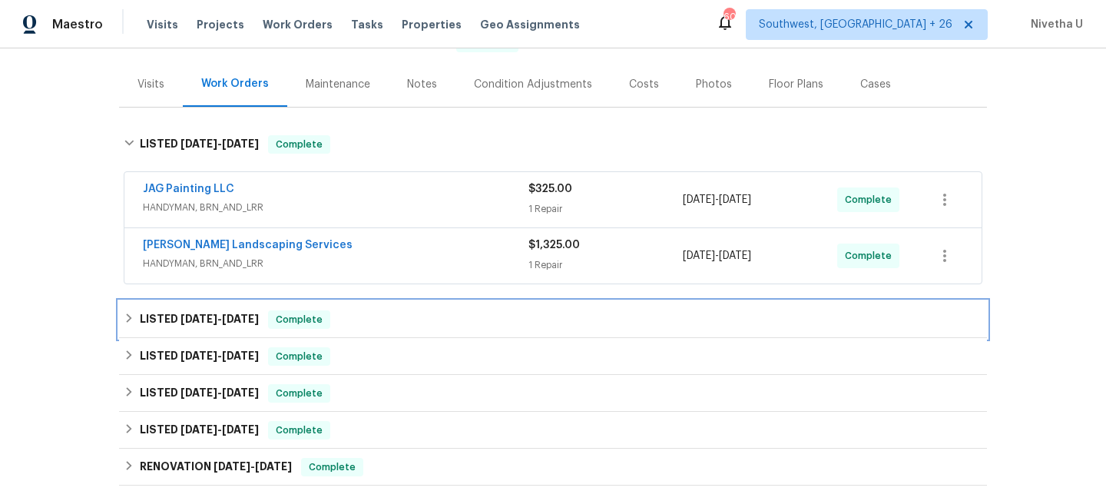
click at [339, 310] on div "LISTED 7/1/25 - 7/3/25 Complete" at bounding box center [553, 319] width 859 height 18
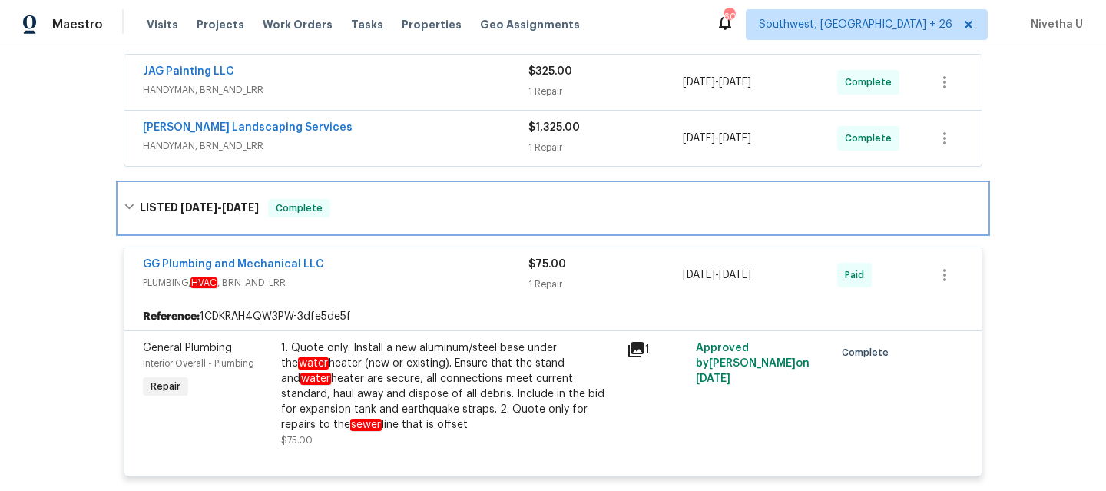
scroll to position [300, 0]
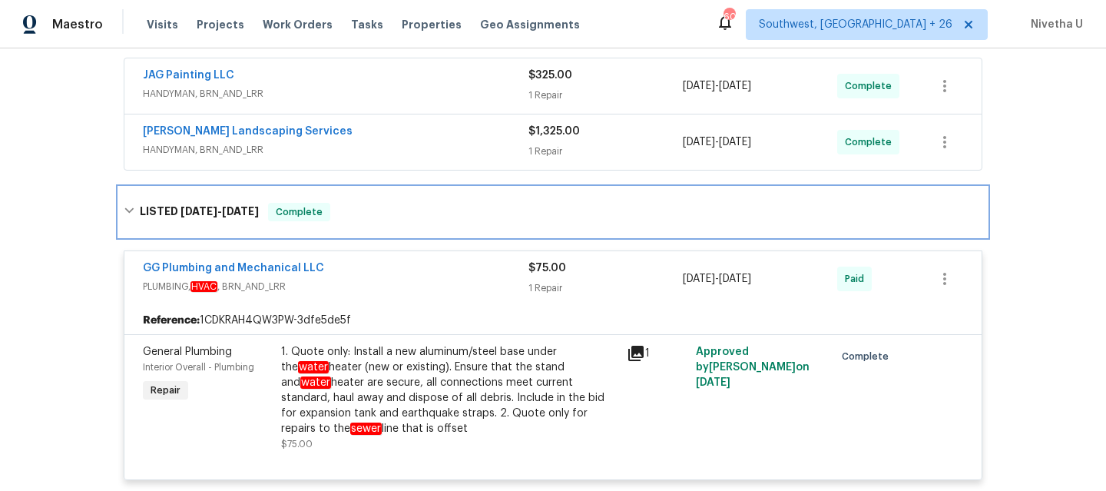
click at [350, 204] on div "LISTED 7/1/25 - 7/3/25 Complete" at bounding box center [553, 212] width 859 height 18
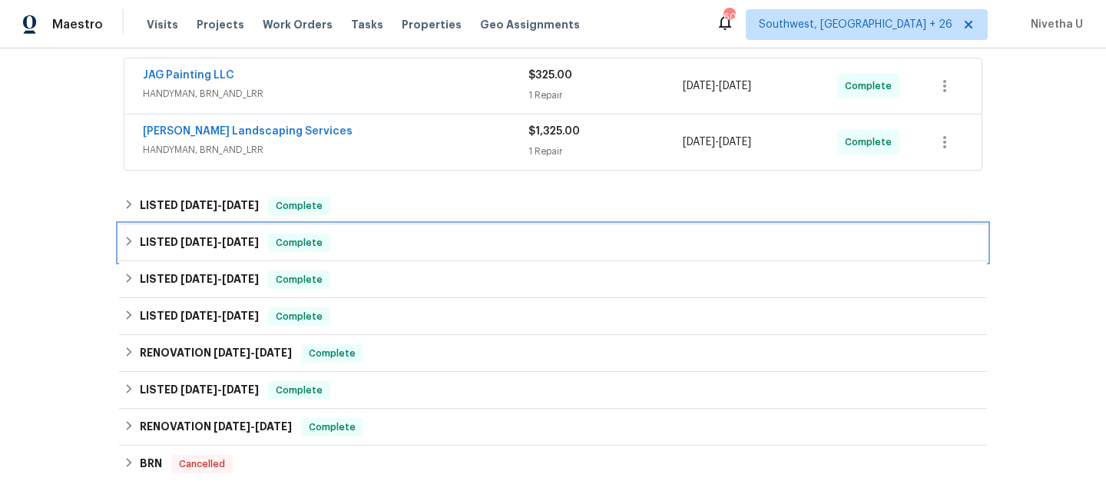
click at [347, 234] on div "LISTED 7/1/25 - 7/3/25 Complete" at bounding box center [553, 243] width 859 height 18
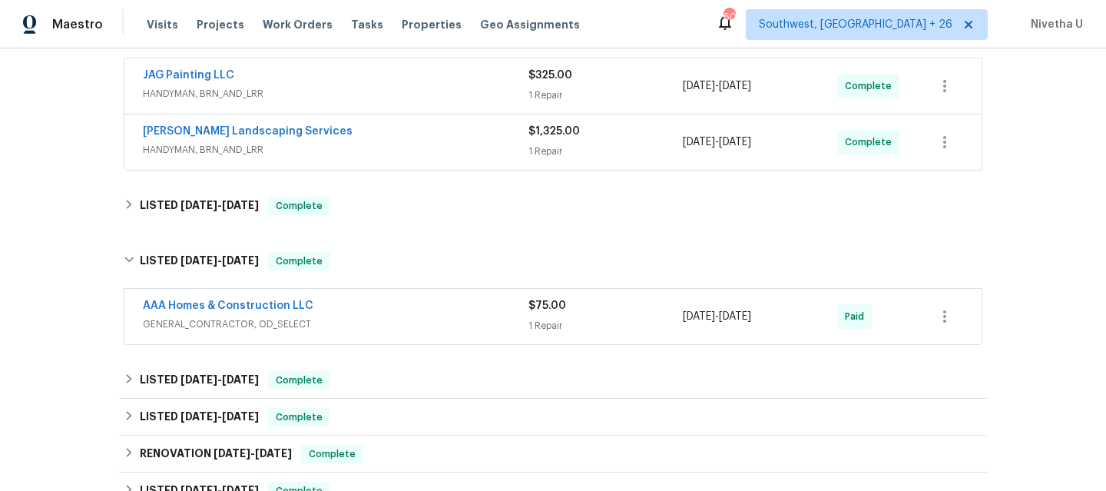
click at [367, 317] on span "GENERAL_CONTRACTOR, OD_SELECT" at bounding box center [336, 324] width 386 height 15
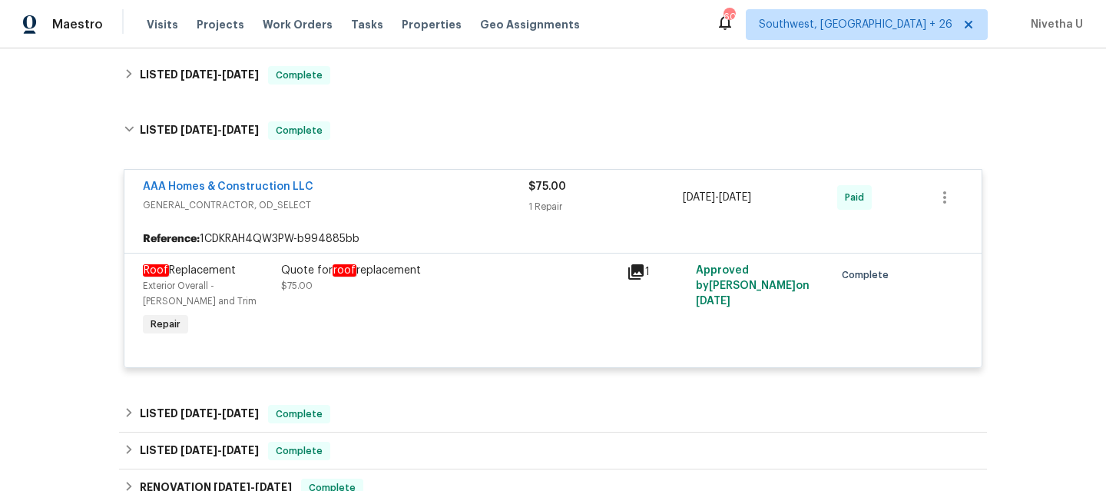
scroll to position [331, 0]
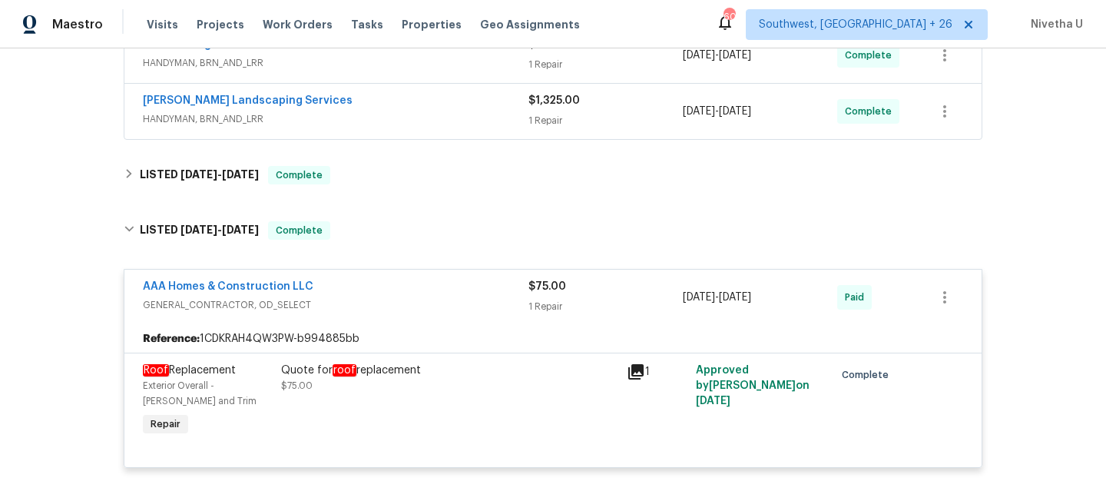
click at [350, 280] on div "AAA Homes & Construction LLC" at bounding box center [336, 288] width 386 height 18
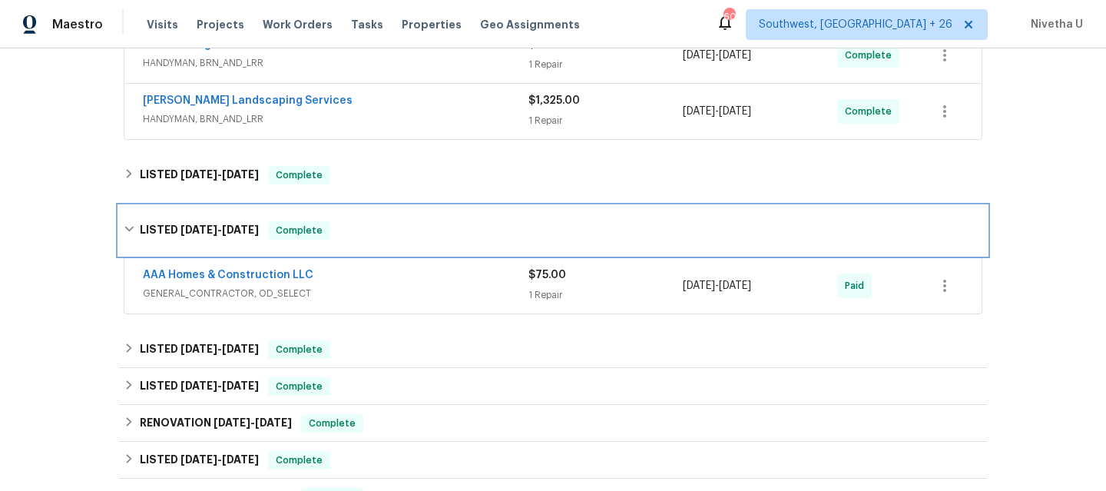
click at [349, 226] on div "LISTED 7/1/25 - 7/3/25 Complete" at bounding box center [553, 230] width 868 height 49
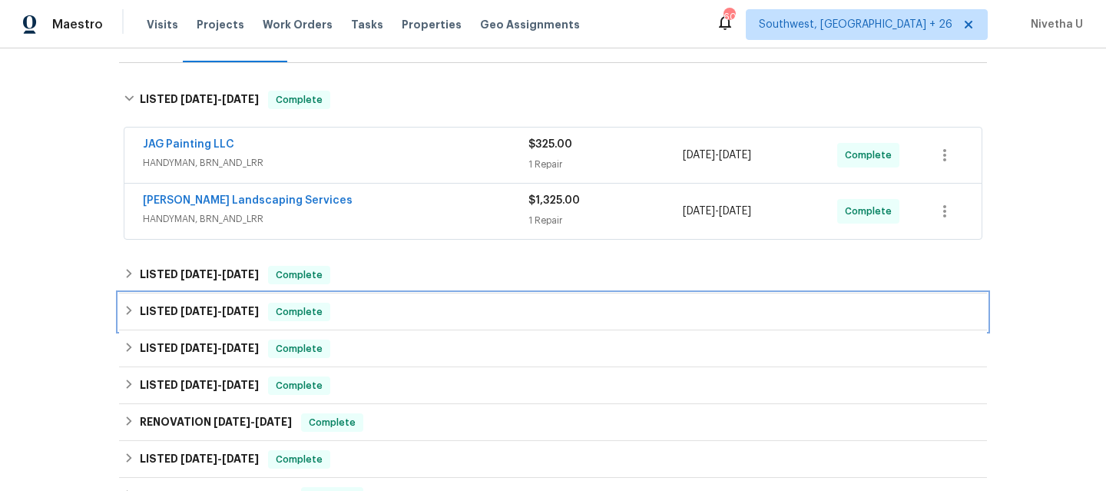
scroll to position [217, 0]
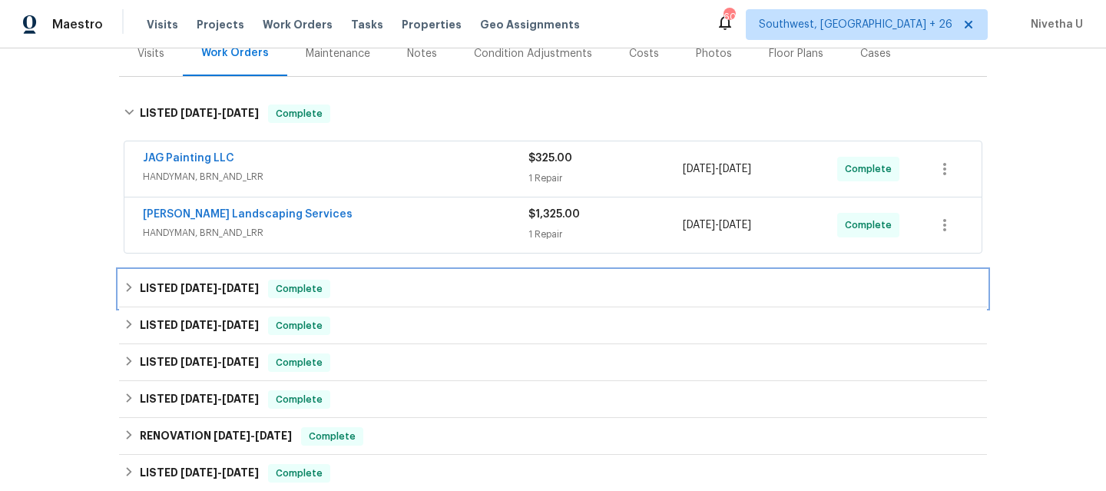
click at [350, 280] on div "LISTED 7/1/25 - 7/3/25 Complete" at bounding box center [553, 289] width 859 height 18
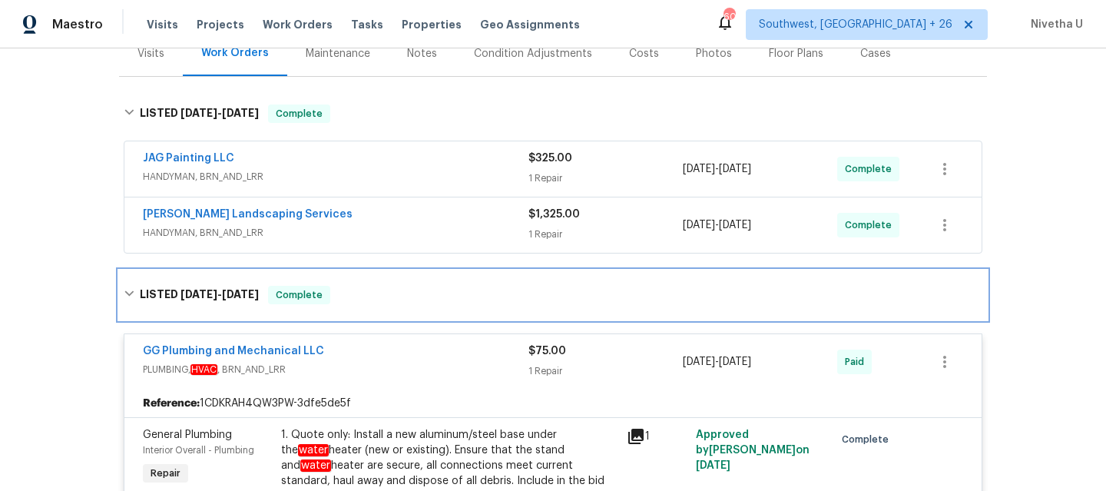
click at [350, 286] on div "LISTED 7/1/25 - 7/3/25 Complete" at bounding box center [553, 295] width 859 height 18
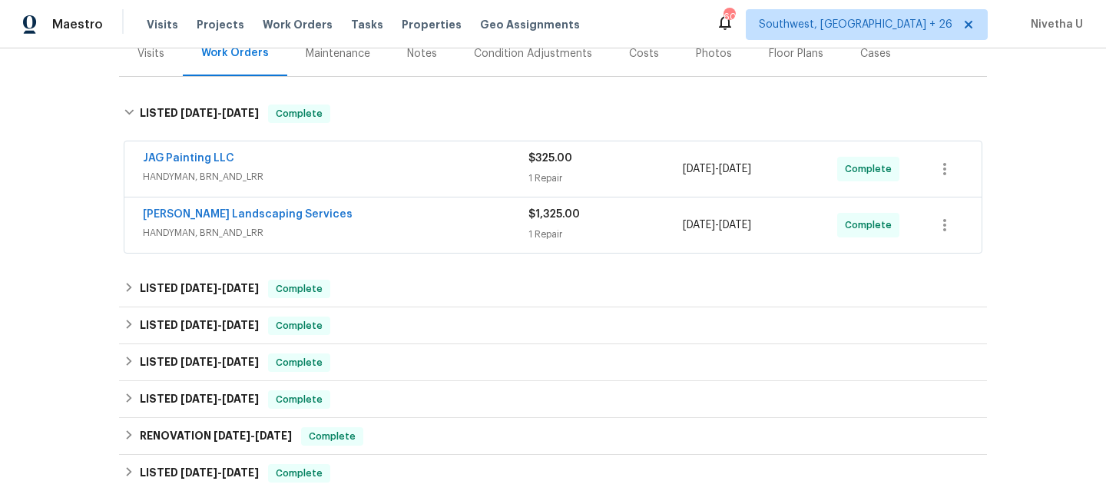
click at [357, 225] on span "HANDYMAN, BRN_AND_LRR" at bounding box center [336, 232] width 386 height 15
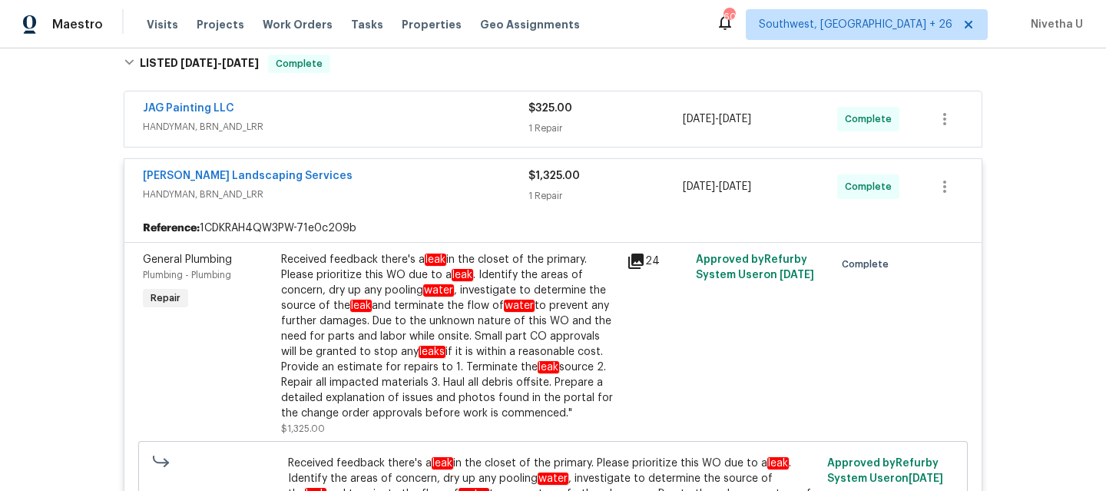
scroll to position [270, 0]
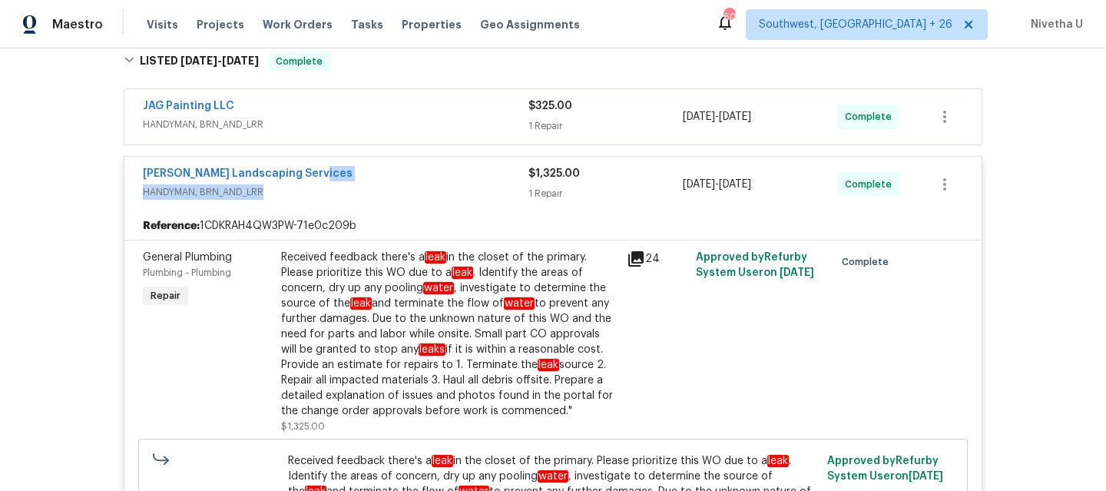
click at [350, 184] on span "HANDYMAN, BRN_AND_LRR" at bounding box center [336, 191] width 386 height 15
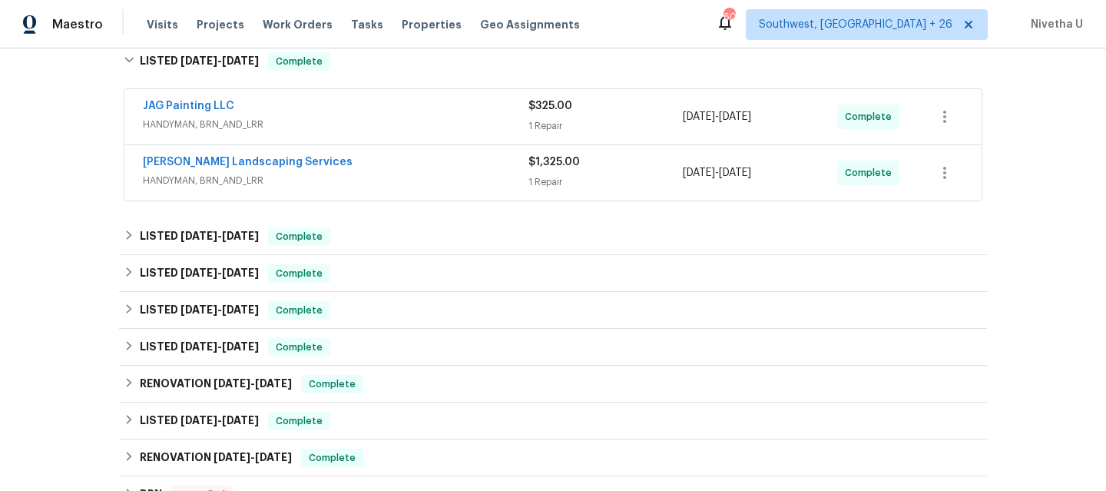
click at [345, 117] on span "HANDYMAN, BRN_AND_LRR" at bounding box center [336, 124] width 386 height 15
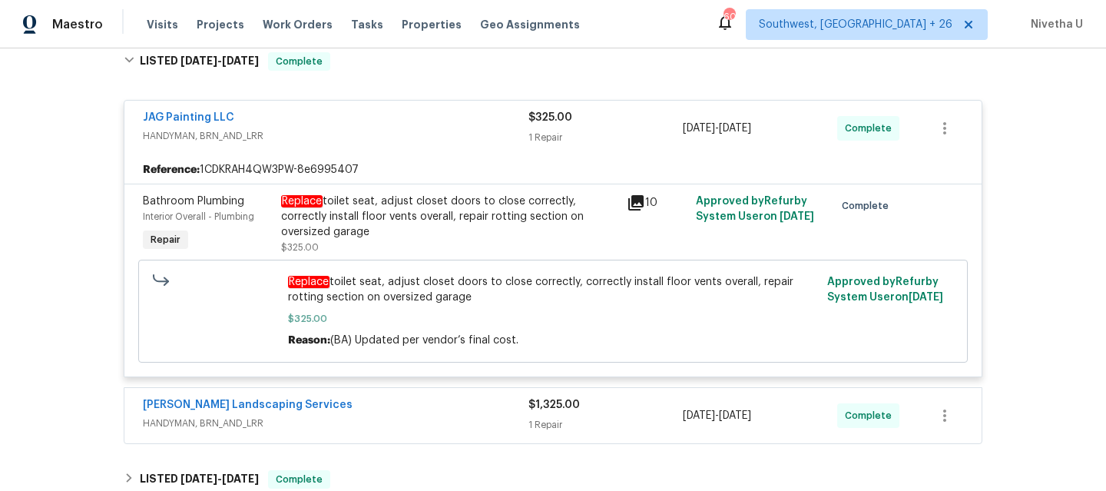
click at [345, 110] on div "JAG Painting LLC" at bounding box center [336, 119] width 386 height 18
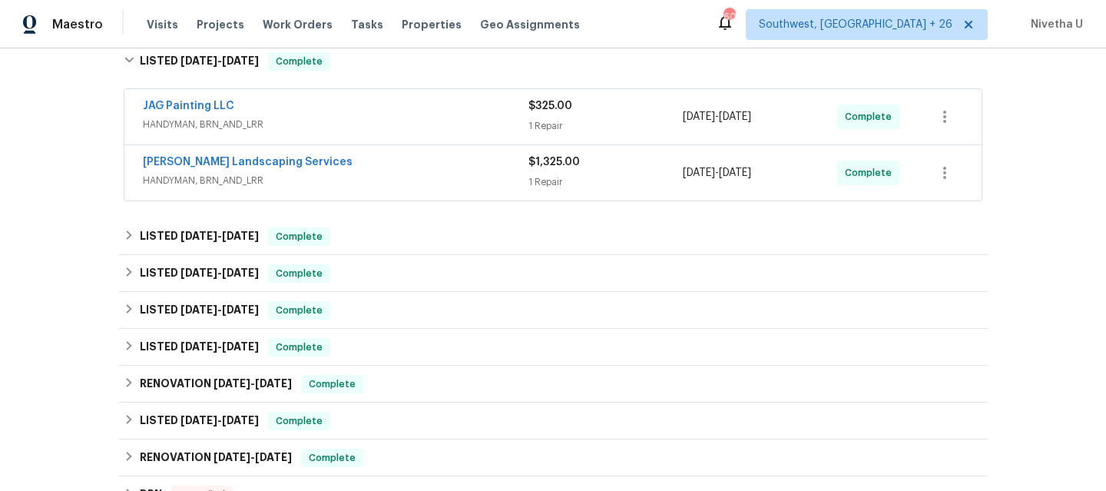
scroll to position [115, 0]
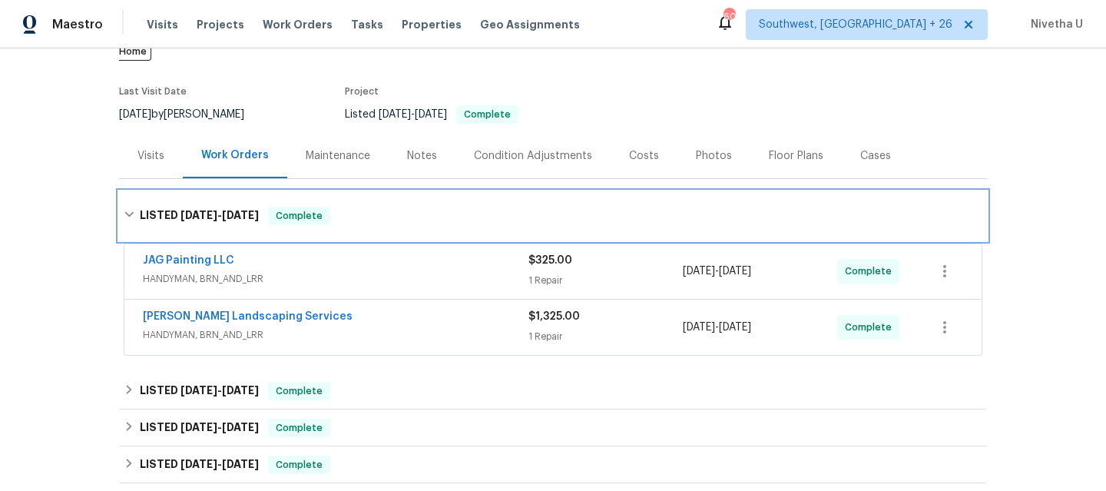
click at [331, 207] on div "LISTED 7/31/25 - 8/14/25 Complete" at bounding box center [553, 216] width 859 height 18
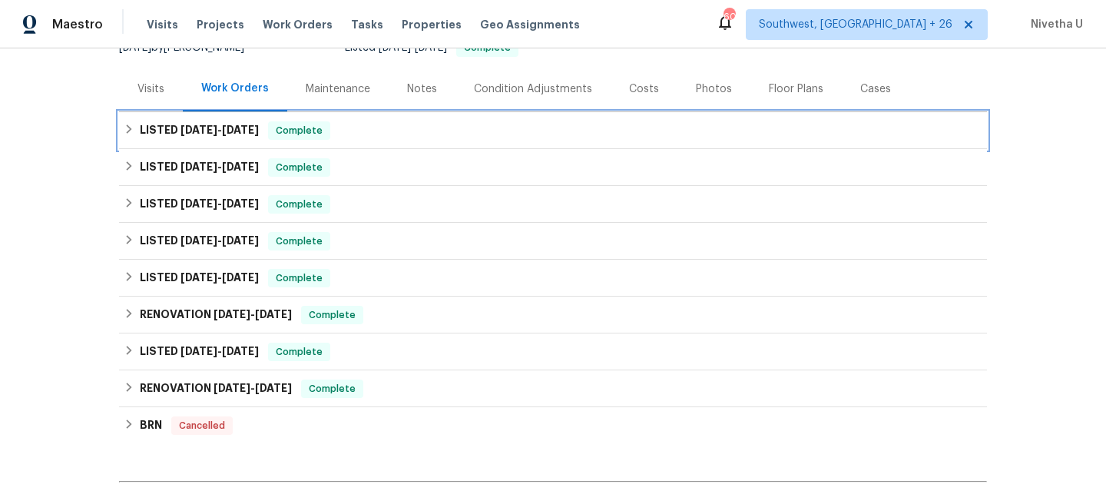
scroll to position [184, 0]
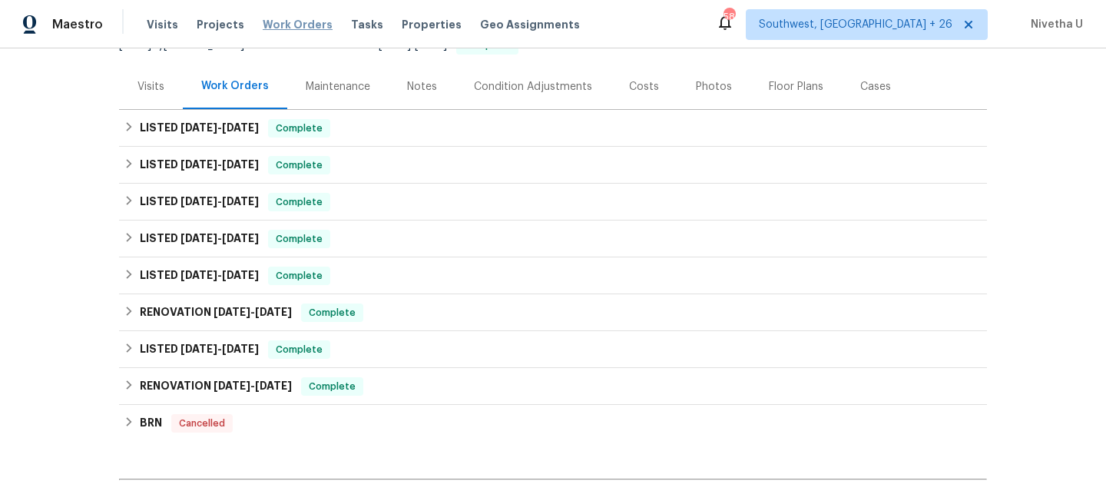
click at [293, 30] on span "Work Orders" at bounding box center [298, 24] width 70 height 15
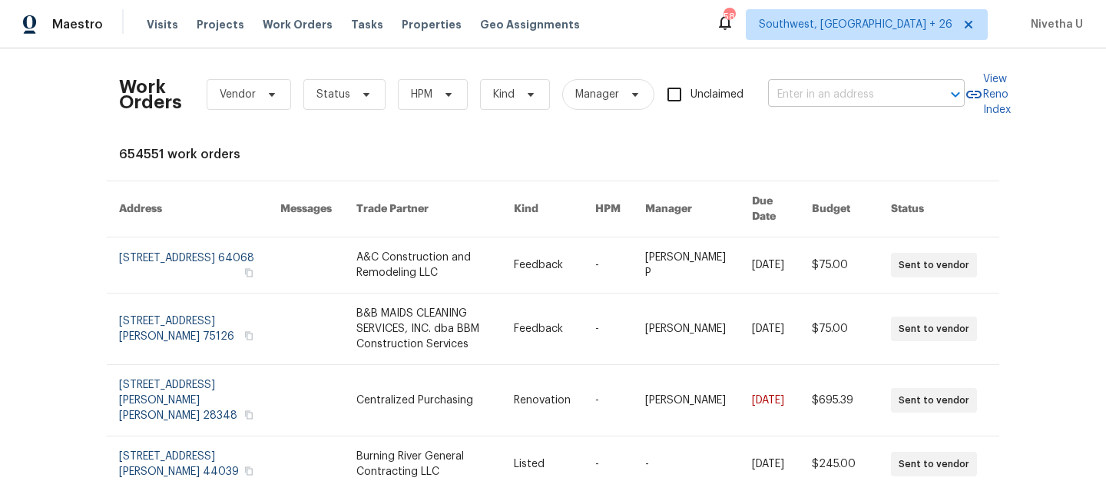
click at [840, 94] on input "text" at bounding box center [845, 95] width 154 height 24
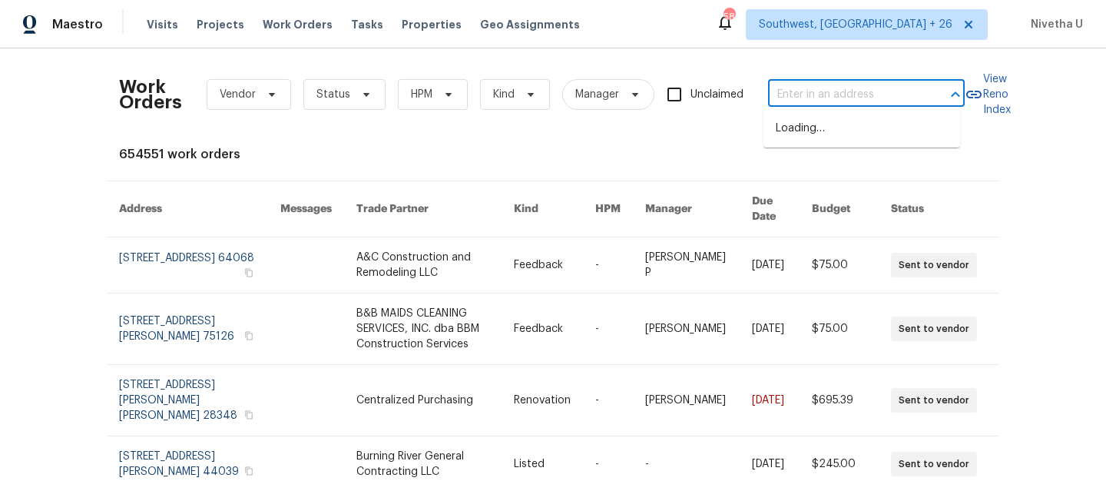
paste input "3202 Tiger Hole Rd Jacksonville, FL 32216"
type input "3202 Tiger Hole Rd Jacksonville, FL 32216"
click at [844, 129] on li "3202 Tiger Hole Rd, Jacksonville, FL 32216" at bounding box center [862, 128] width 197 height 25
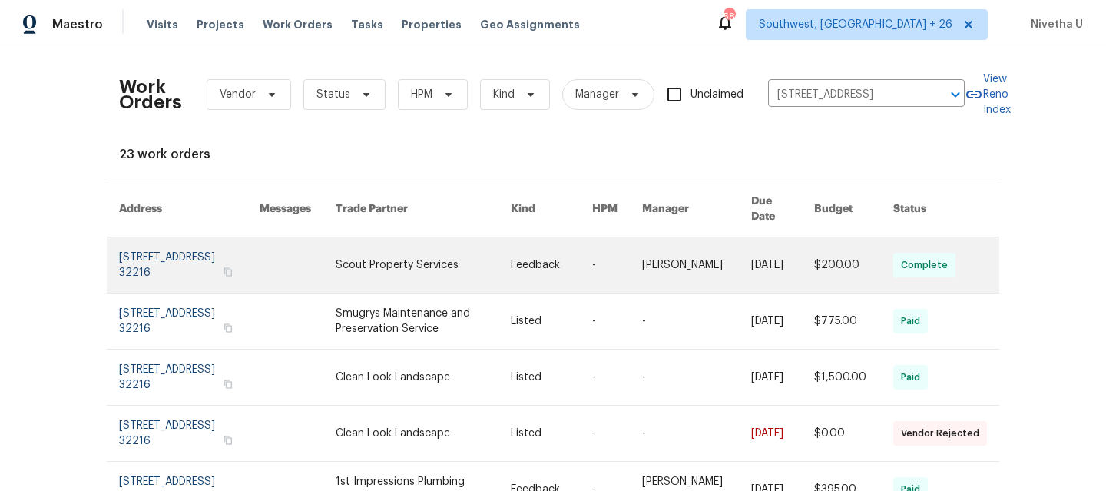
click at [135, 264] on link at bounding box center [189, 264] width 141 height 55
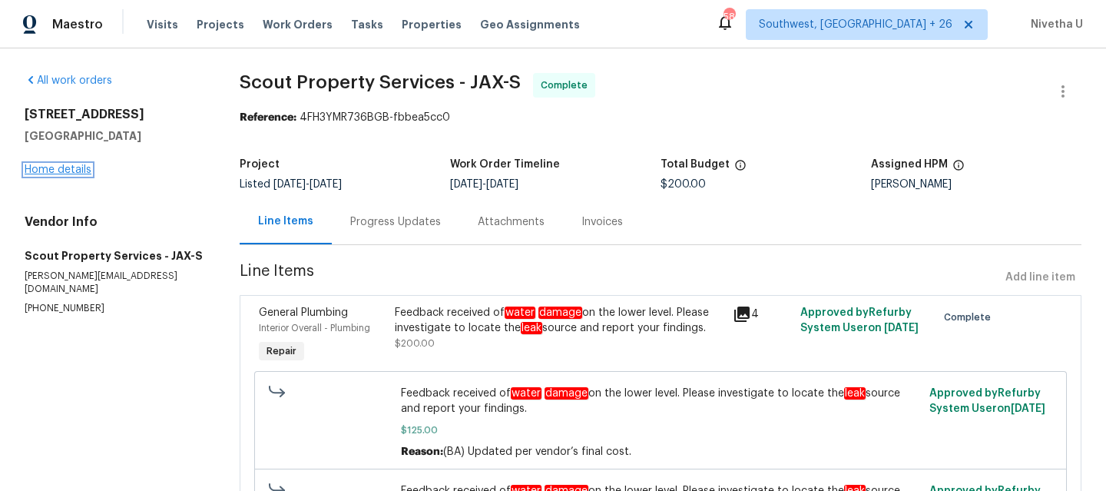
click at [59, 174] on link "Home details" at bounding box center [58, 169] width 67 height 11
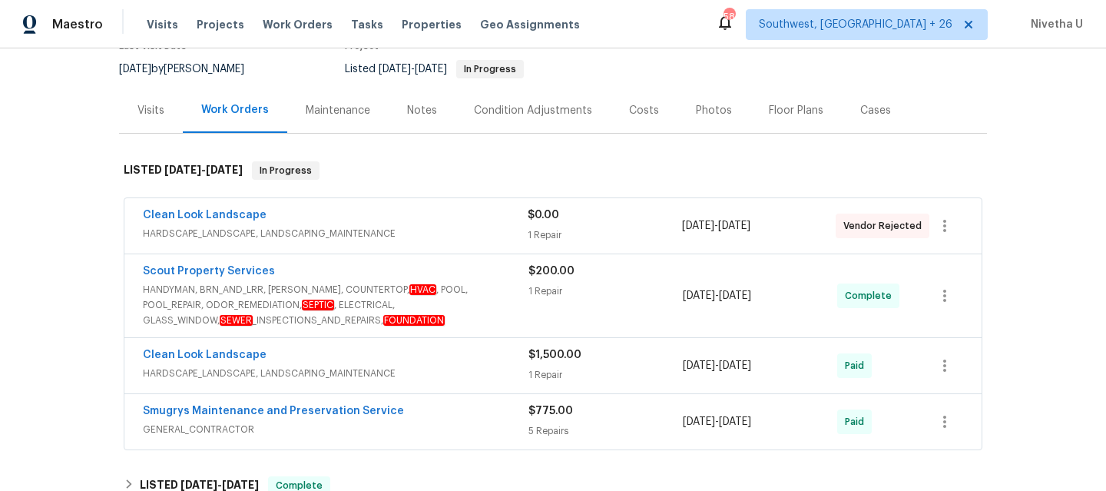
scroll to position [144, 0]
click at [453, 300] on span "HANDYMAN, BRN_AND_LRR, WELLS, COUNTERTOP, HVAC , POOL, POOL_REPAIR, ODOR_REMEDI…" at bounding box center [336, 306] width 386 height 46
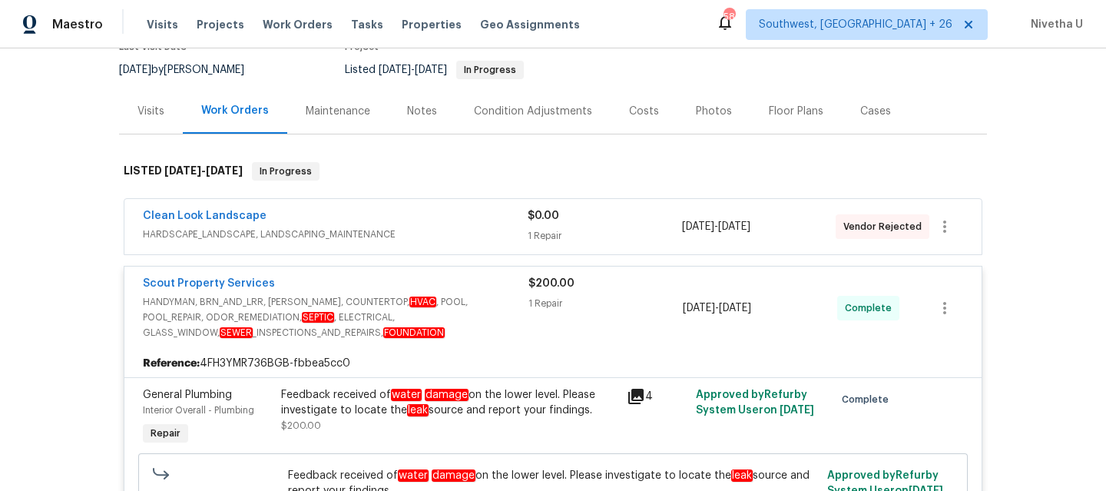
click at [434, 234] on span "HARDSCAPE_LANDSCAPE, LANDSCAPING_MAINTENANCE" at bounding box center [335, 234] width 385 height 15
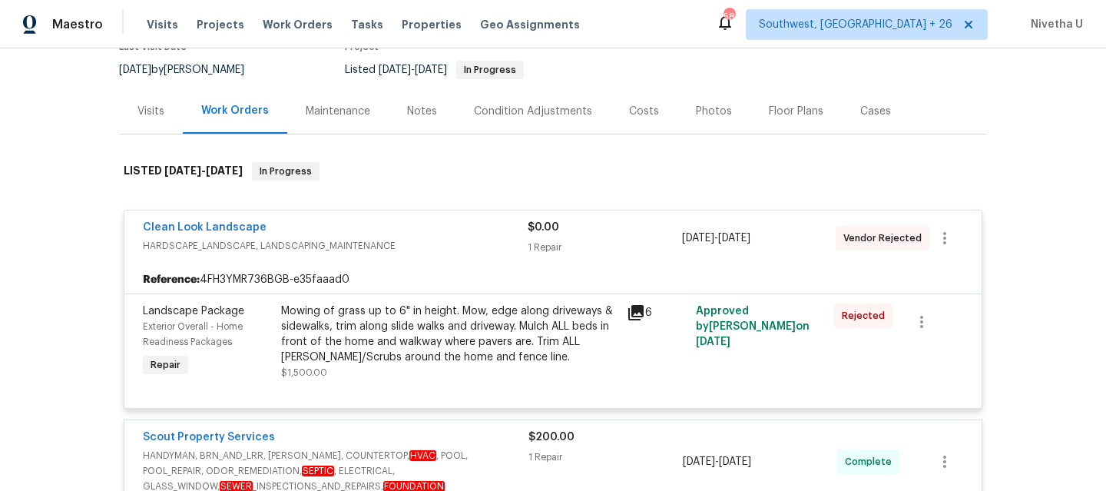
click at [434, 234] on div "Clean Look Landscape" at bounding box center [335, 229] width 385 height 18
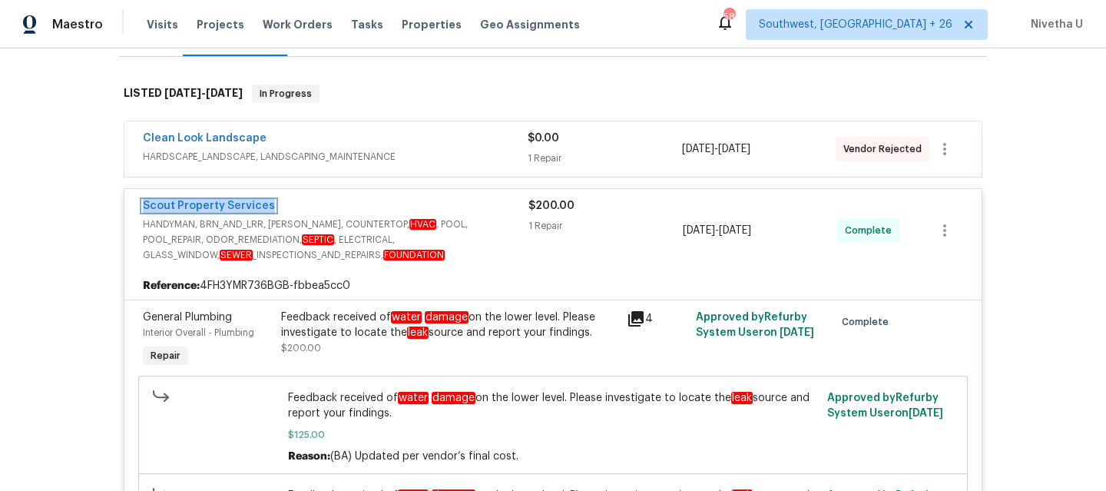
scroll to position [221, 0]
click at [449, 206] on div "Scout Property Services" at bounding box center [336, 208] width 386 height 18
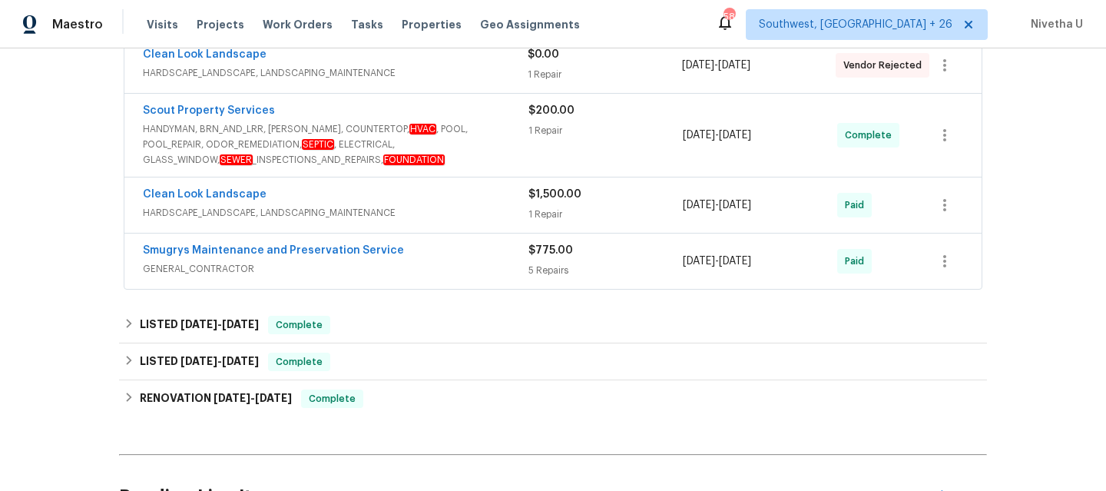
scroll to position [307, 0]
click at [447, 200] on div "Clean Look Landscape" at bounding box center [336, 194] width 386 height 18
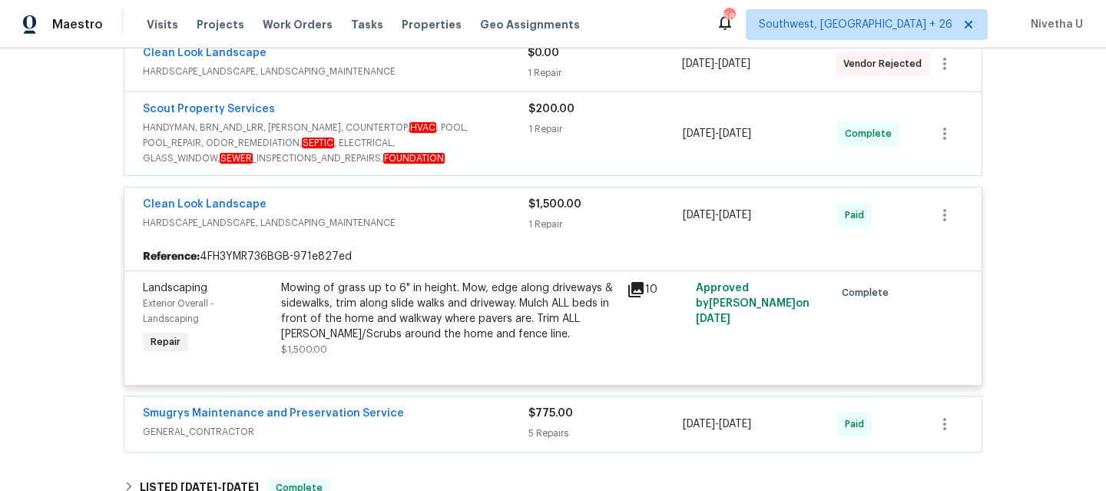
click at [445, 218] on span "HARDSCAPE_LANDSCAPE, LANDSCAPING_MAINTENANCE" at bounding box center [336, 222] width 386 height 15
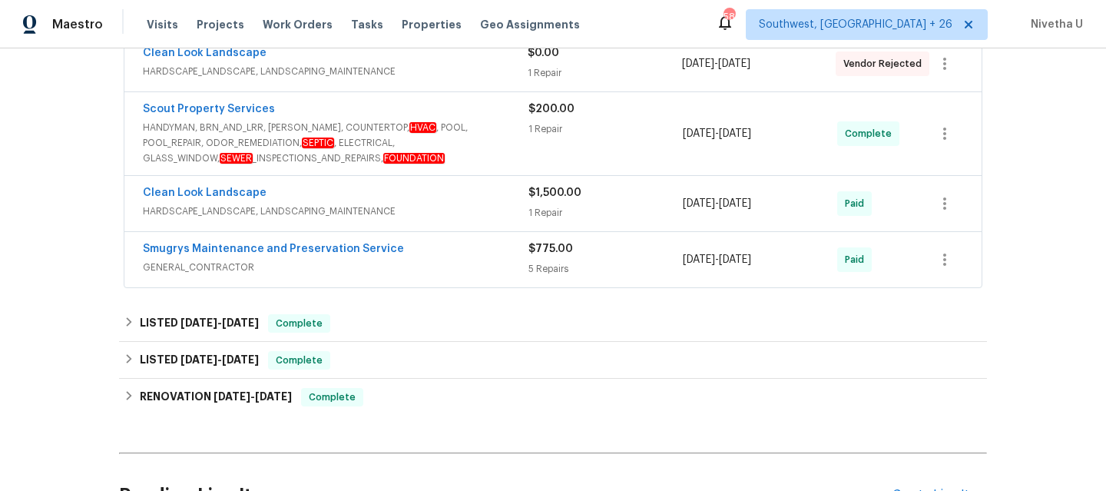
click at [433, 278] on div "Smugrys Maintenance and Preservation Service GENERAL_CONTRACTOR $775.00 5 Repai…" at bounding box center [552, 259] width 857 height 55
click at [429, 262] on span "GENERAL_CONTRACTOR" at bounding box center [336, 267] width 386 height 15
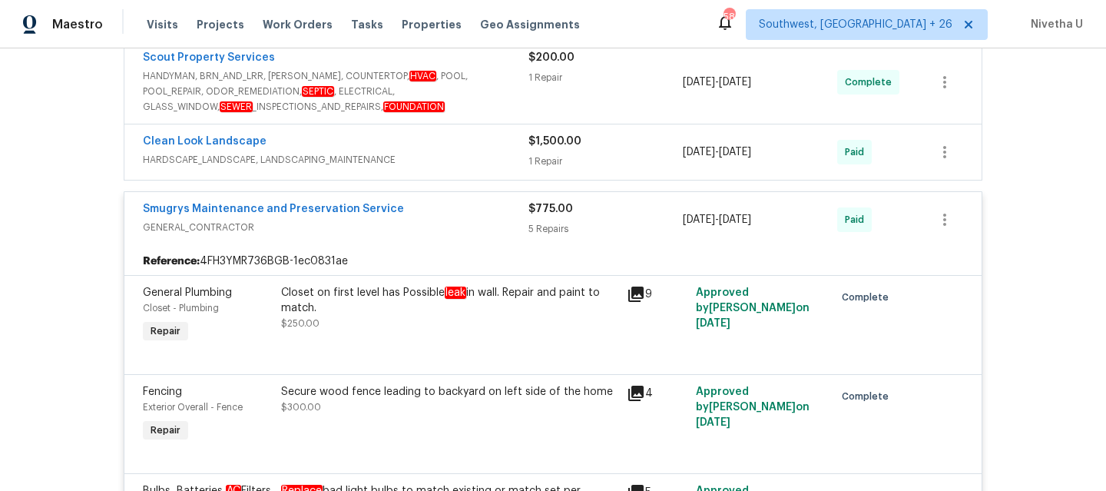
scroll to position [320, 0]
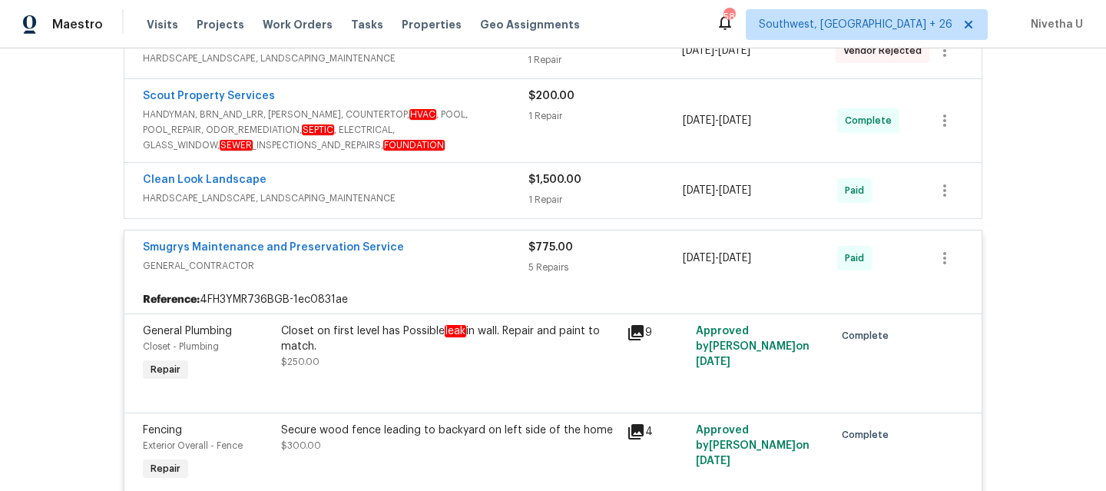
click at [445, 336] on em "leak" at bounding box center [456, 331] width 22 height 12
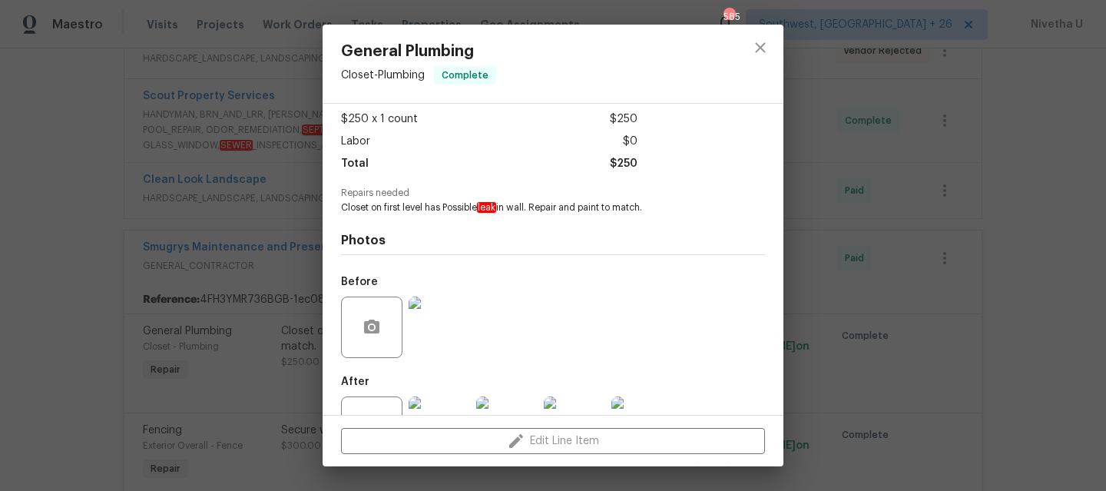
scroll to position [149, 0]
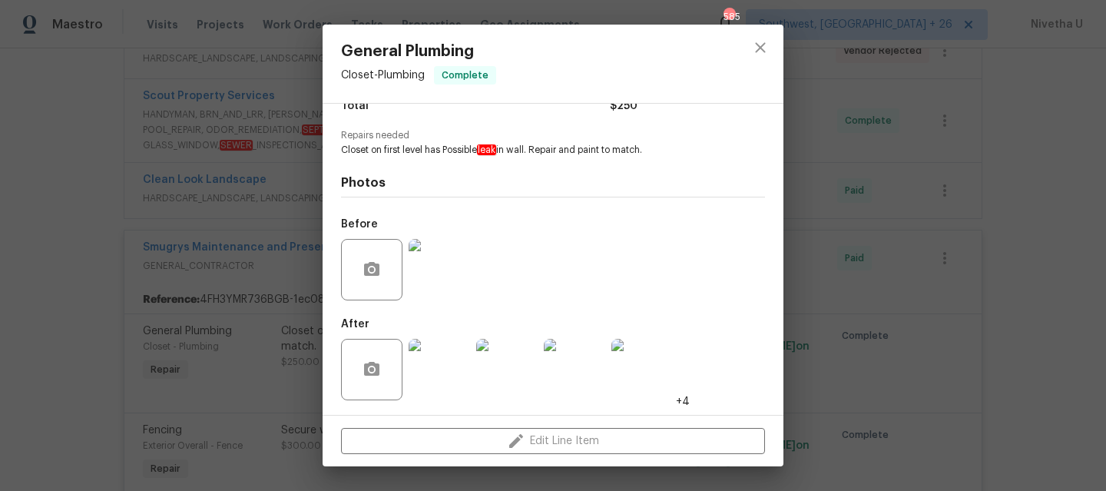
click at [439, 253] on img at bounding box center [439, 269] width 61 height 61
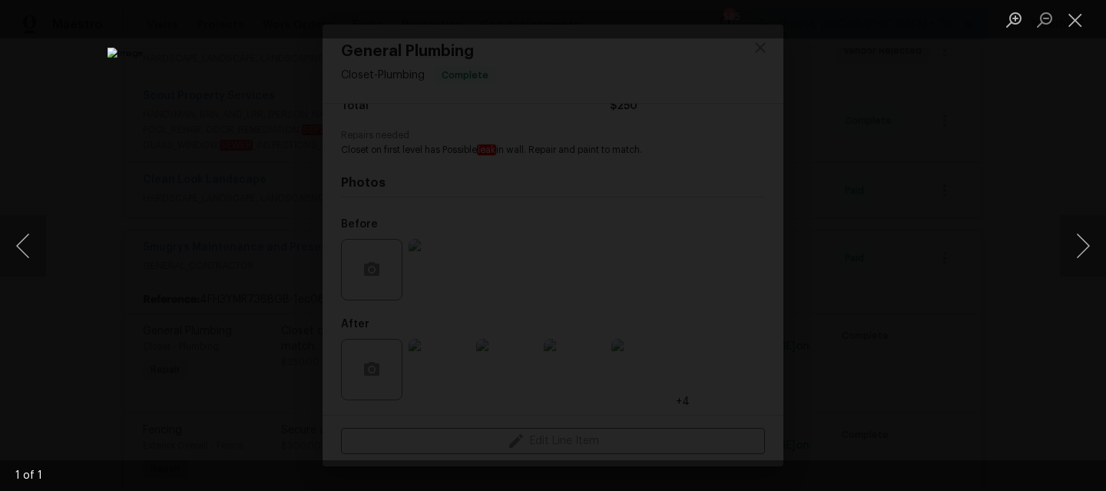
click at [708, 243] on img "Lightbox" at bounding box center [554, 246] width 892 height 396
click at [1075, 20] on button "Close lightbox" at bounding box center [1075, 19] width 31 height 27
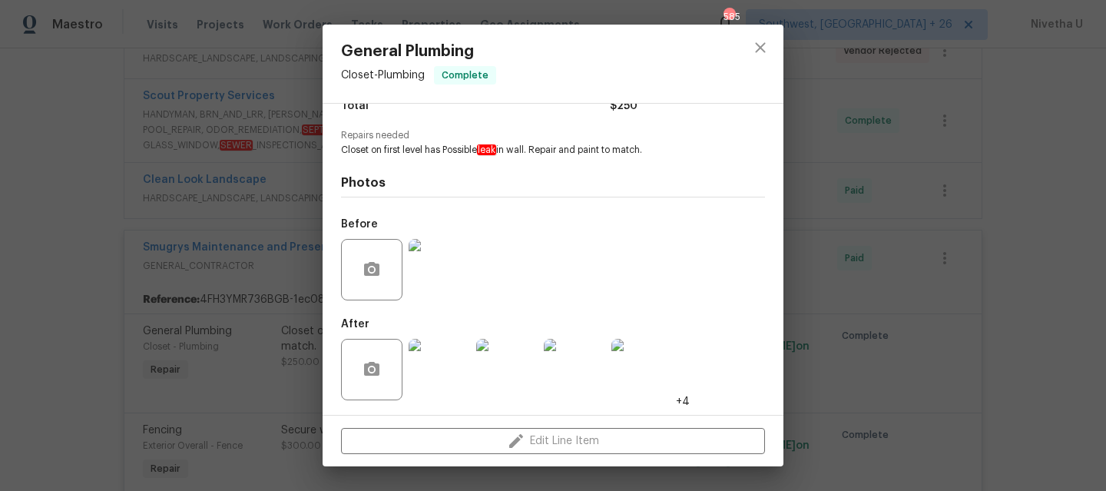
click at [438, 362] on img at bounding box center [439, 369] width 61 height 61
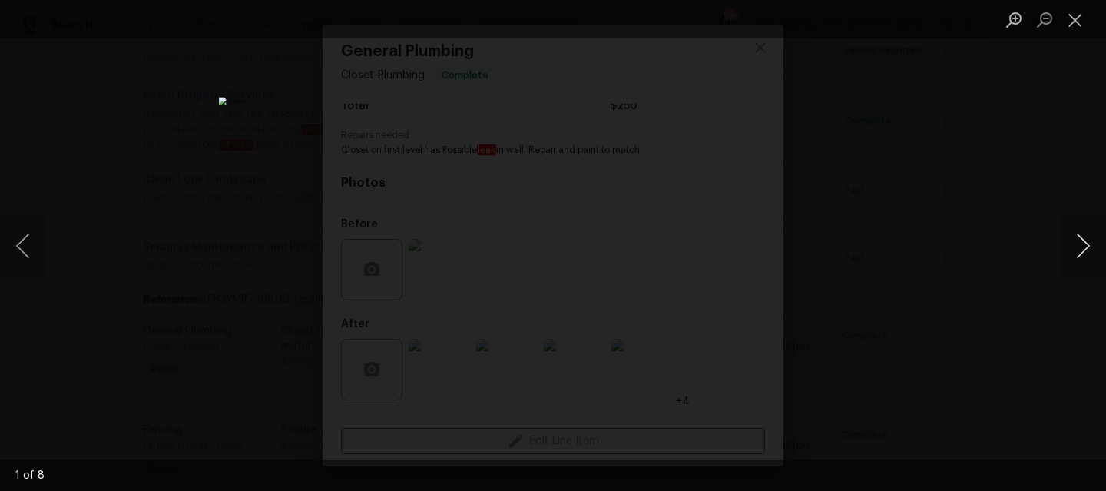
click at [1079, 255] on button "Next image" at bounding box center [1083, 245] width 46 height 61
click at [1079, 256] on button "Next image" at bounding box center [1083, 245] width 46 height 61
click at [1070, 21] on button "Close lightbox" at bounding box center [1075, 19] width 31 height 27
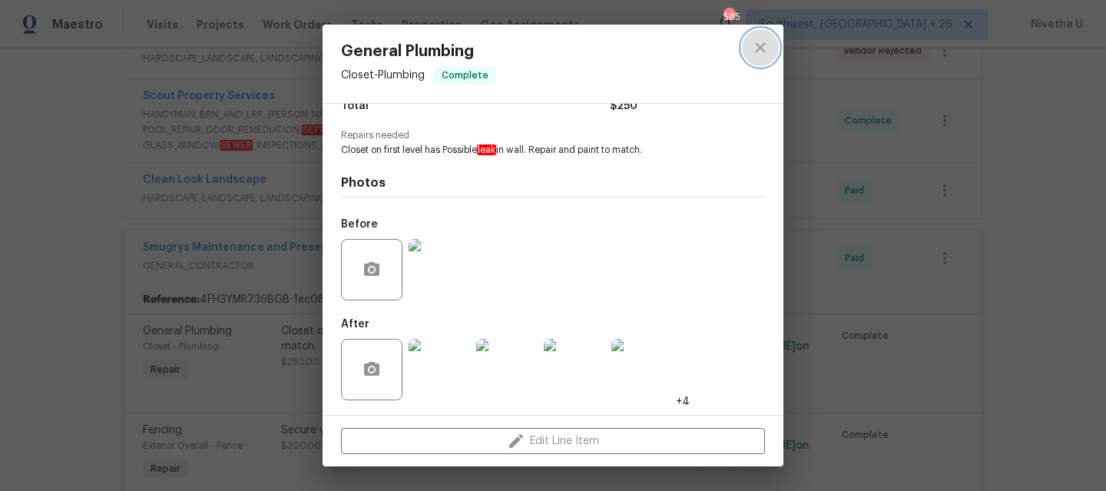
click at [756, 65] on button "close" at bounding box center [760, 47] width 37 height 37
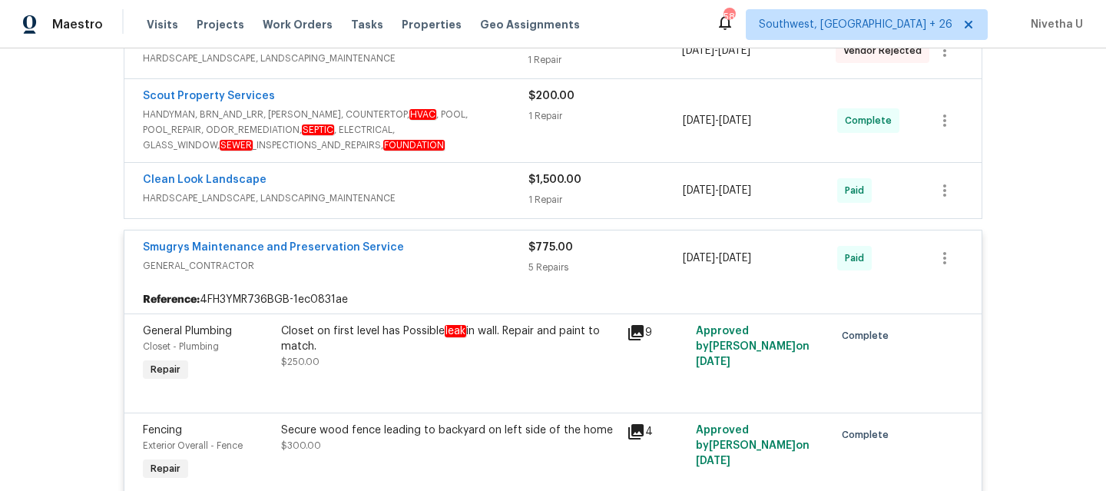
click at [444, 252] on div "Smugrys Maintenance and Preservation Service" at bounding box center [336, 249] width 386 height 18
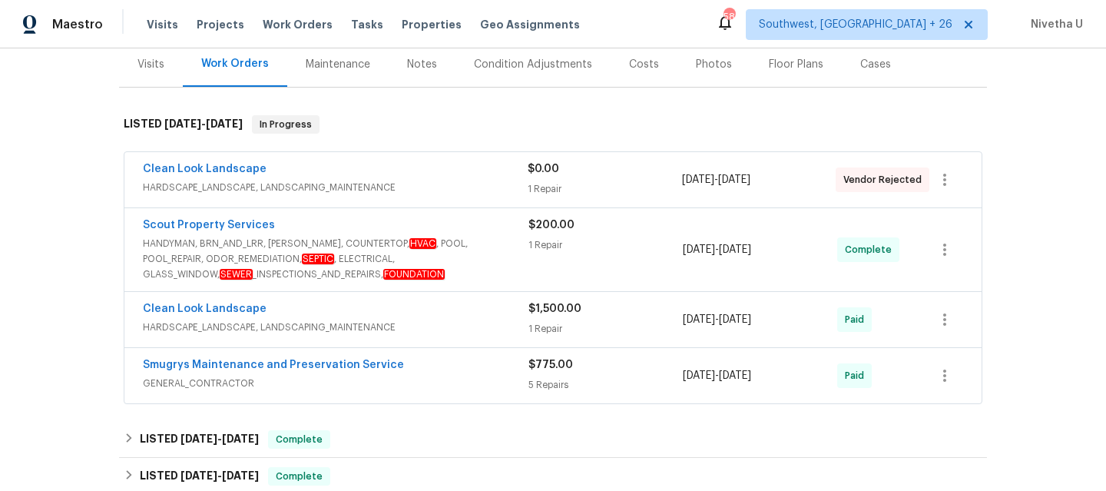
scroll to position [192, 0]
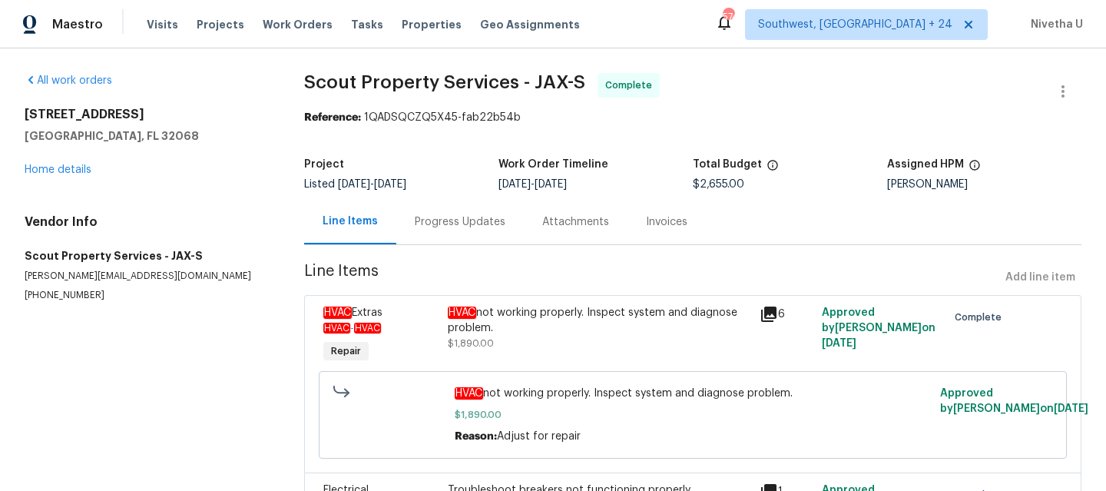
click at [428, 221] on div "Progress Updates" at bounding box center [460, 221] width 91 height 15
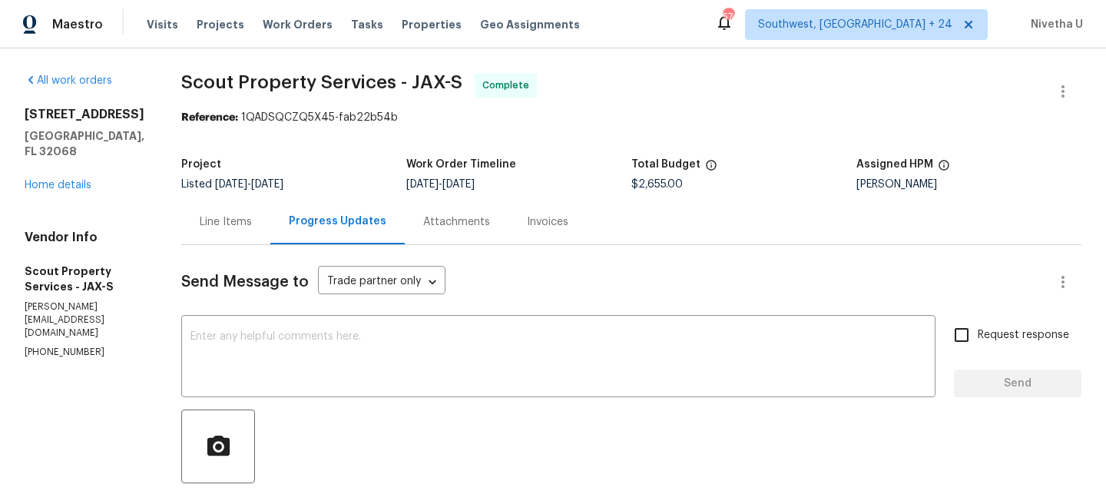
click at [197, 244] on div "Line Items" at bounding box center [225, 221] width 89 height 45
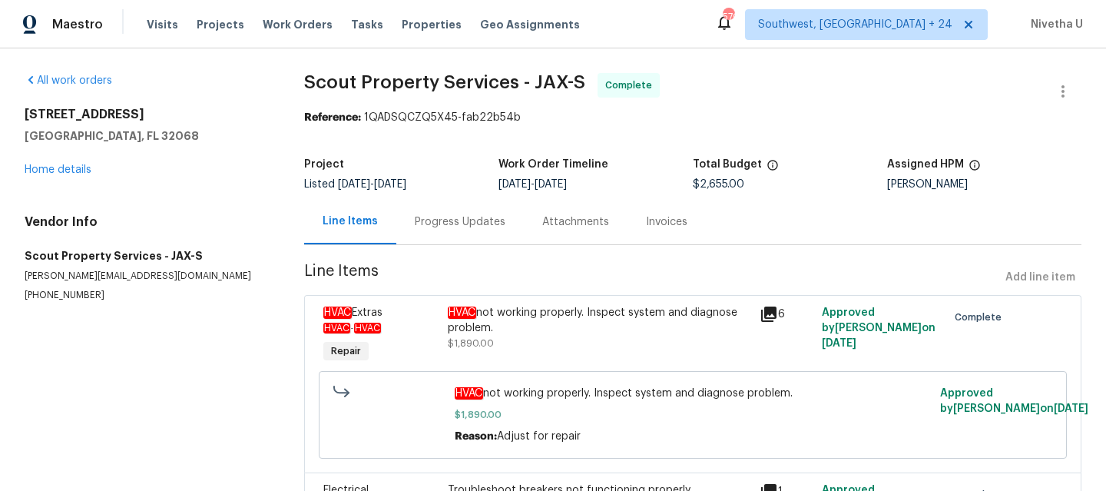
click at [477, 226] on div "Progress Updates" at bounding box center [460, 221] width 91 height 15
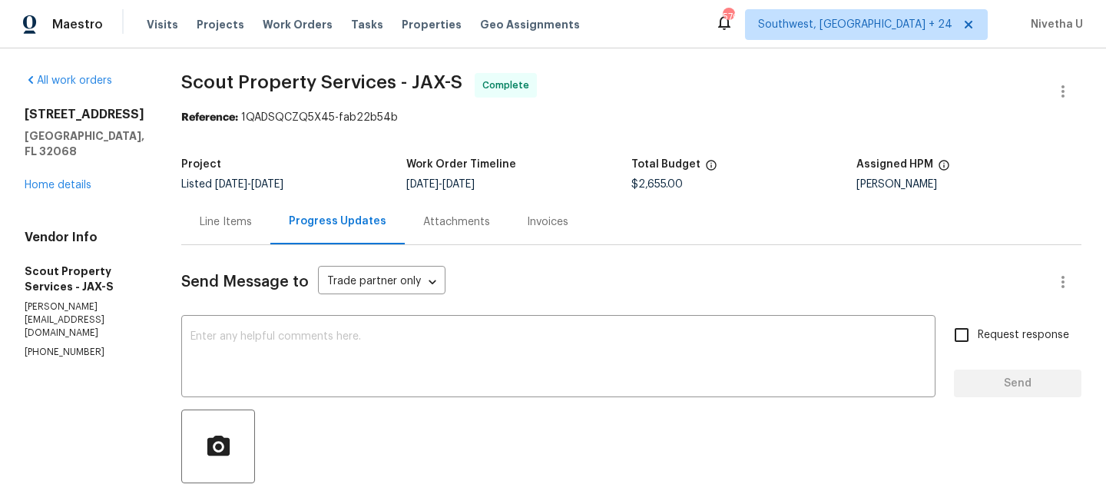
click at [200, 217] on div "Line Items" at bounding box center [226, 221] width 52 height 15
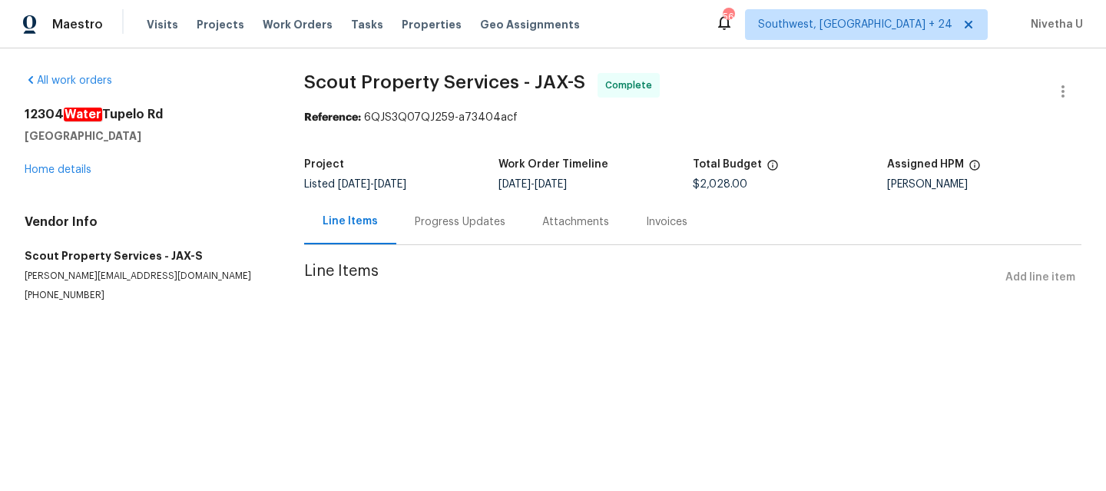
click at [433, 221] on div "Progress Updates" at bounding box center [460, 221] width 91 height 15
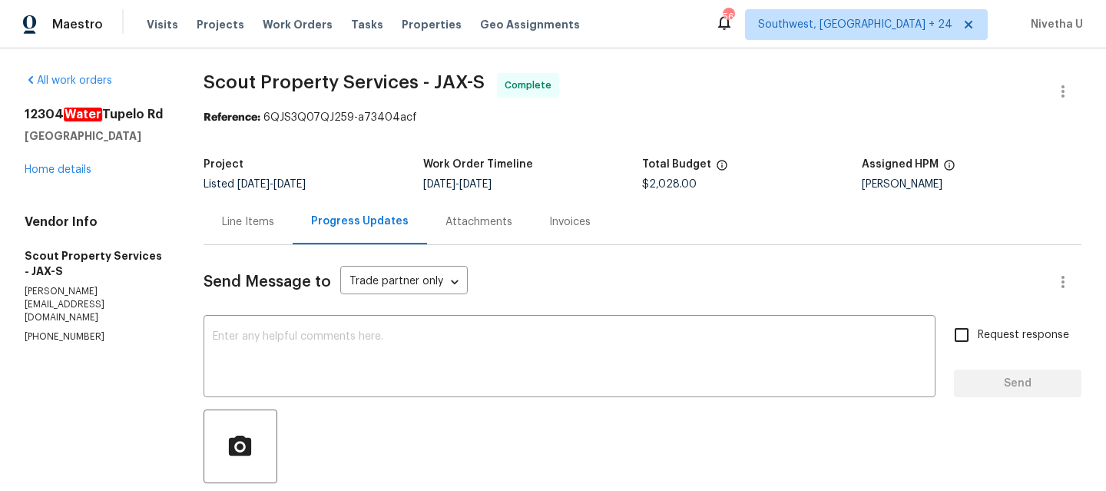
scroll to position [197, 0]
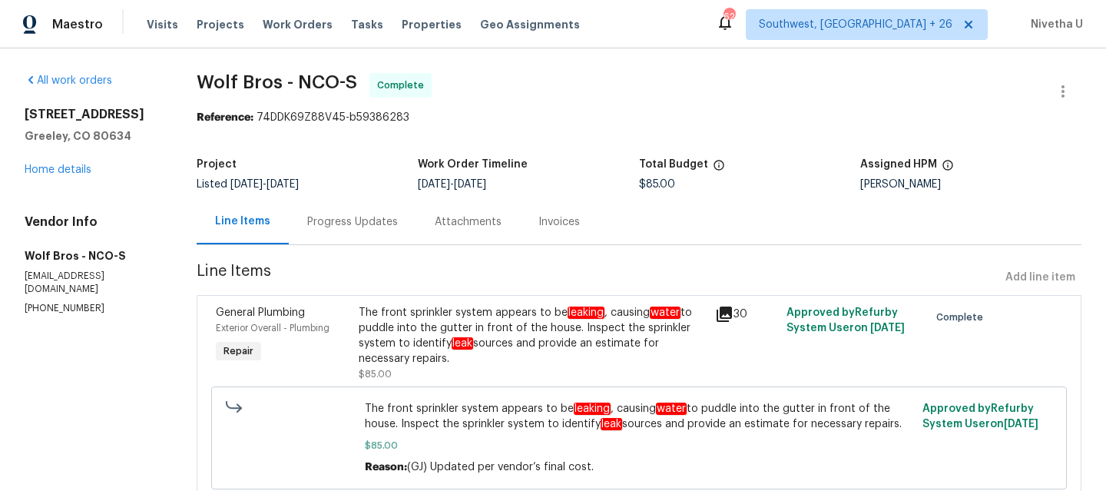
click at [323, 223] on div "Progress Updates" at bounding box center [352, 221] width 91 height 15
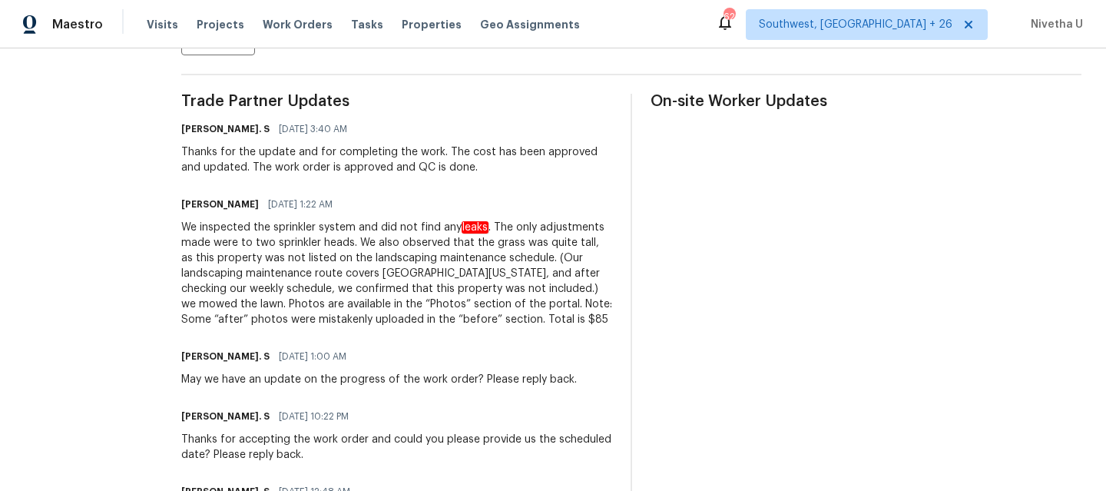
scroll to position [310, 0]
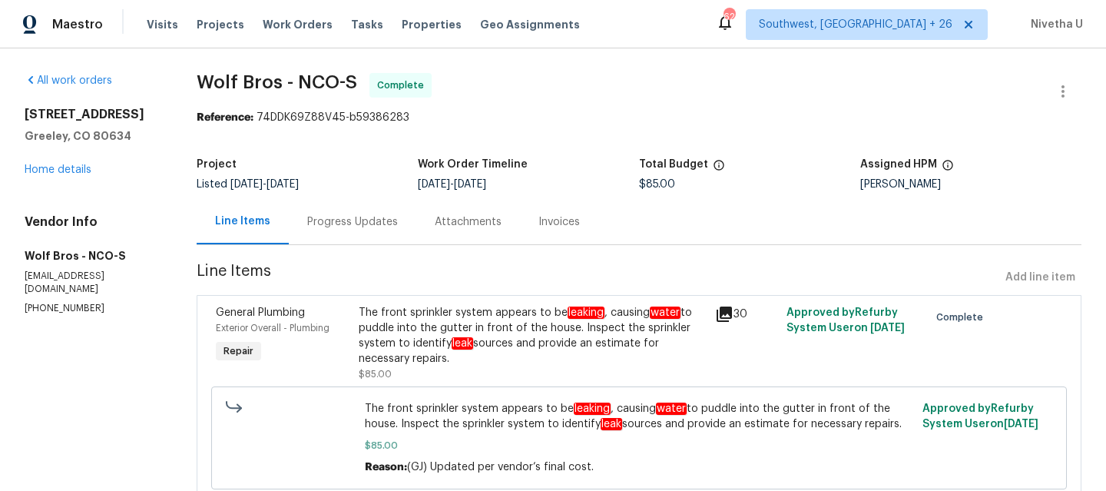
click at [331, 238] on div "Progress Updates" at bounding box center [353, 221] width 128 height 45
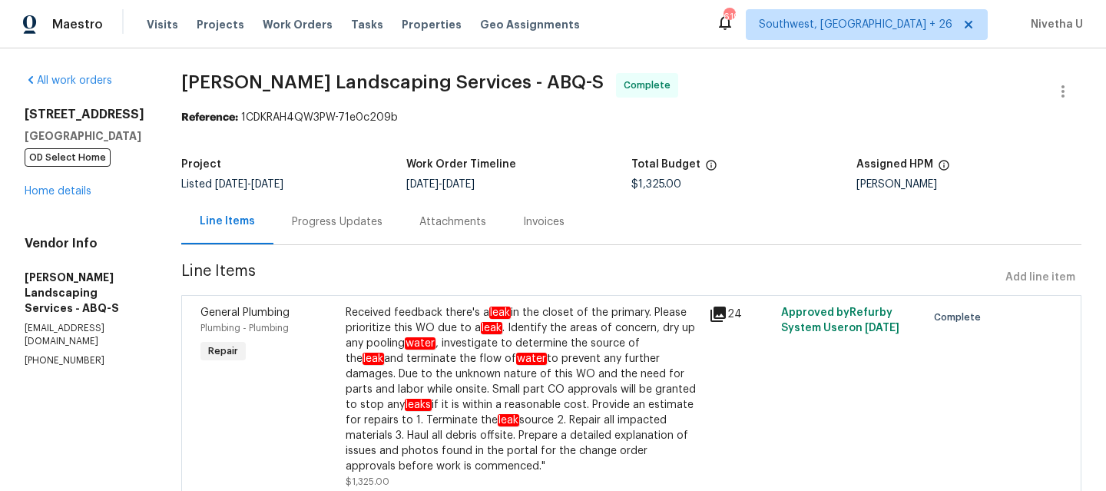
click at [375, 218] on div "Progress Updates" at bounding box center [337, 221] width 91 height 15
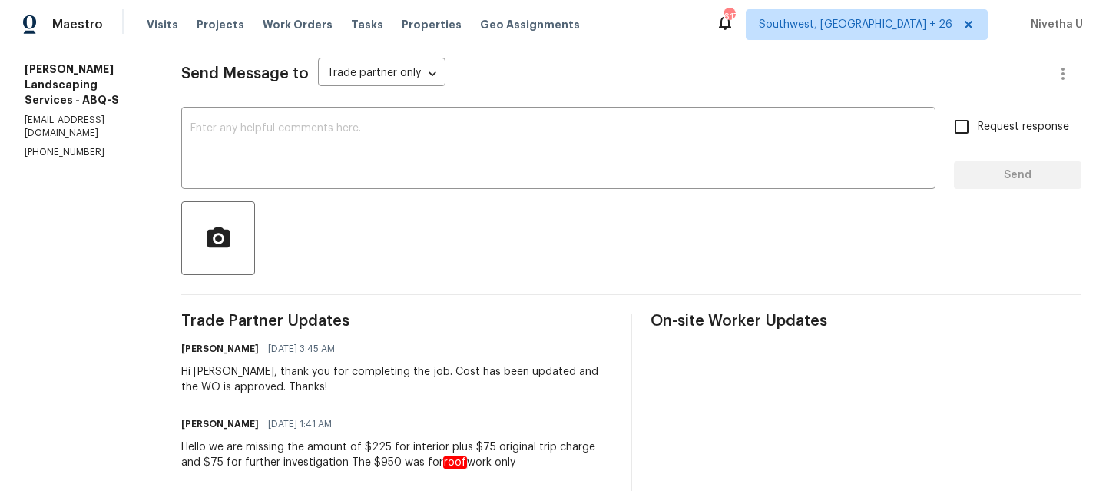
scroll to position [29, 0]
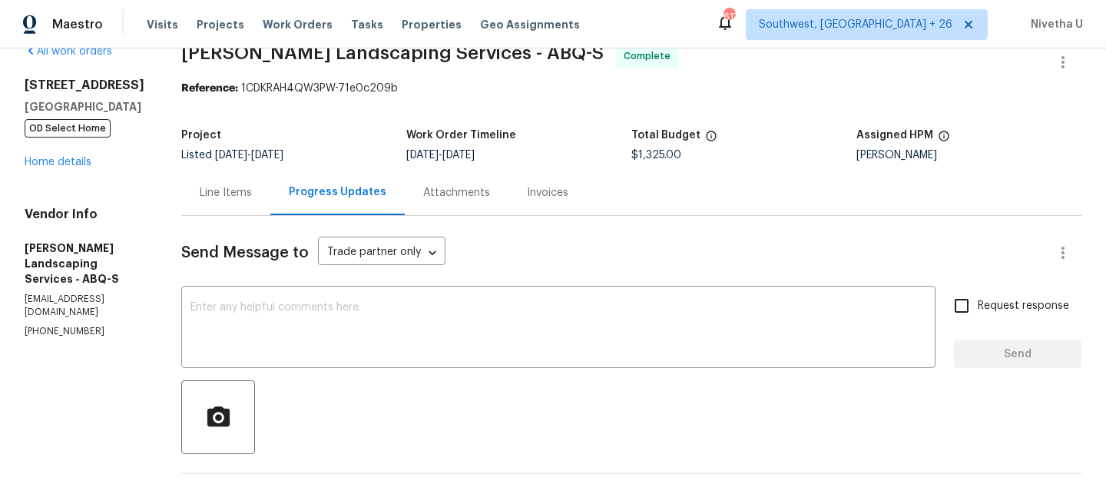
click at [565, 189] on div "Invoices" at bounding box center [547, 192] width 41 height 15
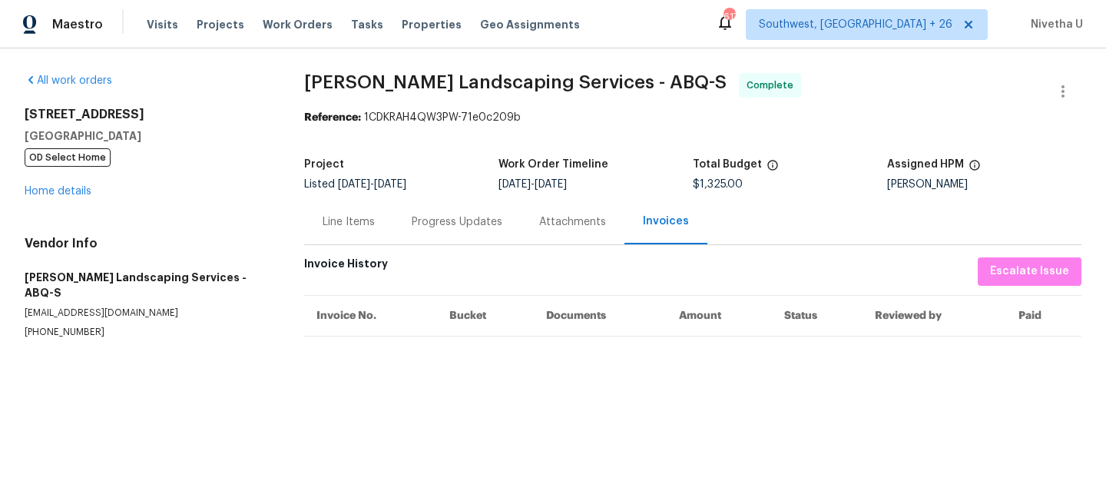
click at [574, 224] on div "Attachments" at bounding box center [572, 221] width 67 height 15
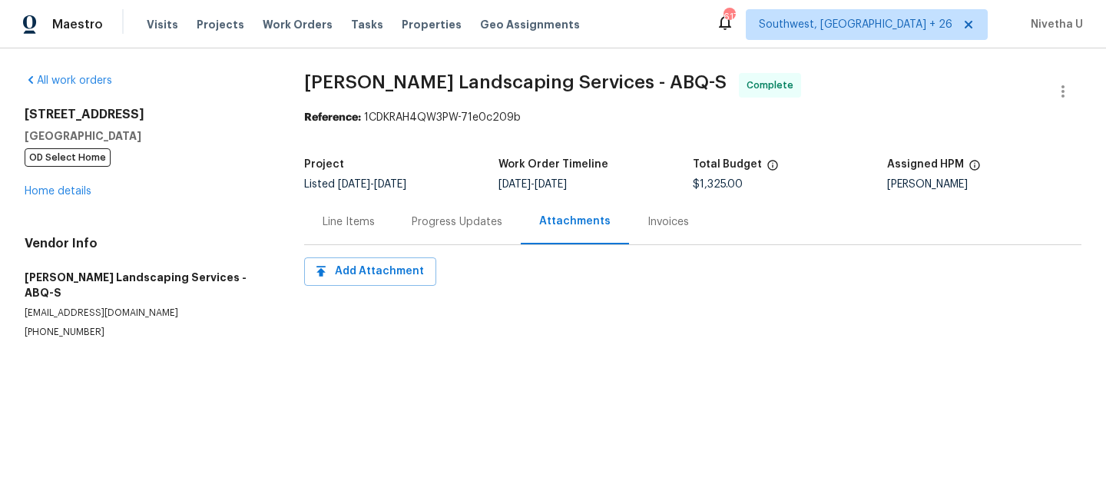
click at [466, 228] on div "Progress Updates" at bounding box center [457, 221] width 91 height 15
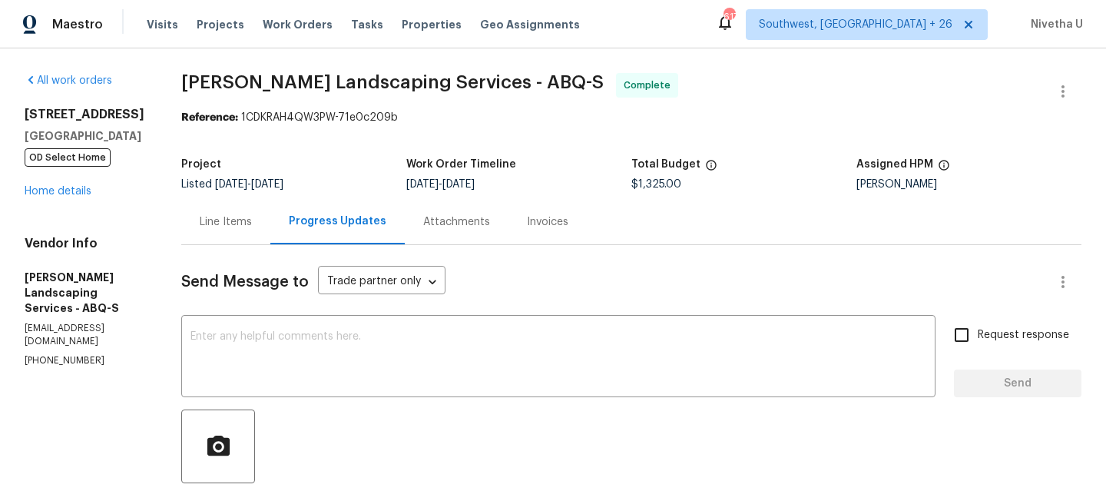
click at [270, 234] on div "Line Items" at bounding box center [225, 221] width 89 height 45
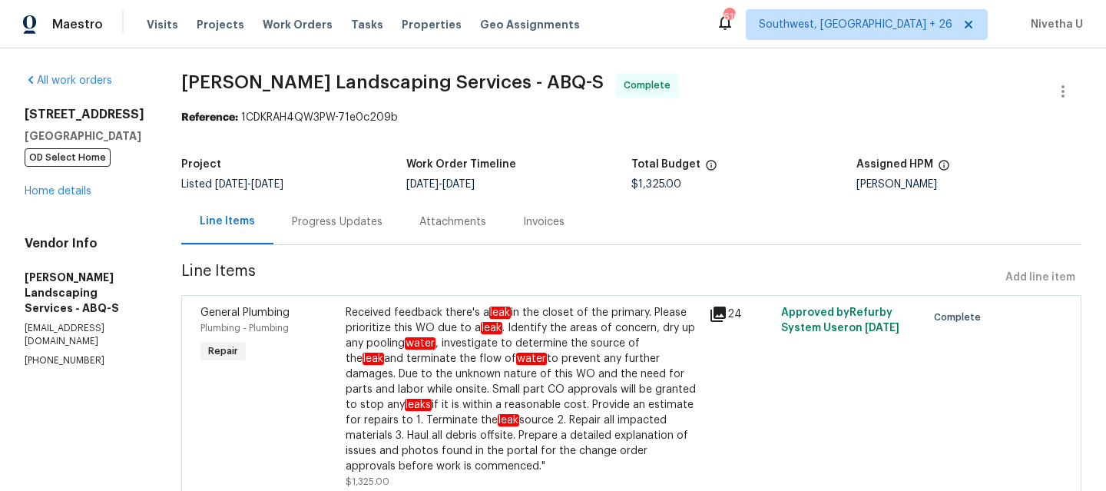
click at [376, 235] on div "Progress Updates" at bounding box center [337, 221] width 128 height 45
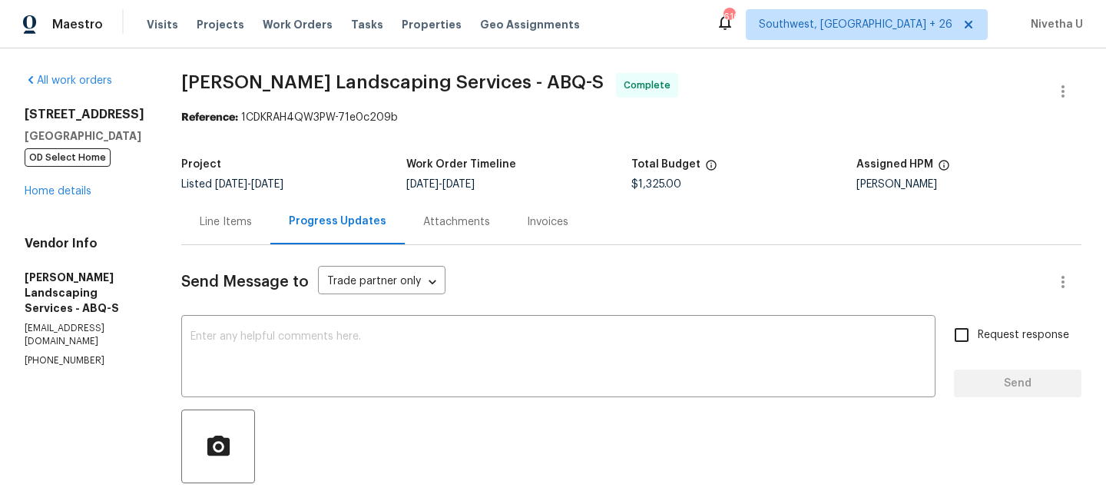
click at [270, 211] on div "Line Items" at bounding box center [225, 221] width 89 height 45
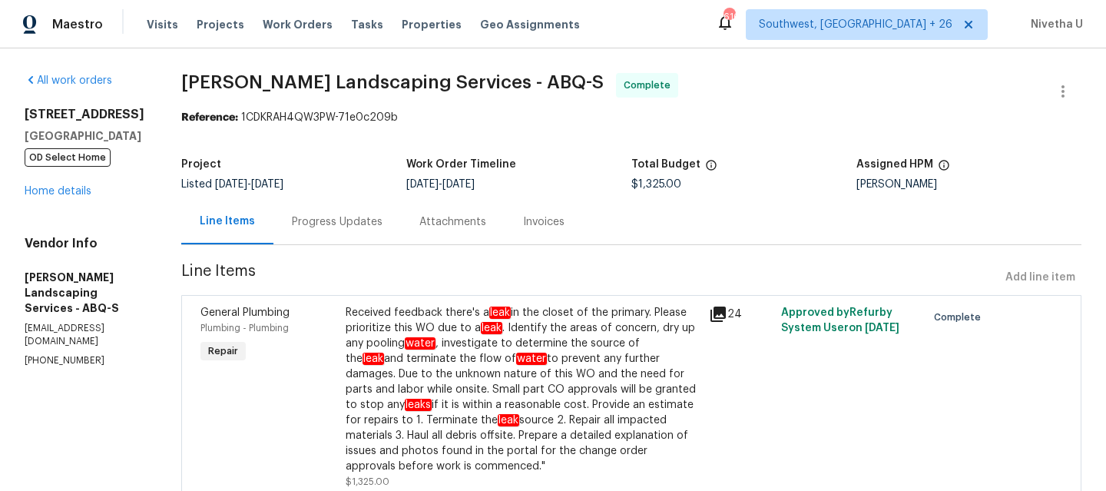
scroll to position [133, 0]
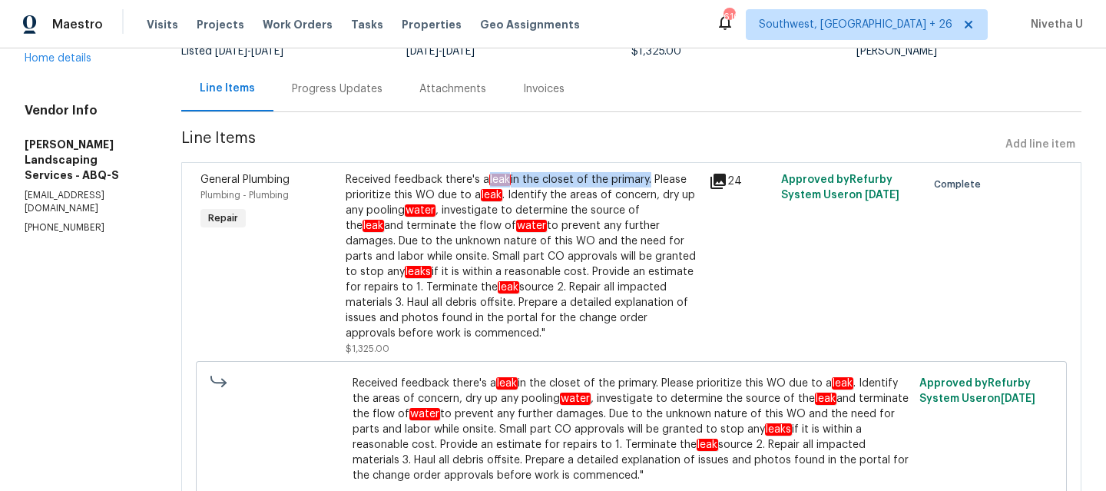
drag, startPoint x: 517, startPoint y: 180, endPoint x: 676, endPoint y: 181, distance: 159.0
click at [676, 181] on div "Received feedback there's a leak in the closet of the primary. Please prioritiz…" at bounding box center [523, 256] width 354 height 169
copy div "leak in the closet of the primary"
click at [337, 92] on div "Progress Updates" at bounding box center [337, 88] width 91 height 15
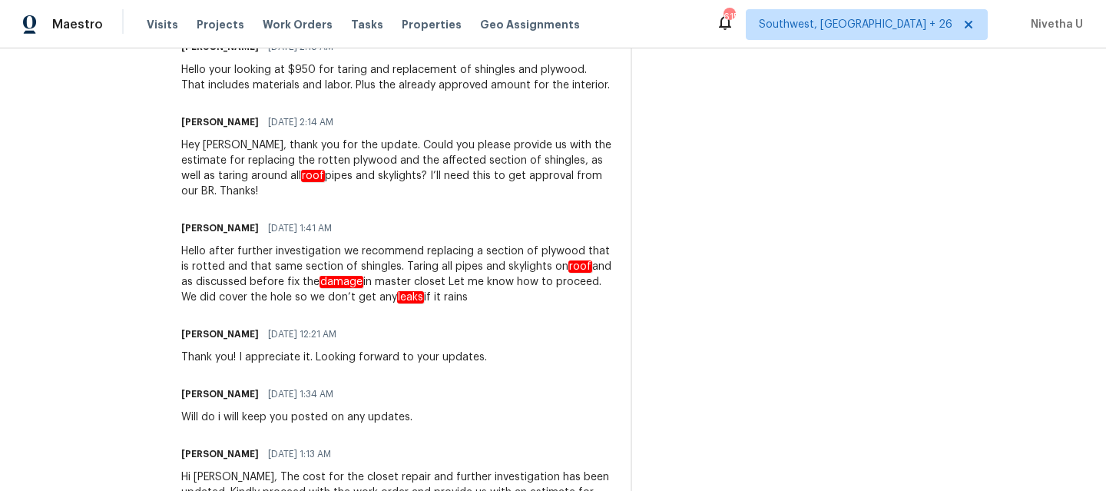
scroll to position [1427, 0]
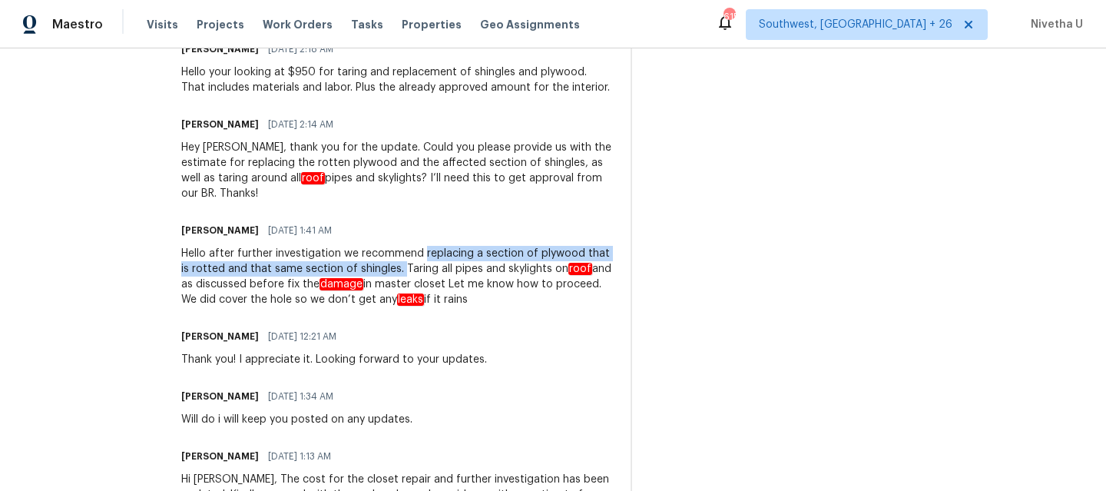
drag, startPoint x: 459, startPoint y: 254, endPoint x: 458, endPoint y: 270, distance: 16.2
click at [458, 270] on div "Hello after further investigation we recommend replacing a section of plywood t…" at bounding box center [396, 276] width 431 height 61
copy div "replacing a section of plywood that is rotted and that same section of shingles."
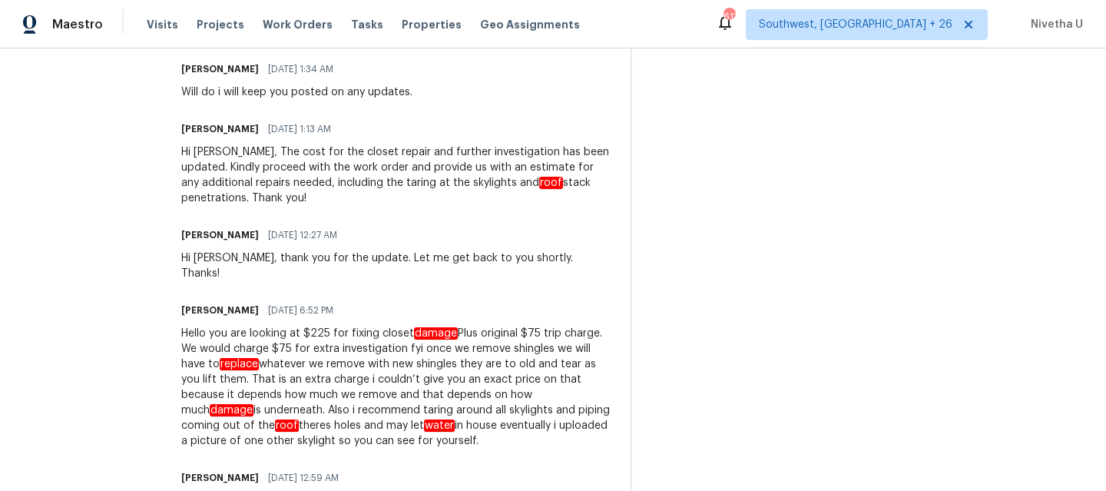
scroll to position [1727, 0]
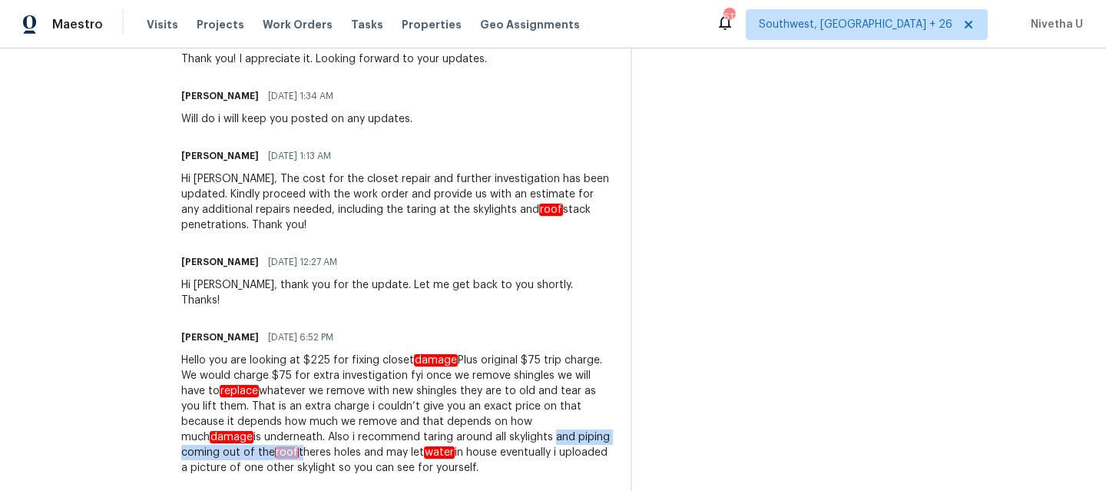
drag, startPoint x: 262, startPoint y: 437, endPoint x: 439, endPoint y: 443, distance: 176.8
click at [439, 443] on div "Hello you are looking at $225 for fixing closet damage Plus original $75 trip c…" at bounding box center [396, 414] width 431 height 123
copy div "and piping coming out of the roof"
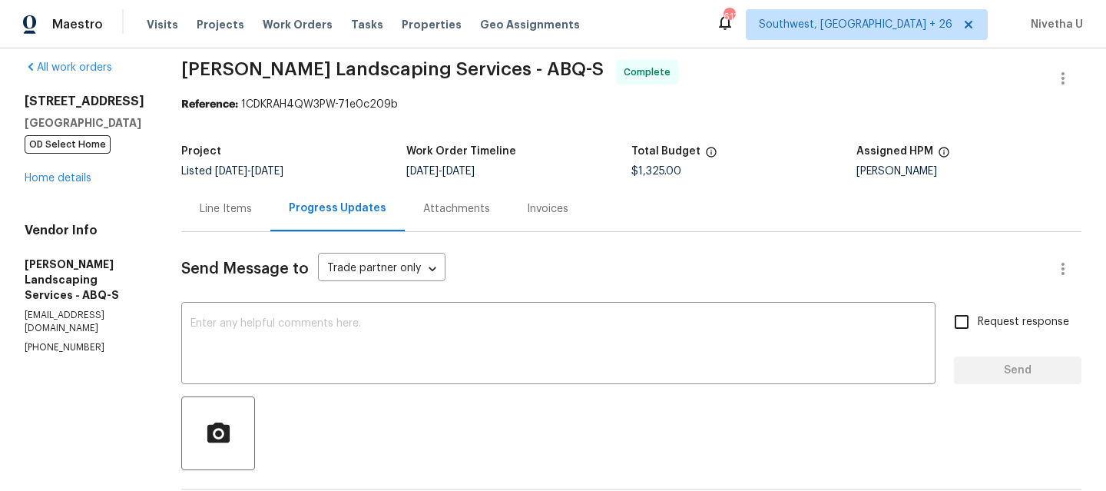
scroll to position [0, 0]
